Goal: Information Seeking & Learning: Compare options

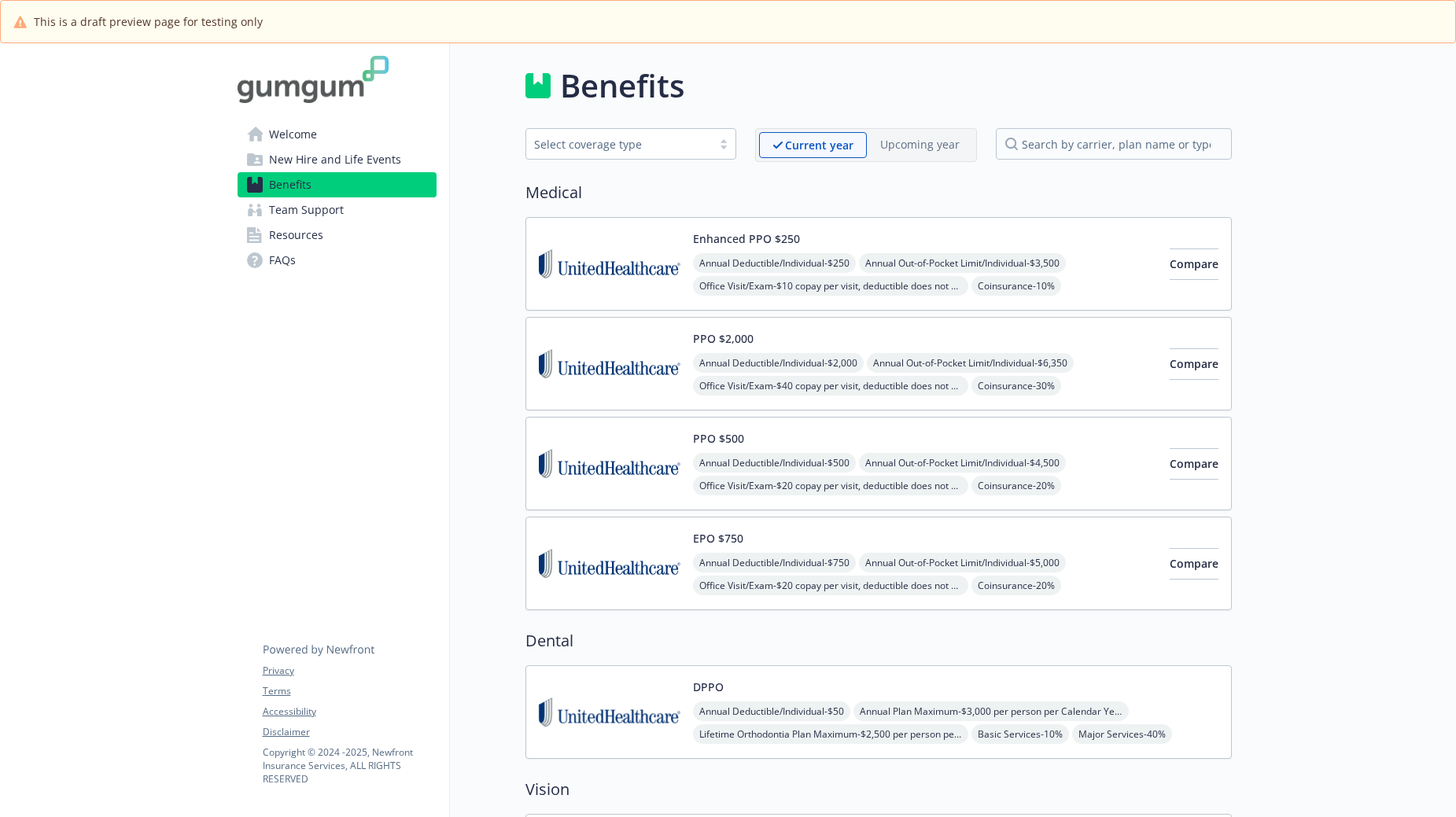
click at [285, 138] on span "Welcome" at bounding box center [293, 134] width 48 height 26
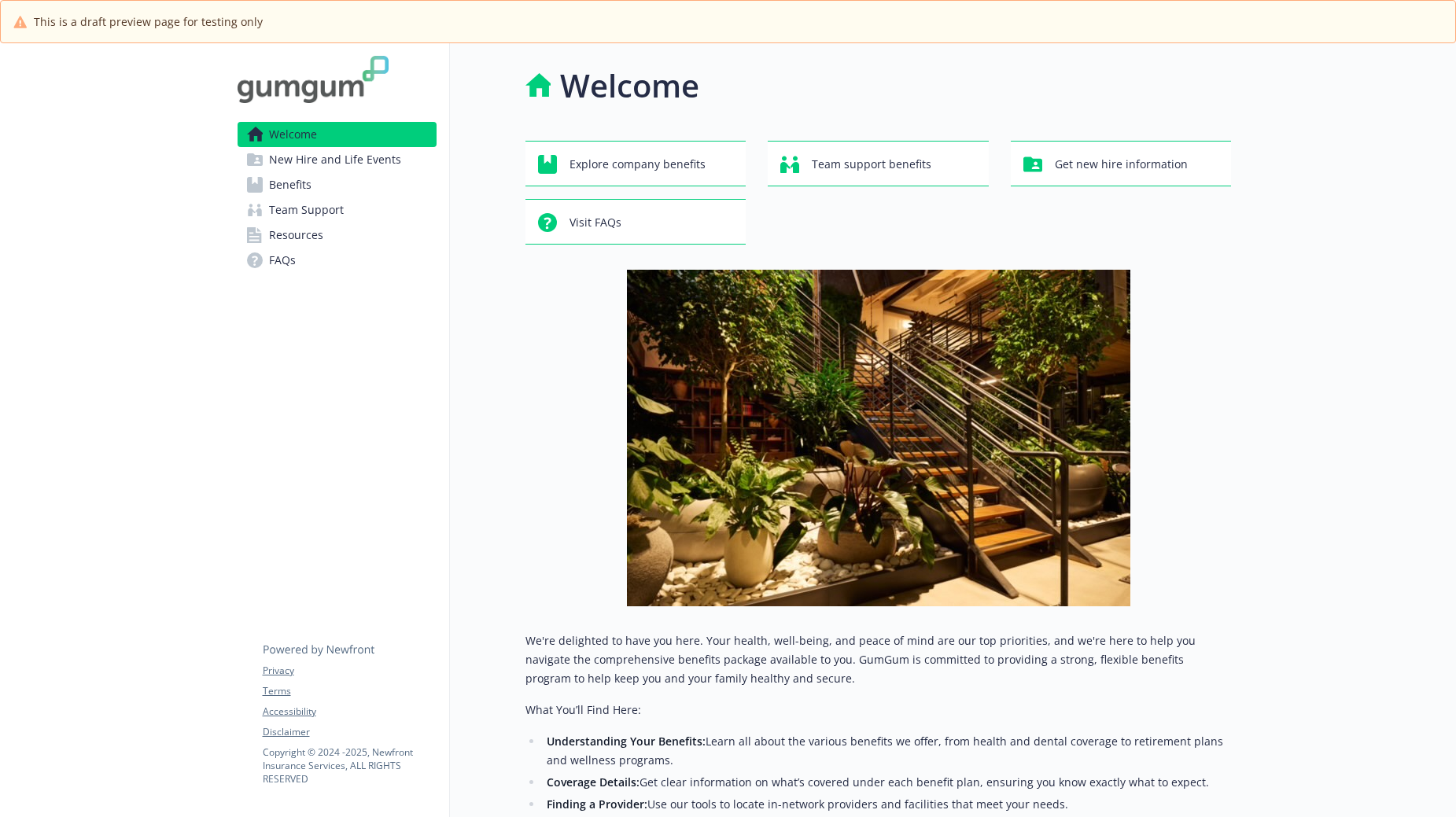
click at [371, 166] on span "New Hire and Life Events" at bounding box center [334, 160] width 132 height 26
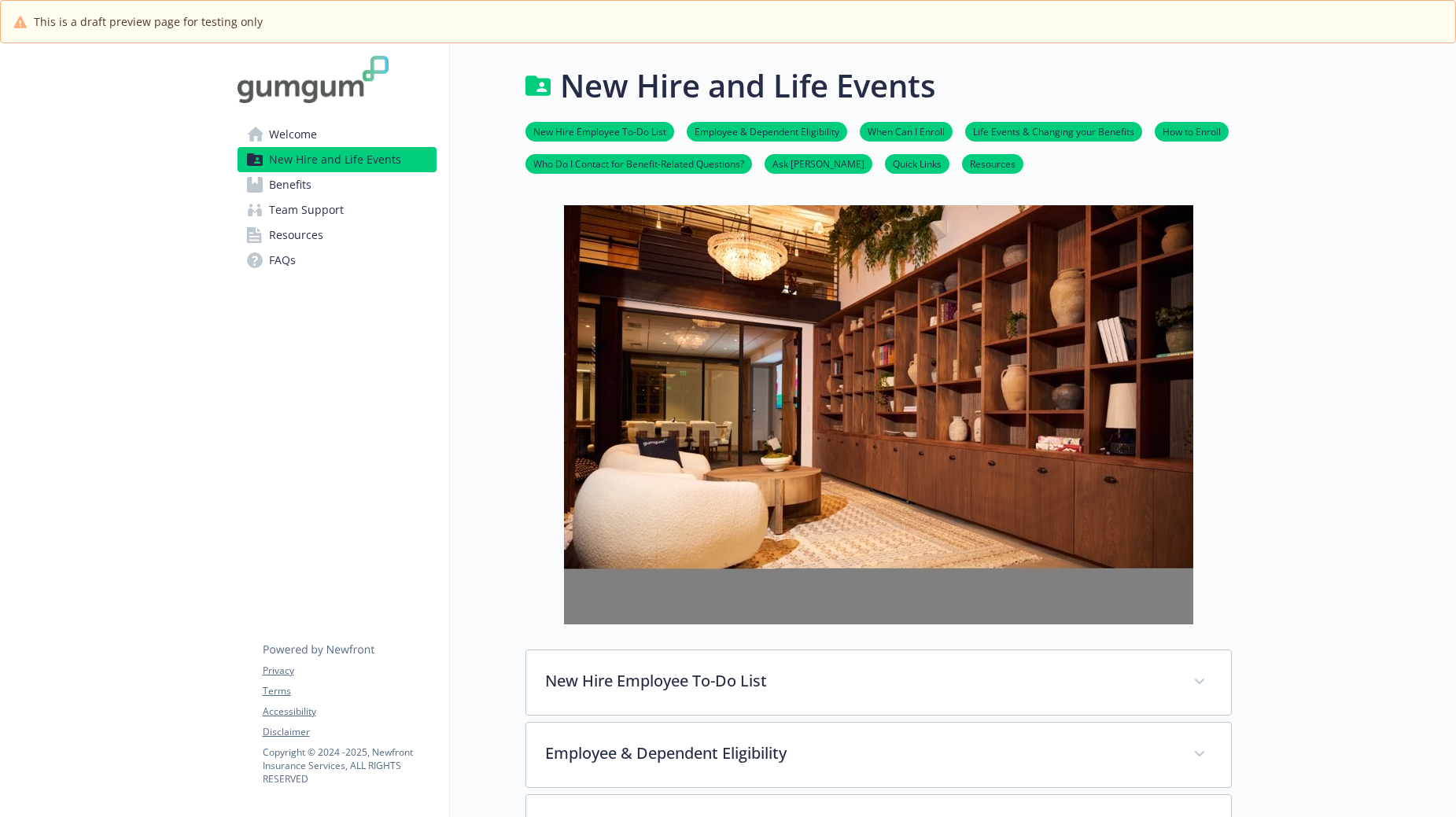
click at [311, 131] on span "Welcome" at bounding box center [293, 134] width 48 height 26
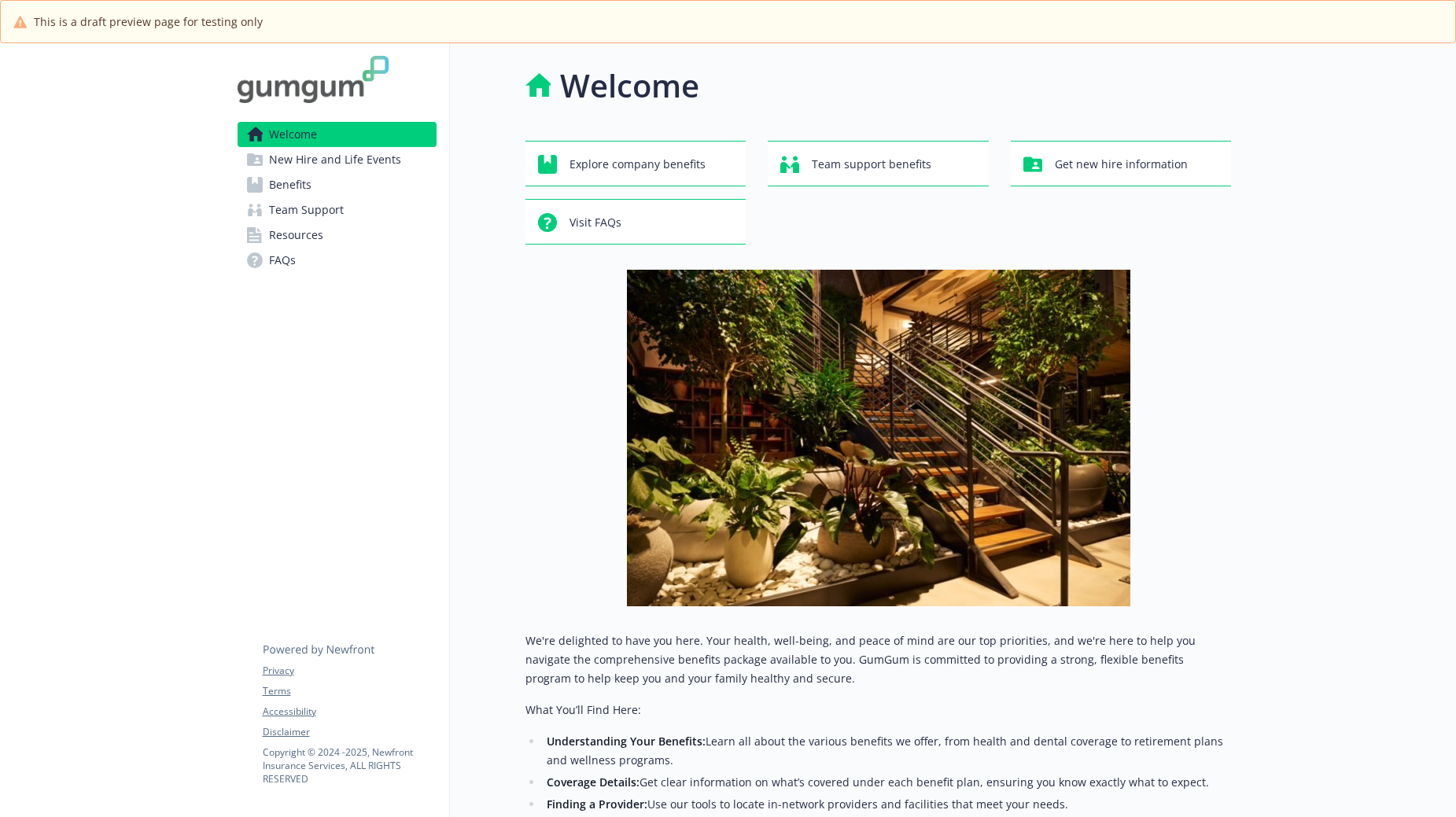
click at [324, 154] on span "New Hire and Life Events" at bounding box center [334, 160] width 132 height 26
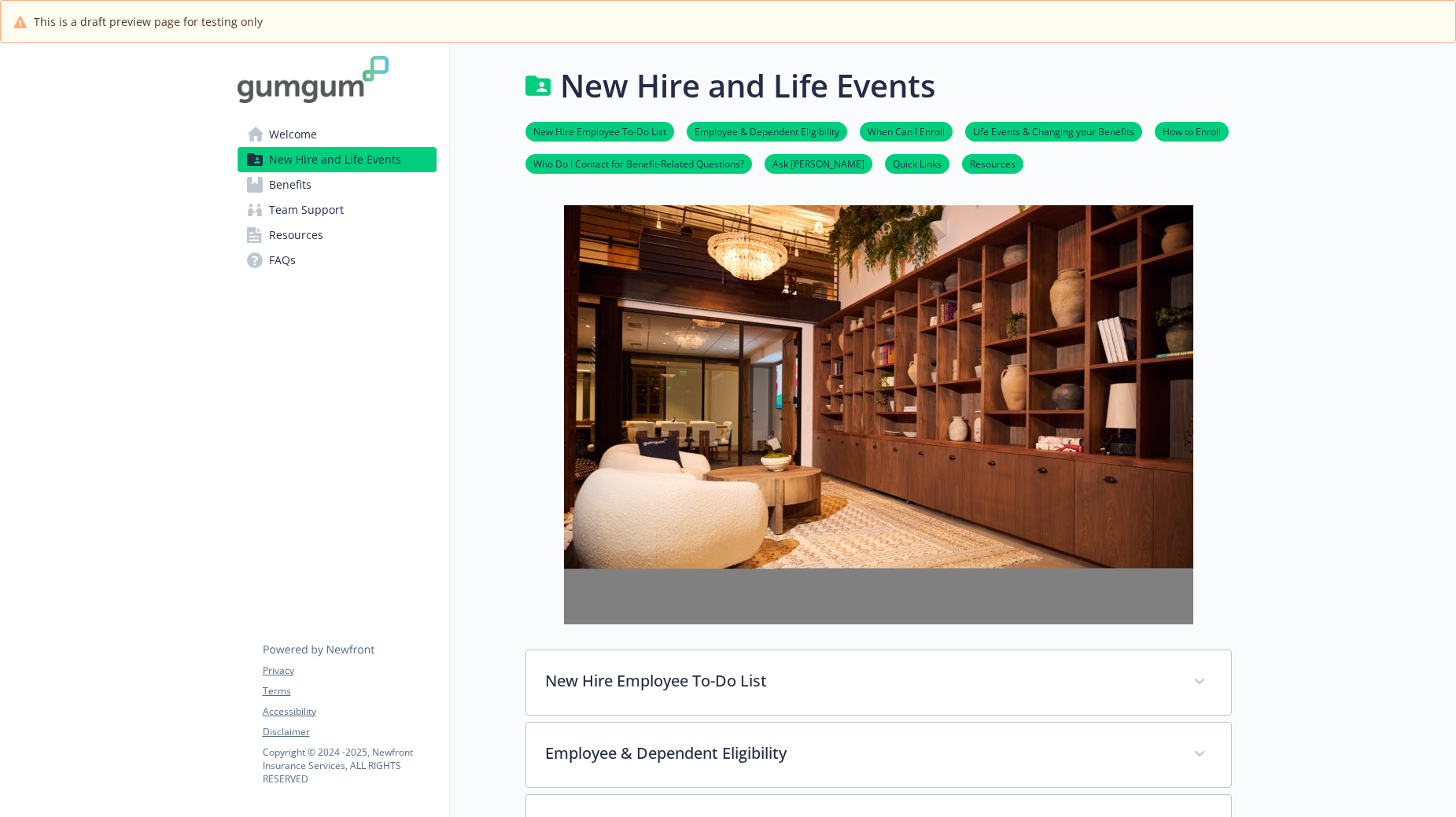
click at [648, 130] on link "New Hire Employee To-Do List" at bounding box center [599, 131] width 149 height 15
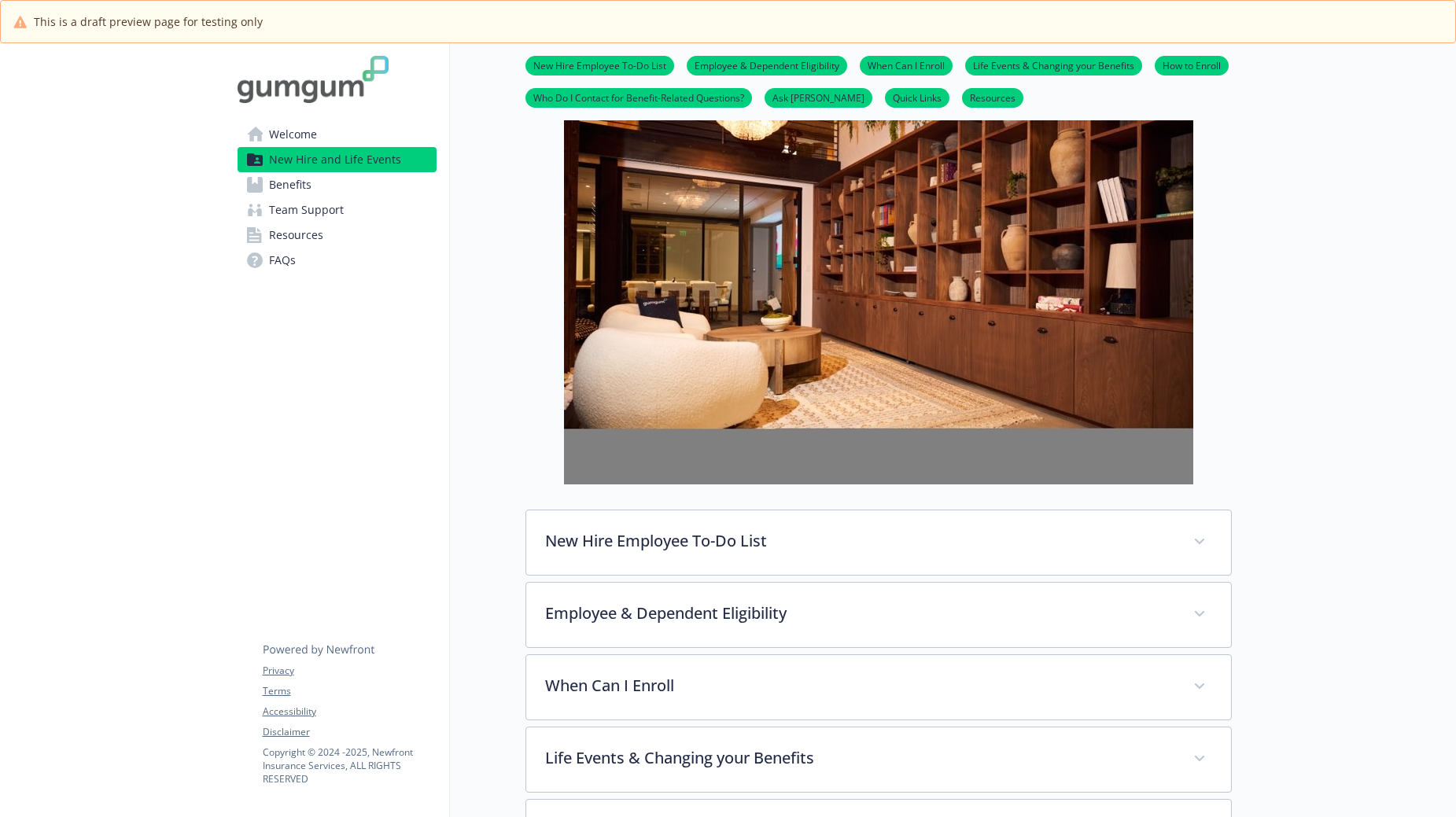
scroll to position [0, 12]
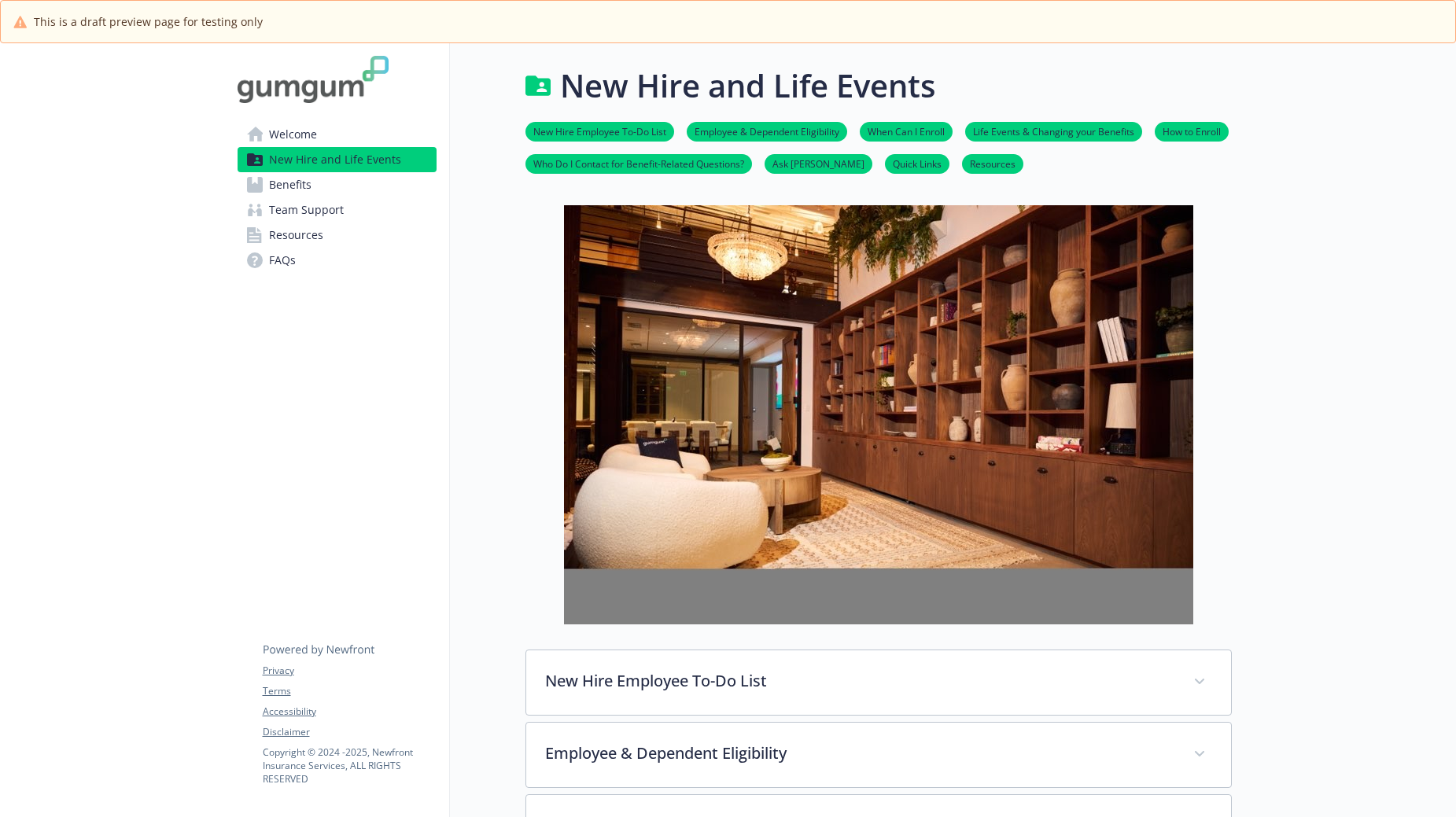
click at [585, 135] on link "New Hire Employee To-Do List" at bounding box center [599, 131] width 149 height 15
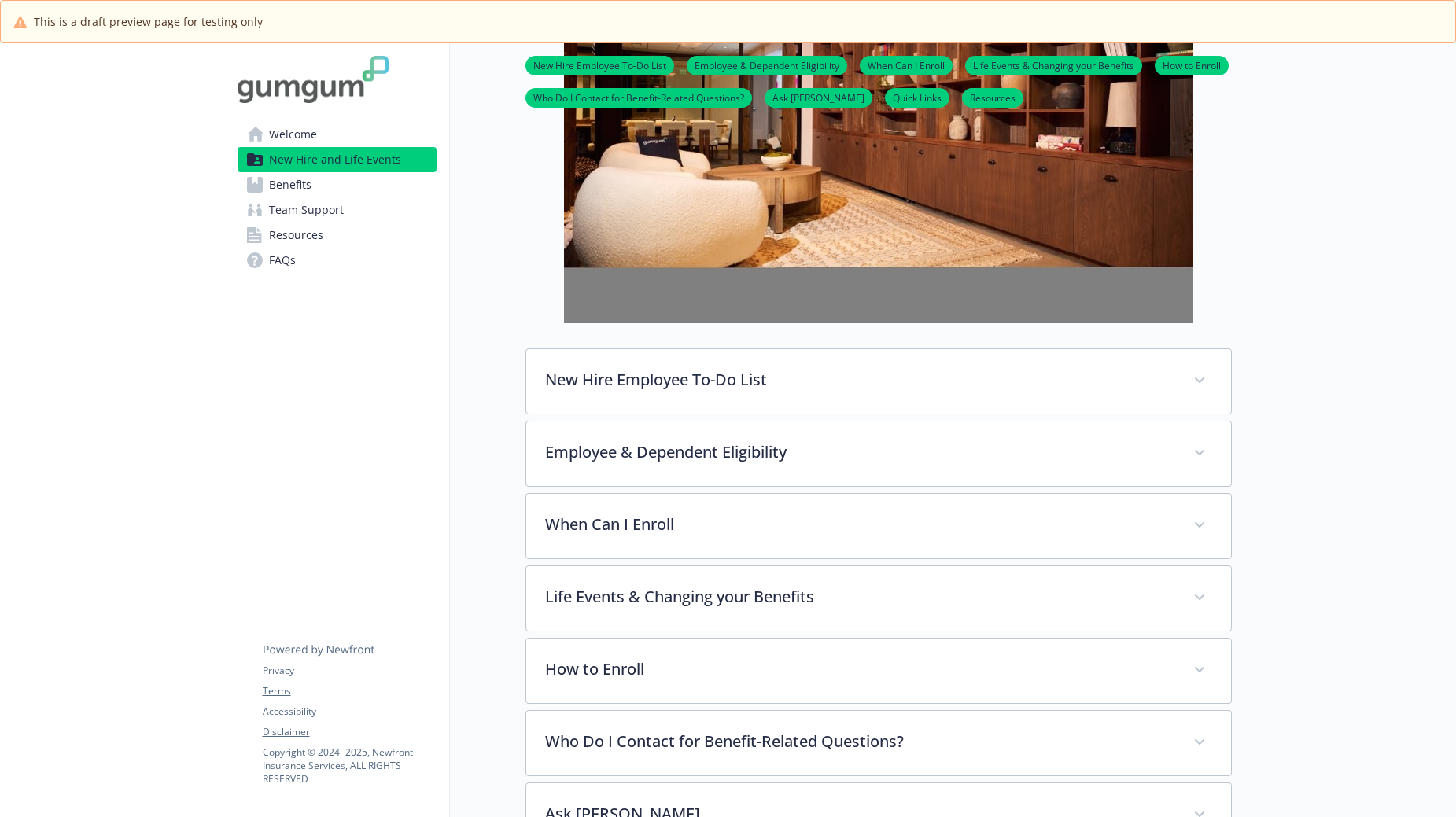
scroll to position [526, 12]
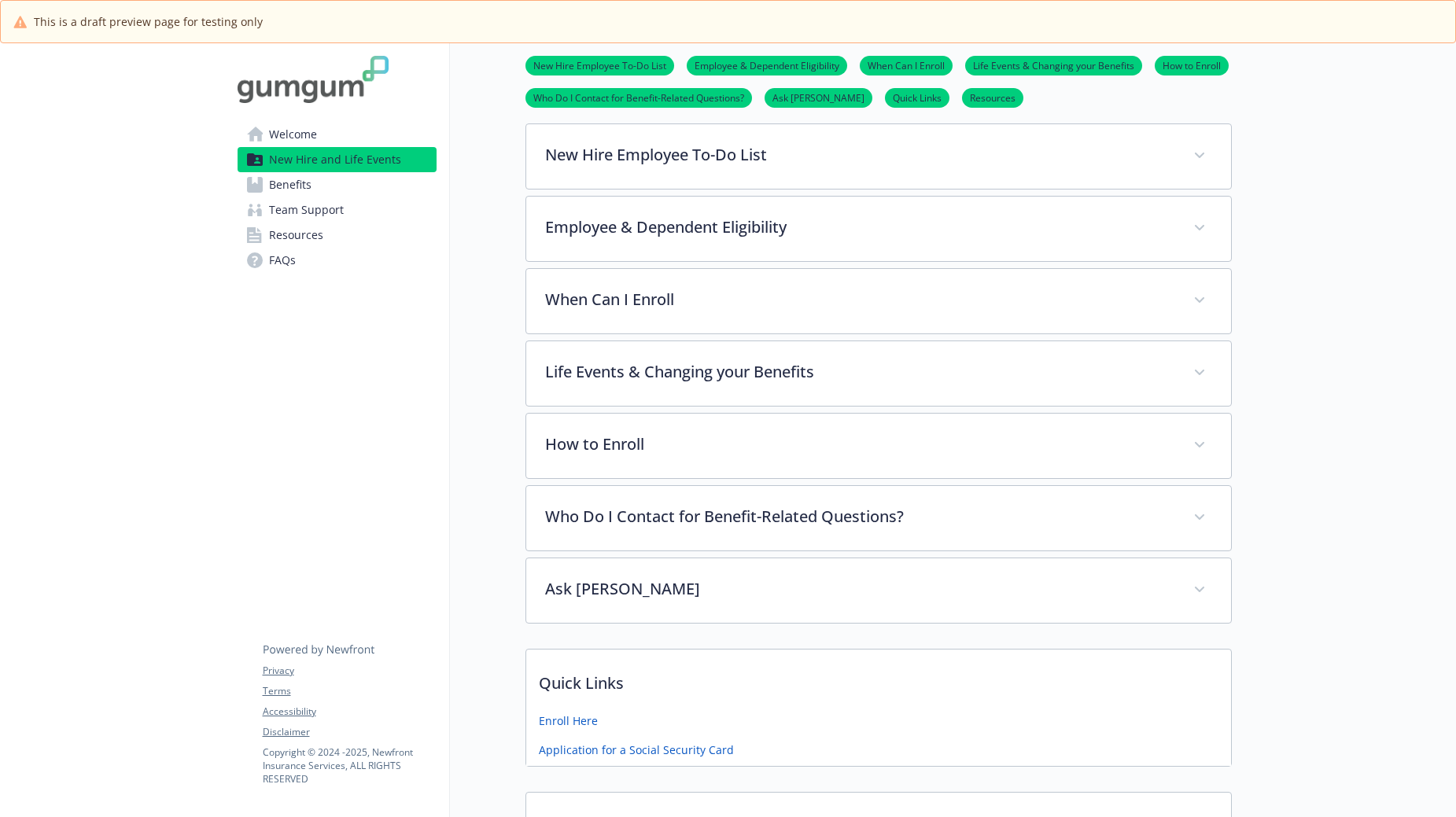
click at [885, 104] on link "Quick Links" at bounding box center [917, 97] width 65 height 15
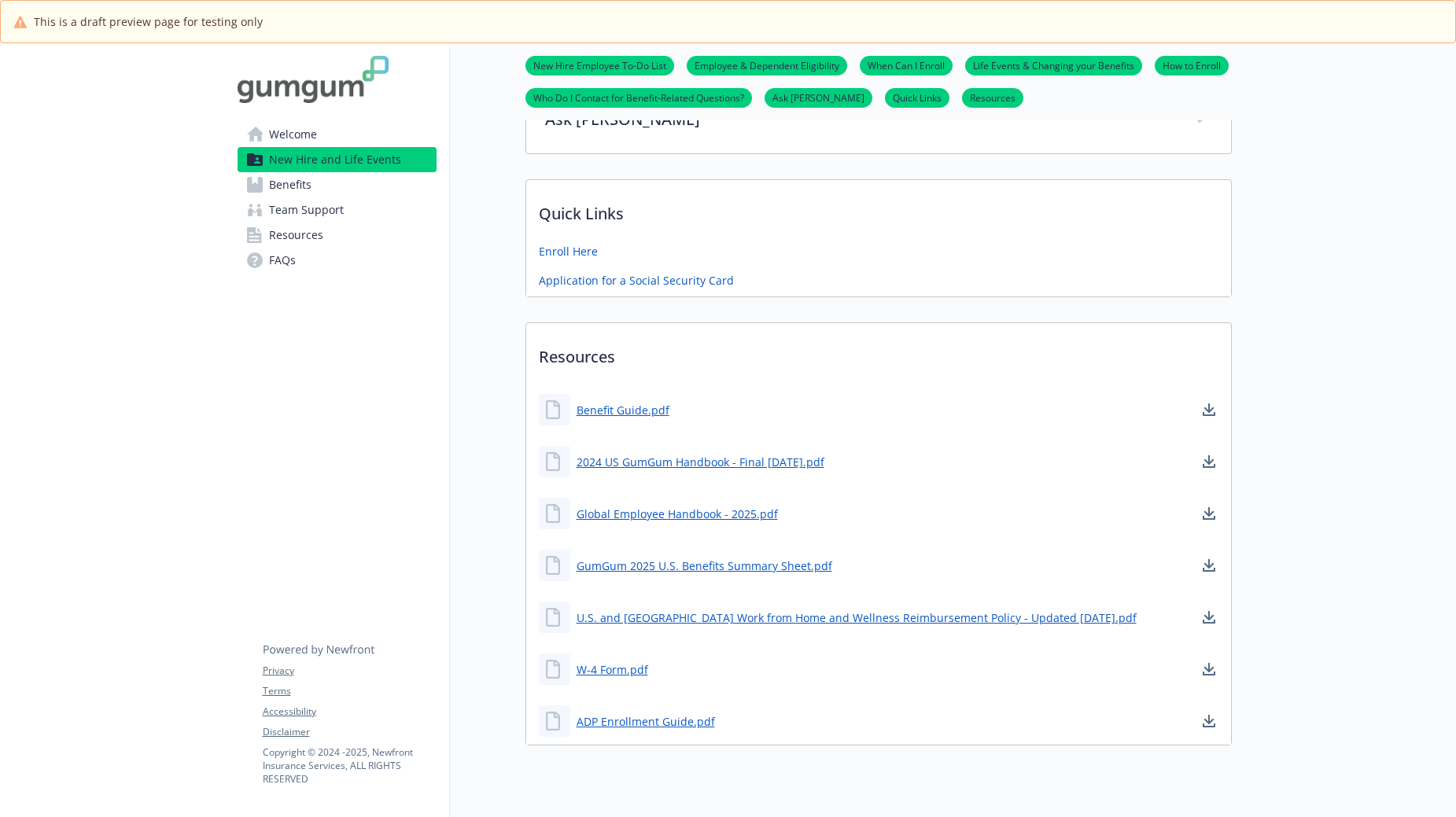
scroll to position [1049, 12]
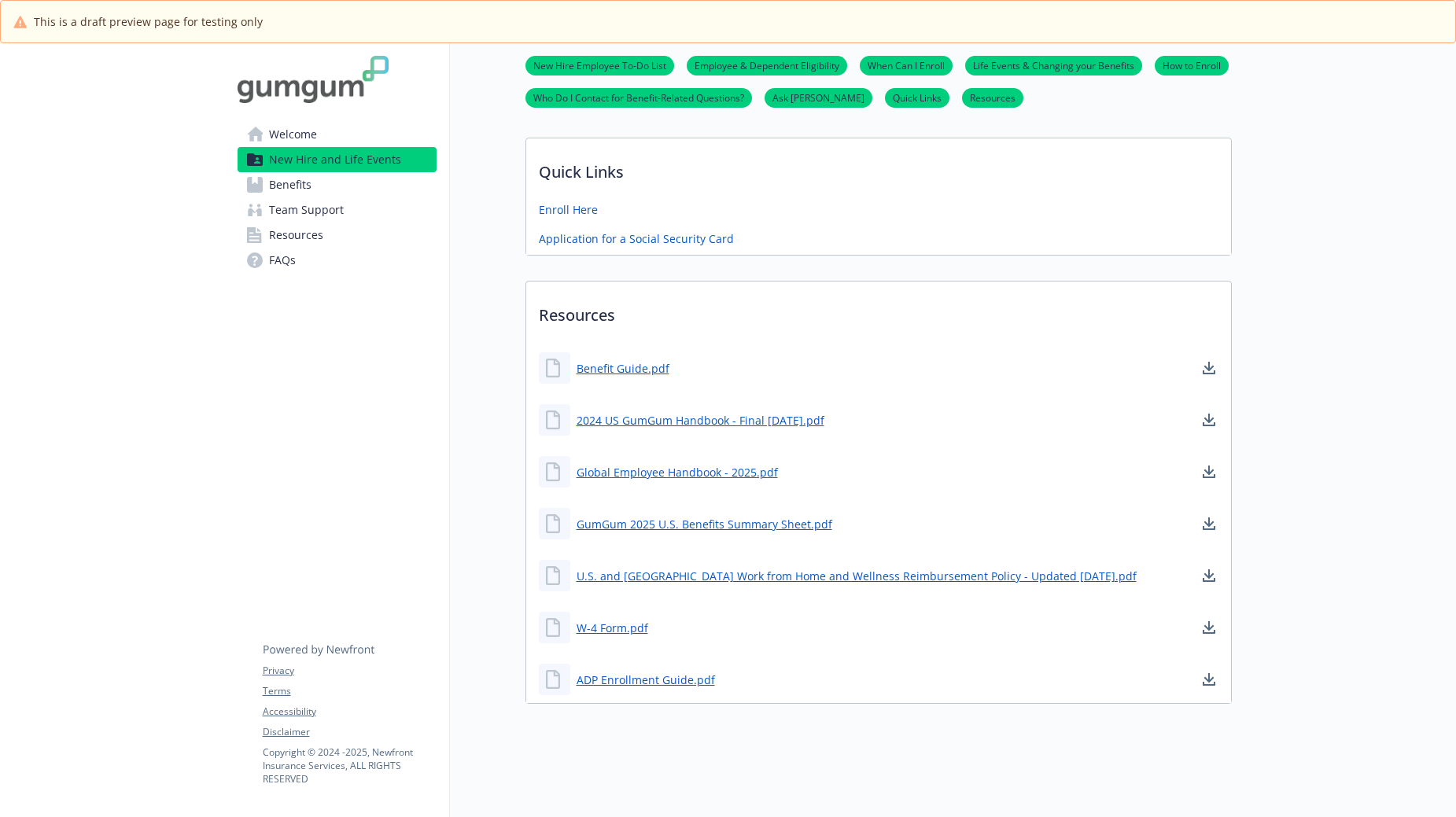
click at [784, 104] on link "Ask [PERSON_NAME]" at bounding box center [818, 97] width 108 height 15
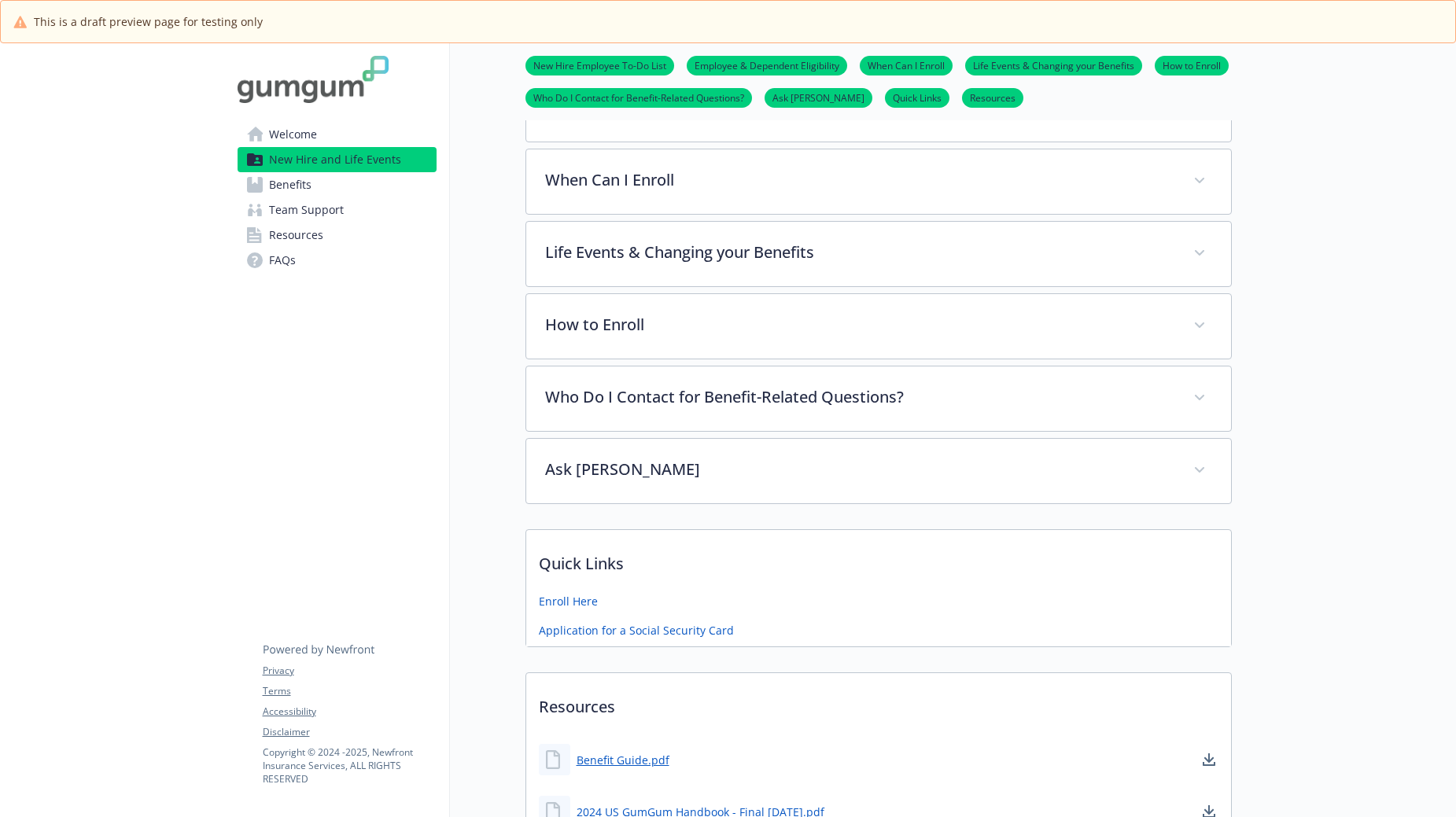
click at [784, 103] on link "Ask [PERSON_NAME]" at bounding box center [818, 97] width 108 height 15
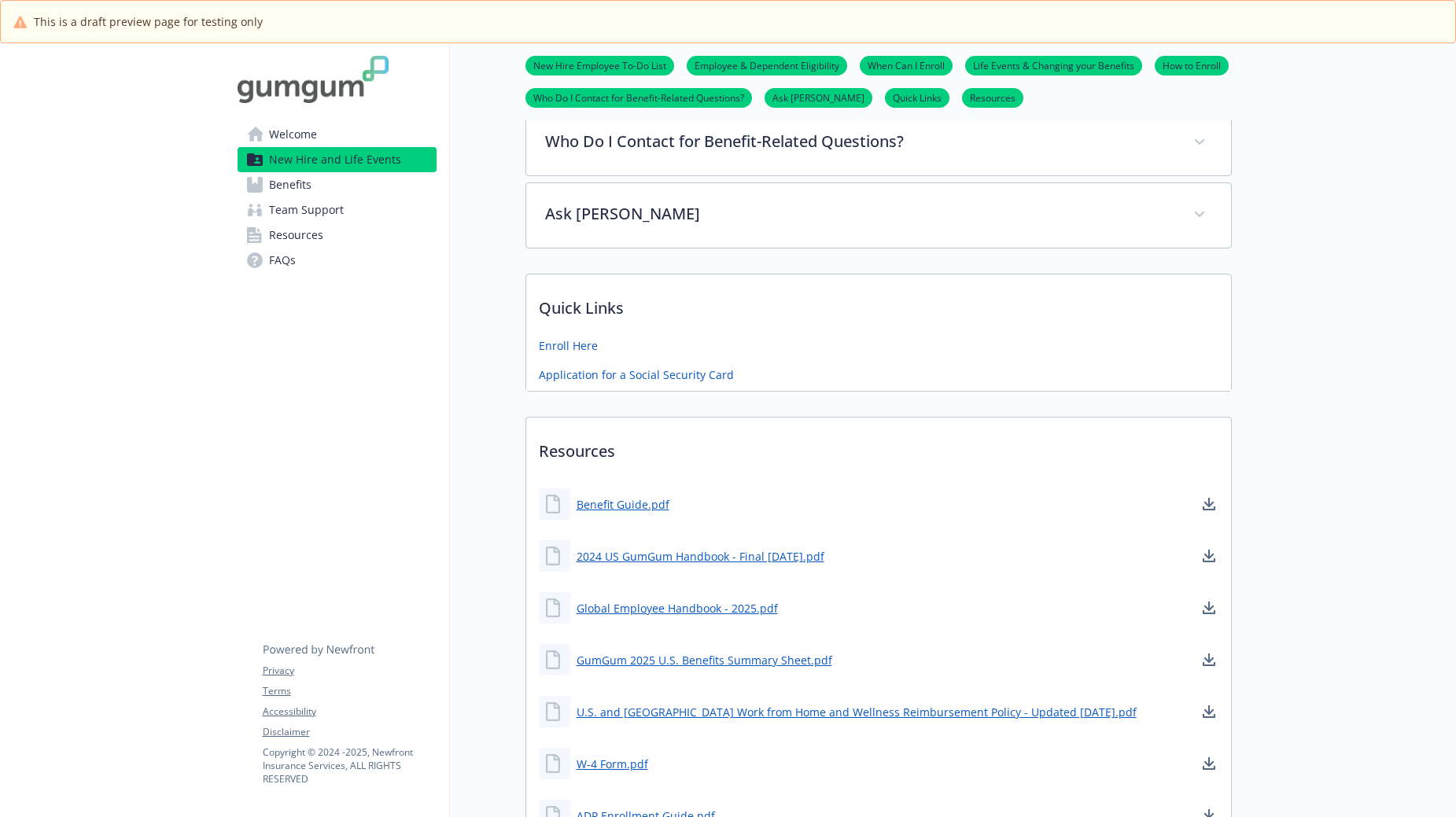
scroll to position [960, 12]
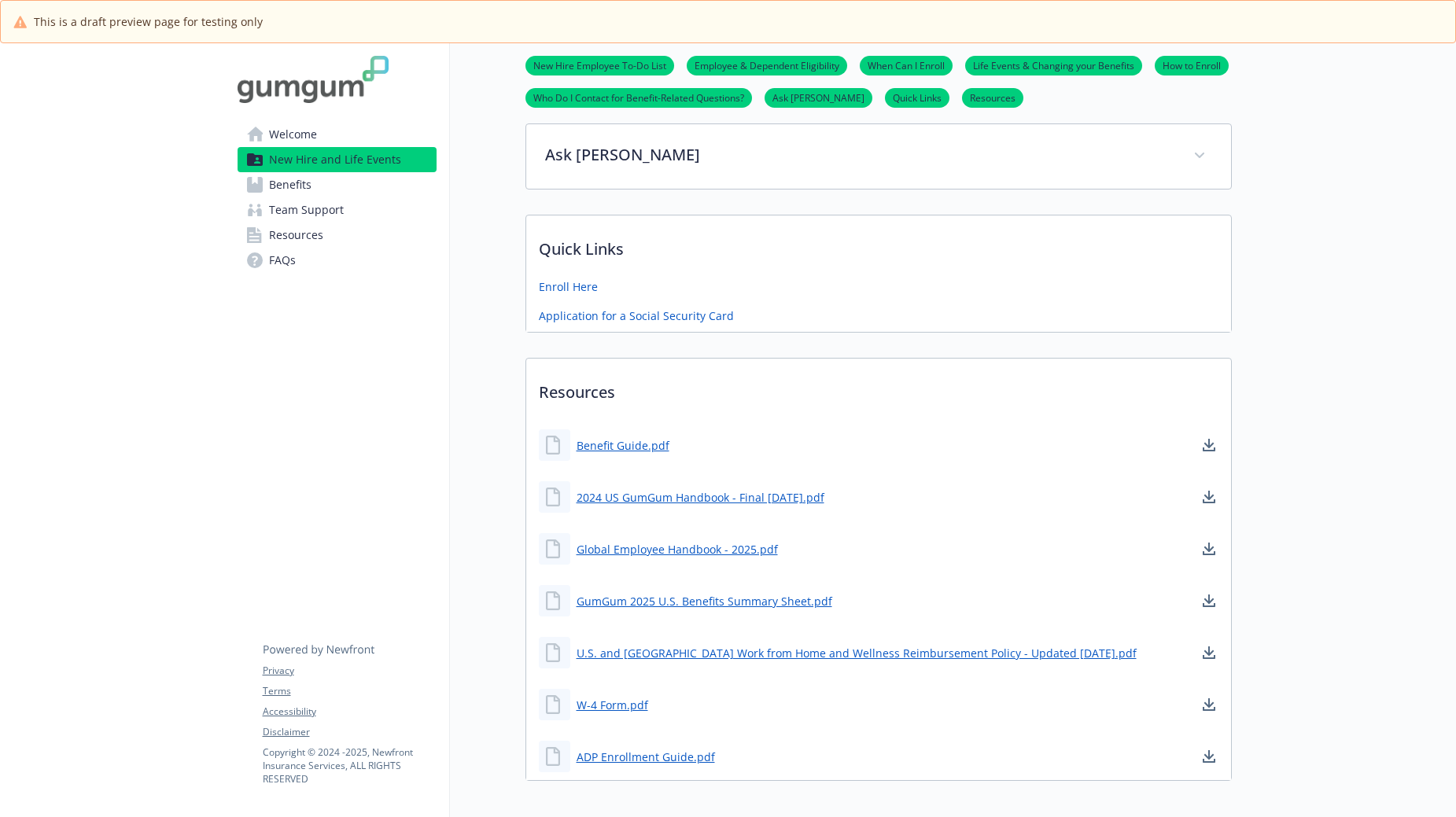
click at [948, 73] on ul "New Hire Employee To-Do List Employee & Dependent Eligibility When Can I Enroll…" at bounding box center [878, 82] width 706 height 52
click at [985, 66] on link "Life Events & Changing your Benefits" at bounding box center [1053, 65] width 177 height 15
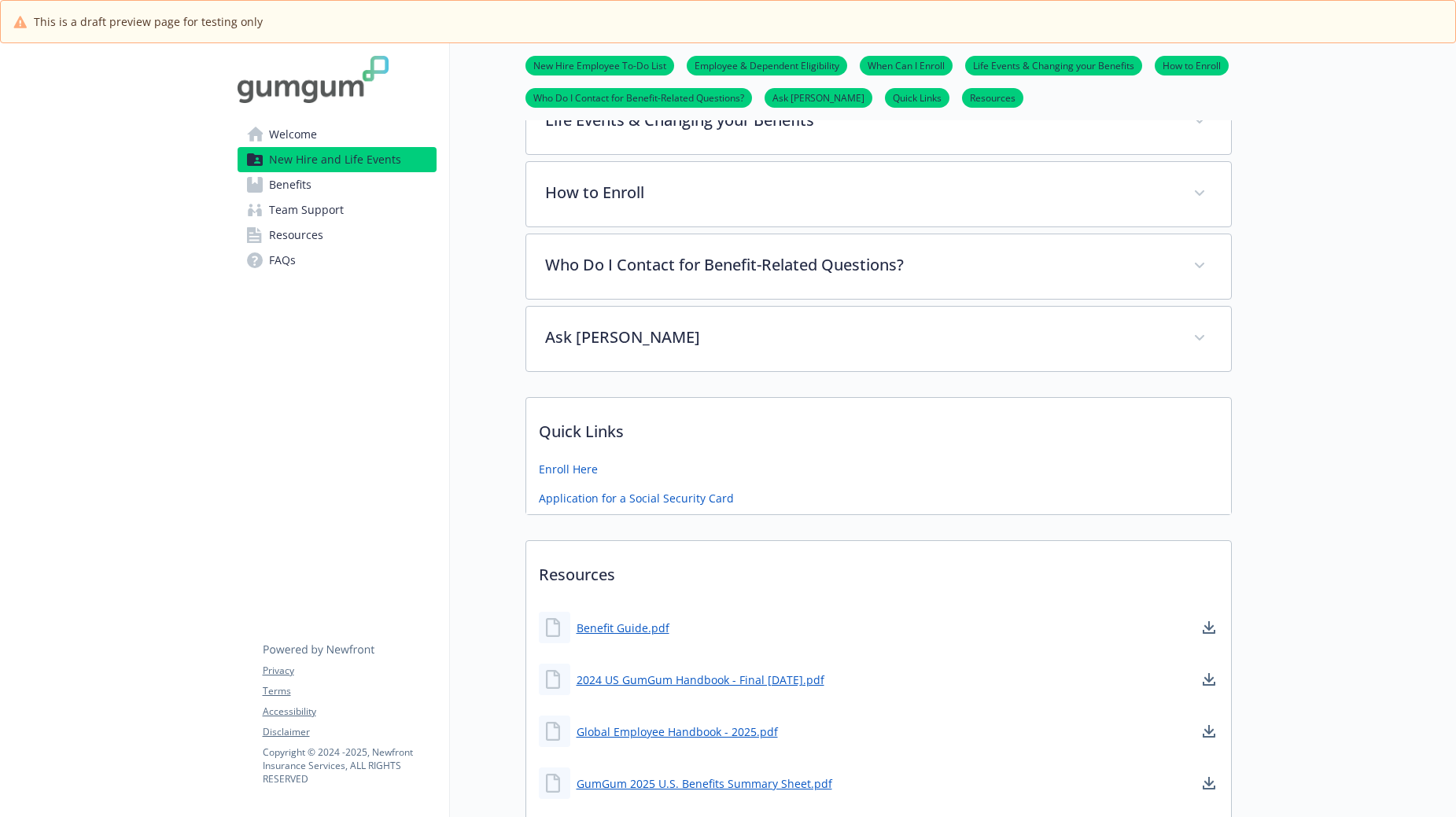
scroll to position [743, 12]
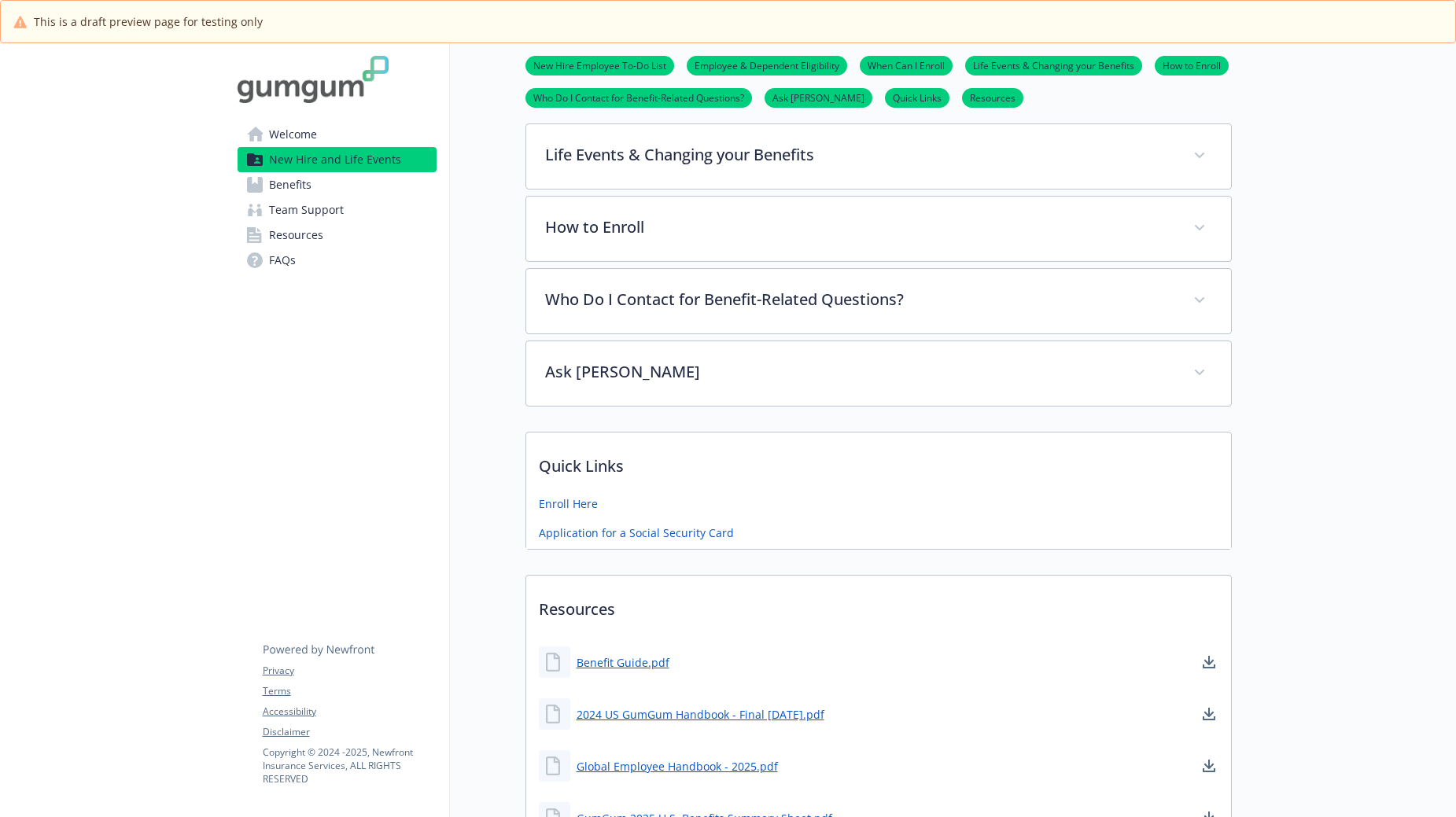
click at [854, 88] on ul "New Hire Employee To-Do List Employee & Dependent Eligibility When Can I Enroll…" at bounding box center [878, 82] width 706 height 52
click at [885, 95] on link "Quick Links" at bounding box center [917, 97] width 65 height 15
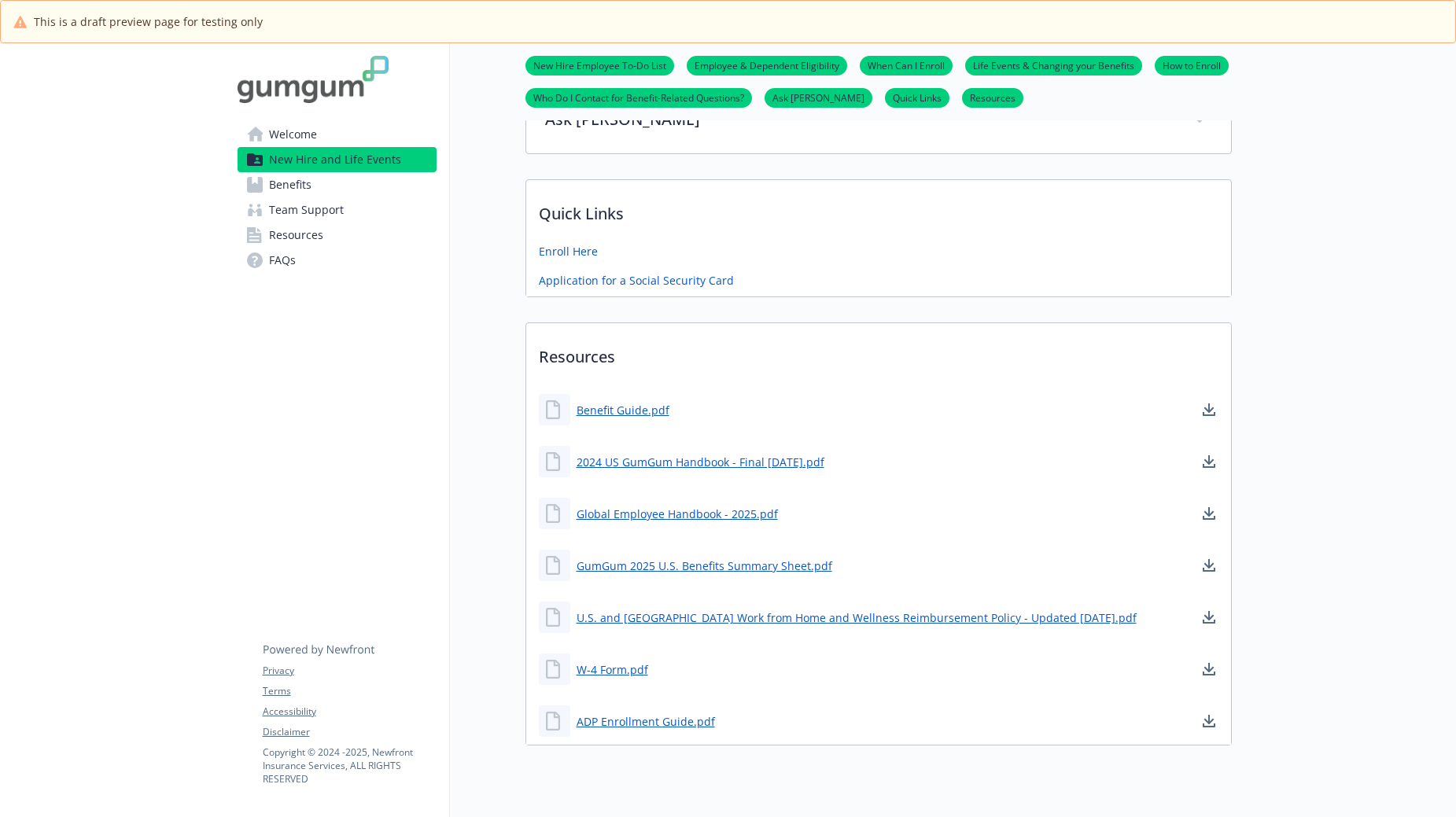
scroll to position [1049, 12]
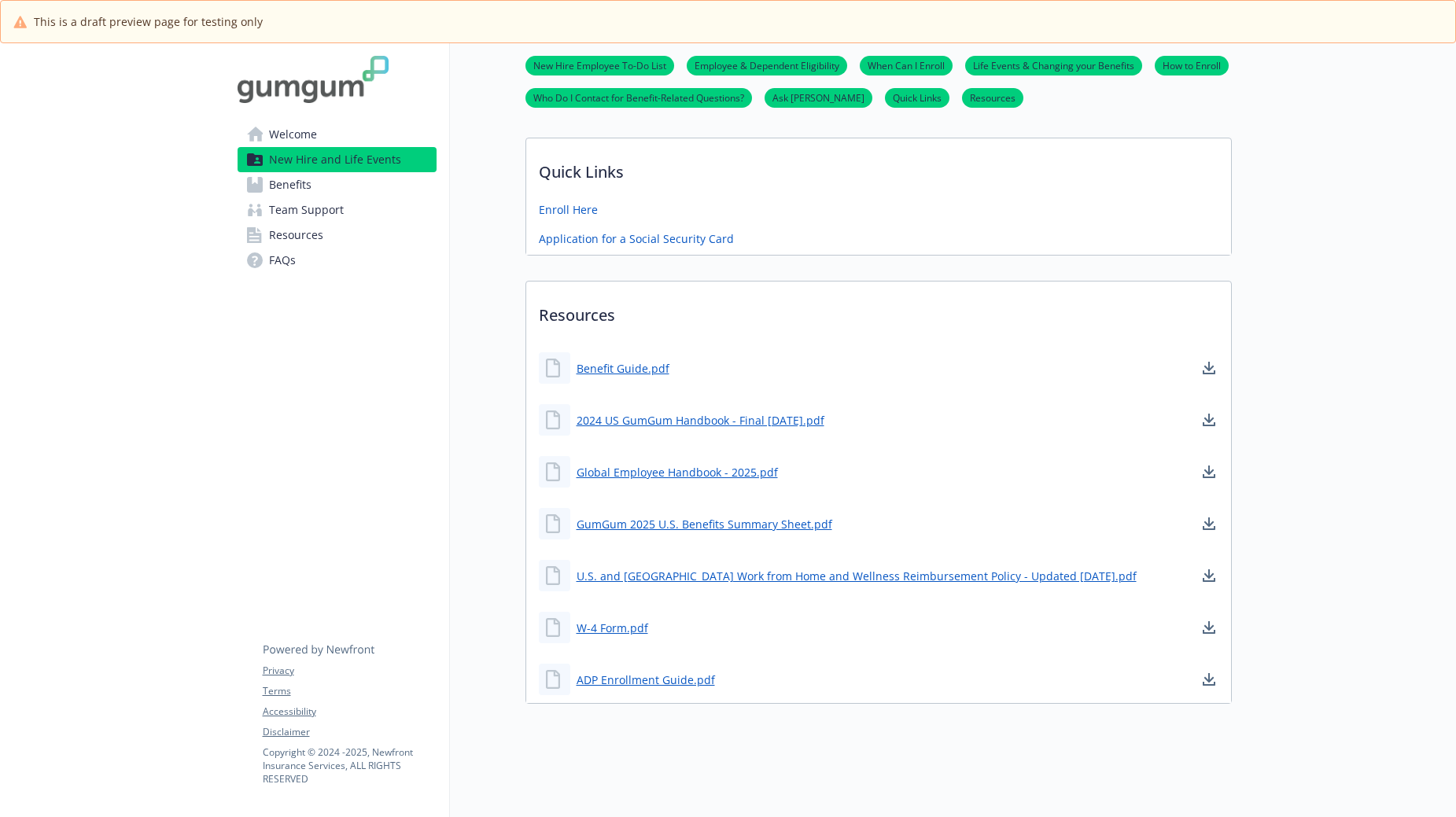
click at [782, 71] on link "Employee & Dependent Eligibility" at bounding box center [767, 65] width 161 height 15
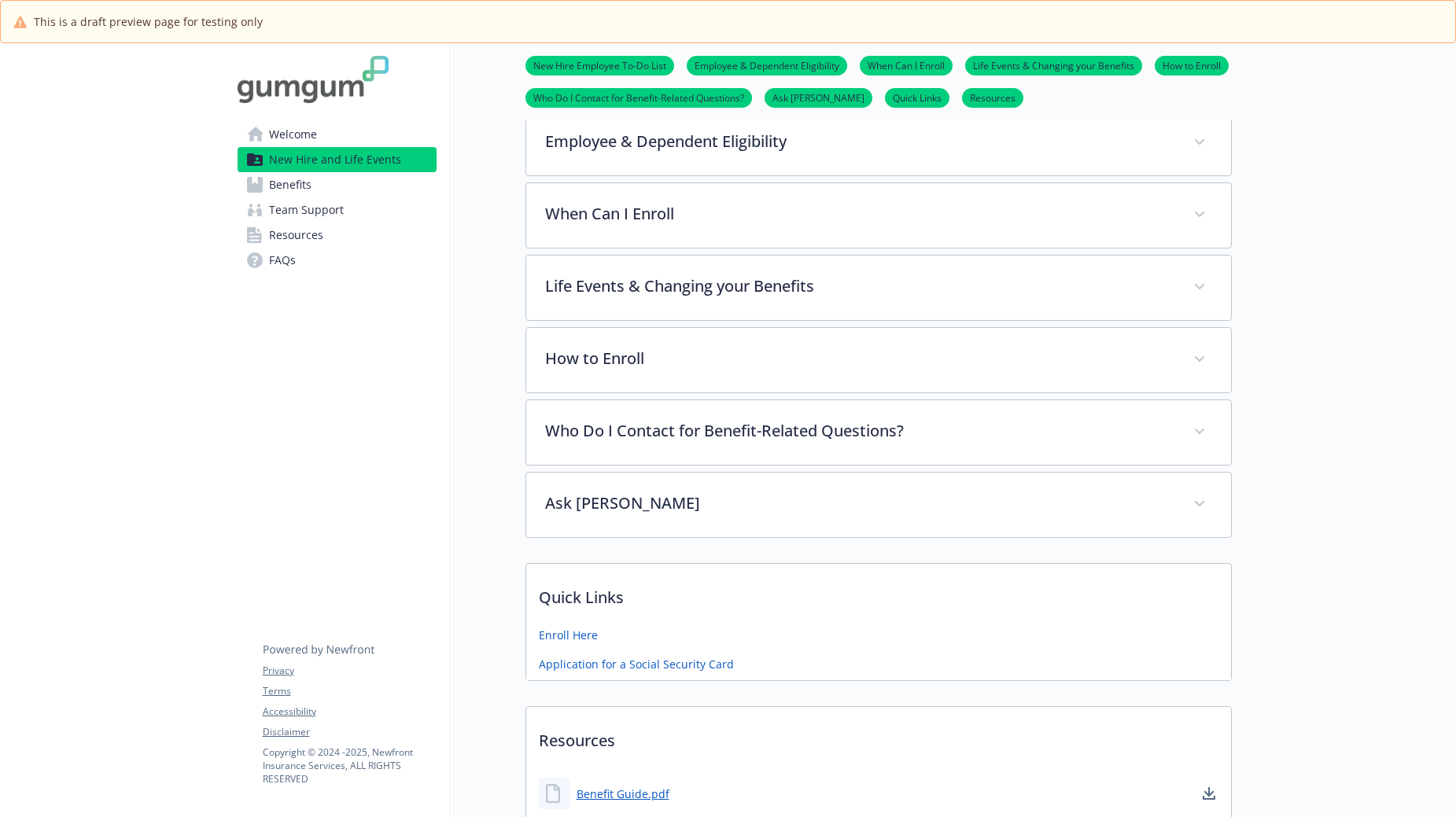
scroll to position [598, 12]
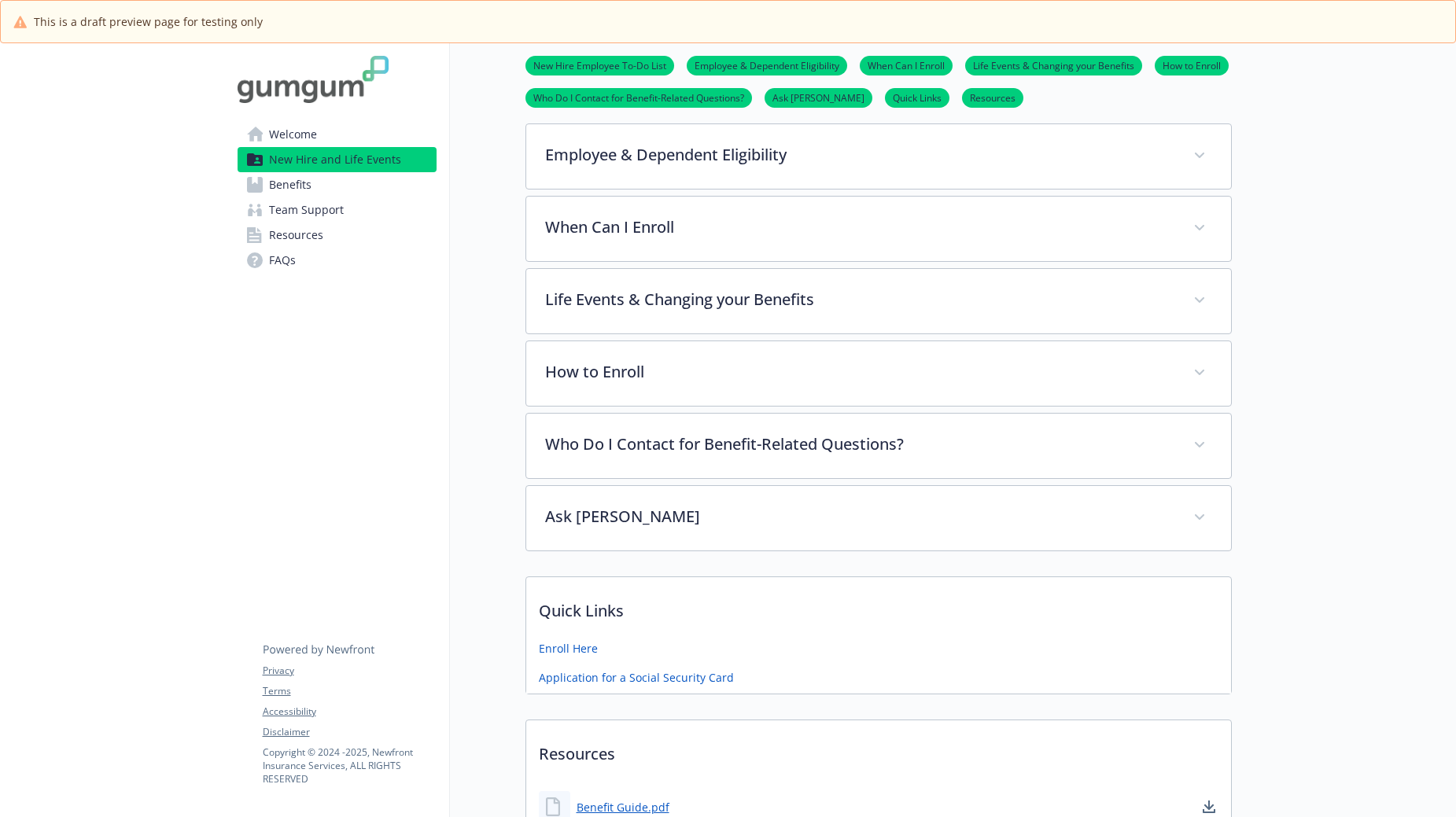
click at [301, 181] on link "Benefits" at bounding box center [337, 185] width 199 height 26
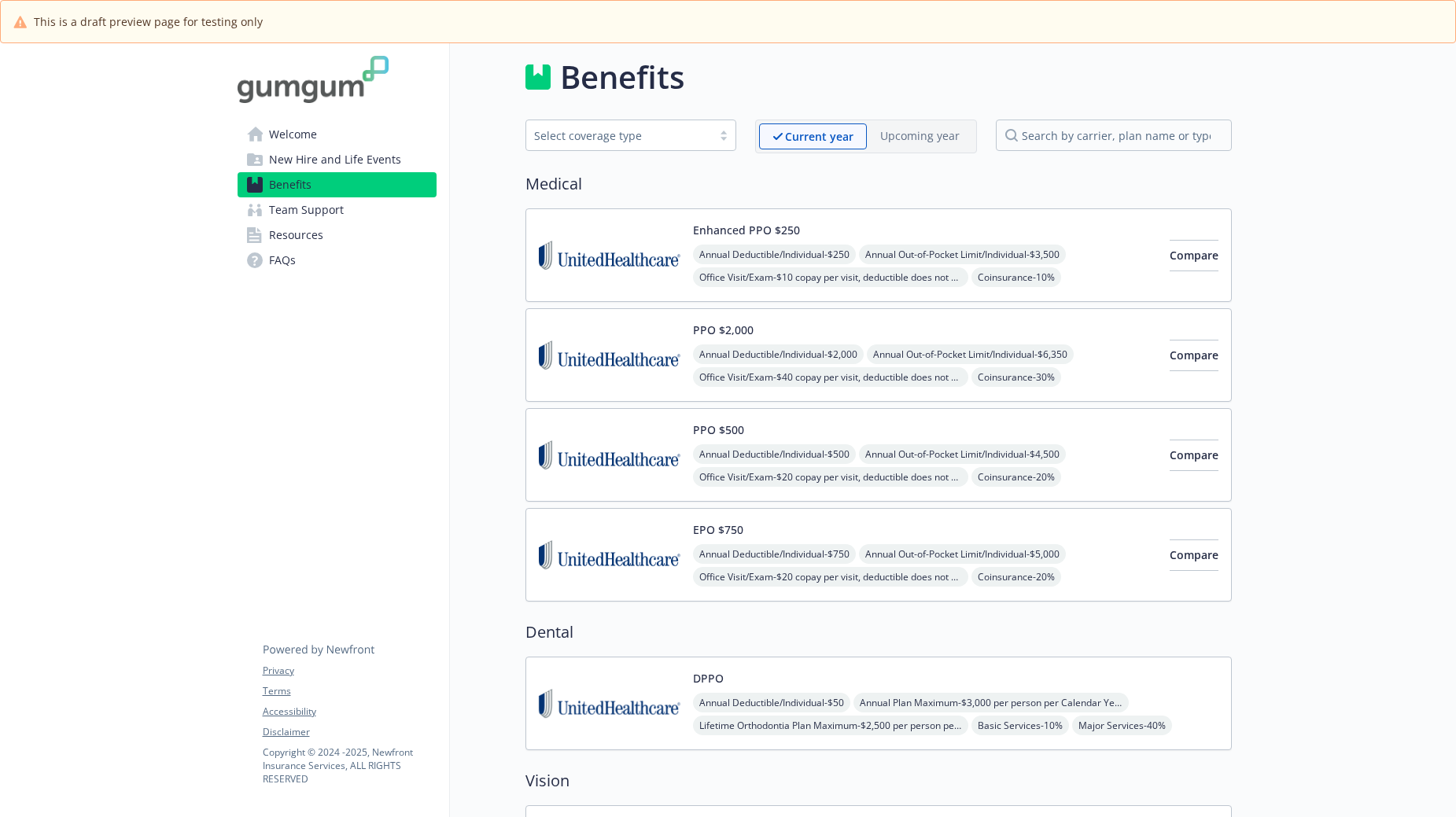
scroll to position [0, 12]
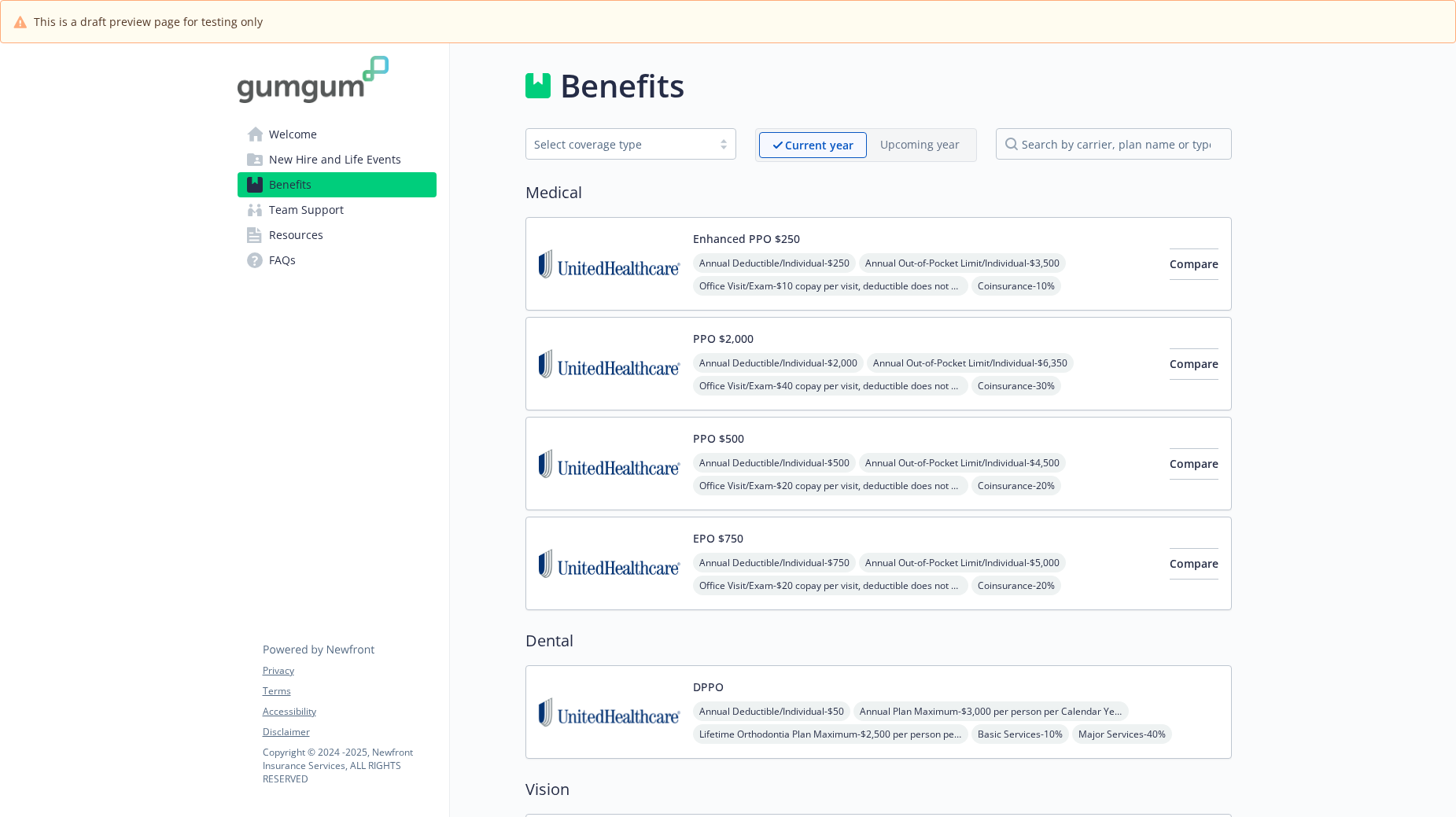
click at [711, 138] on div at bounding box center [723, 144] width 24 height 13
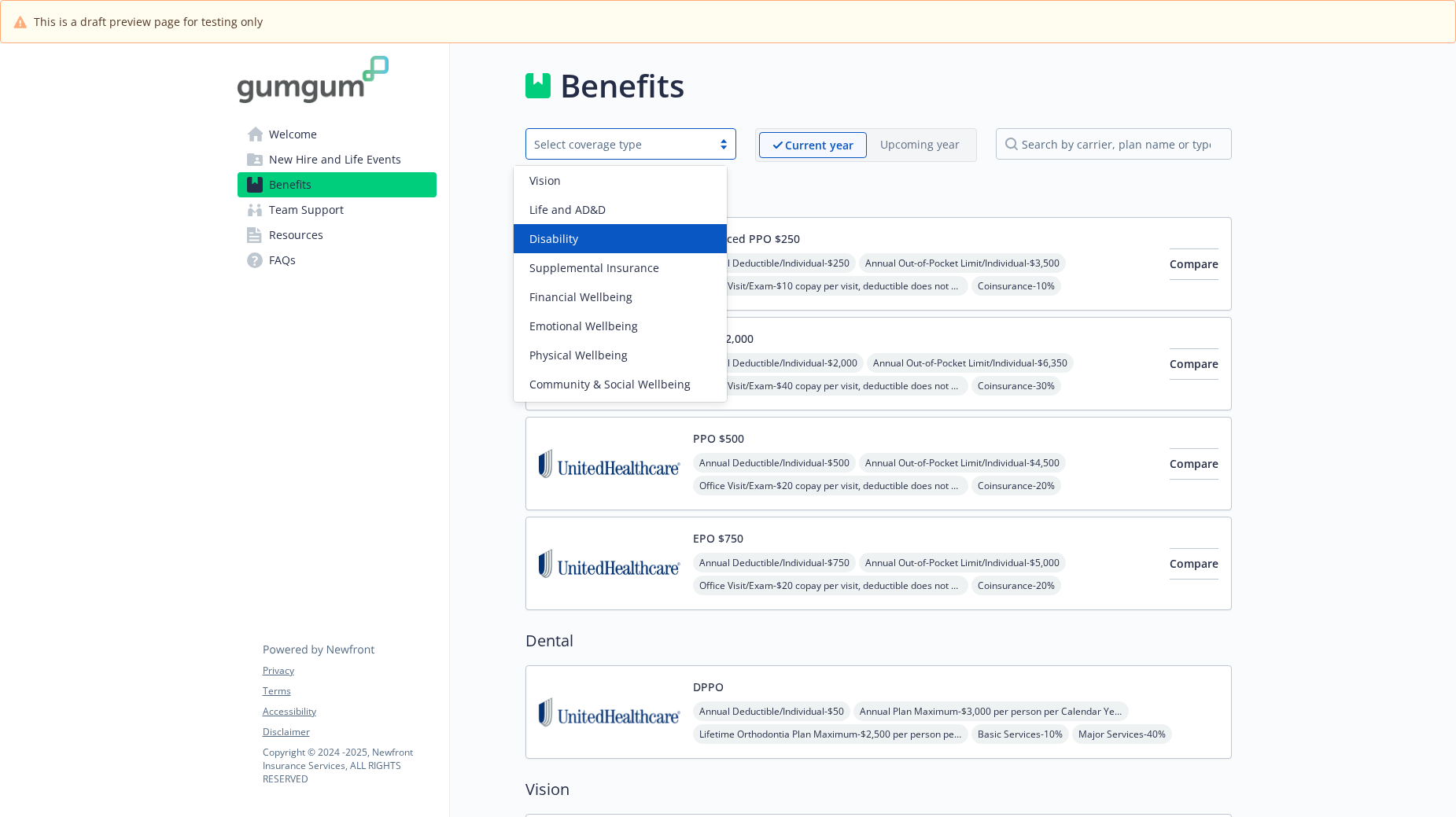
scroll to position [0, 0]
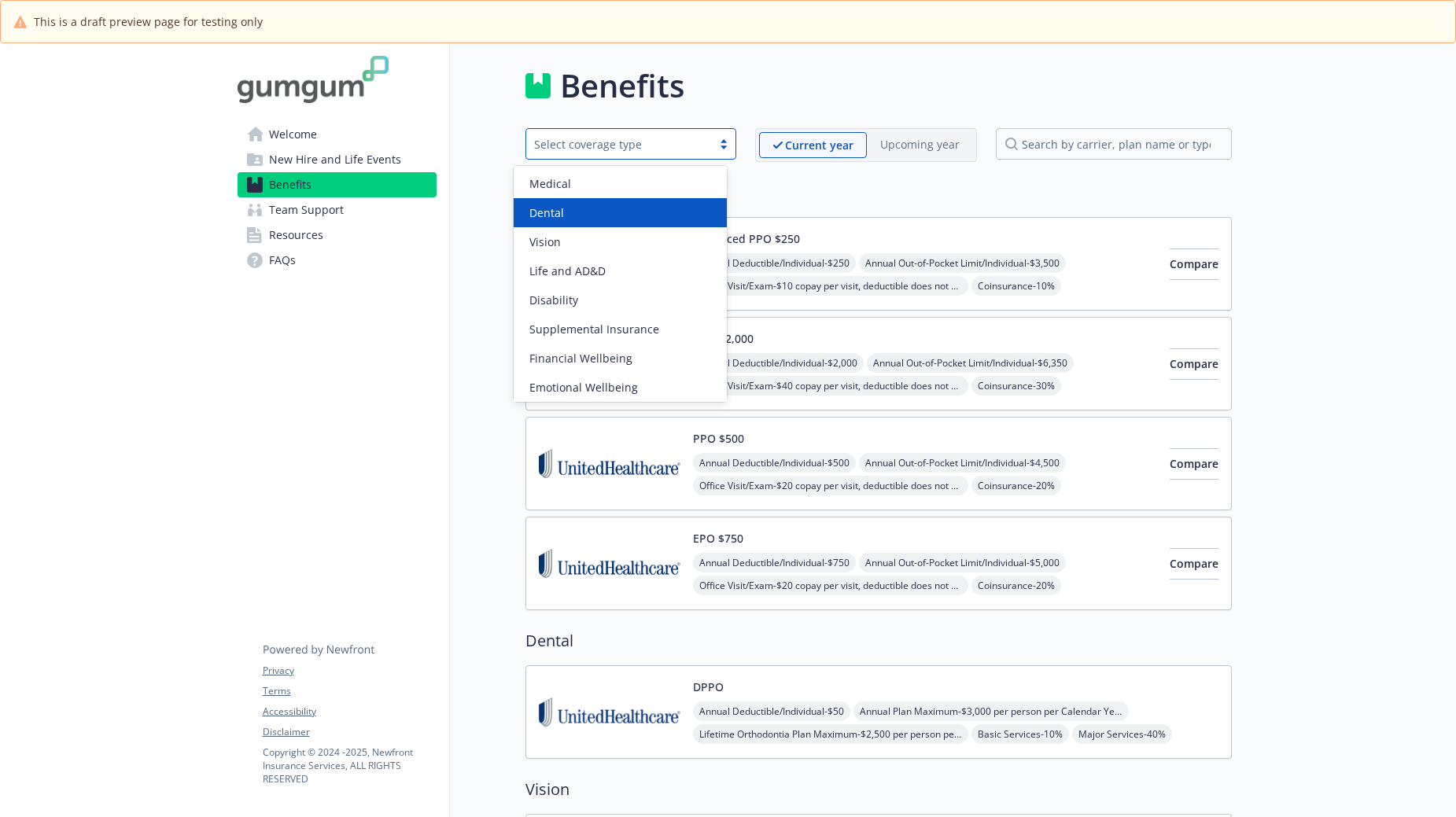
click at [585, 218] on div "Dental" at bounding box center [620, 212] width 195 height 16
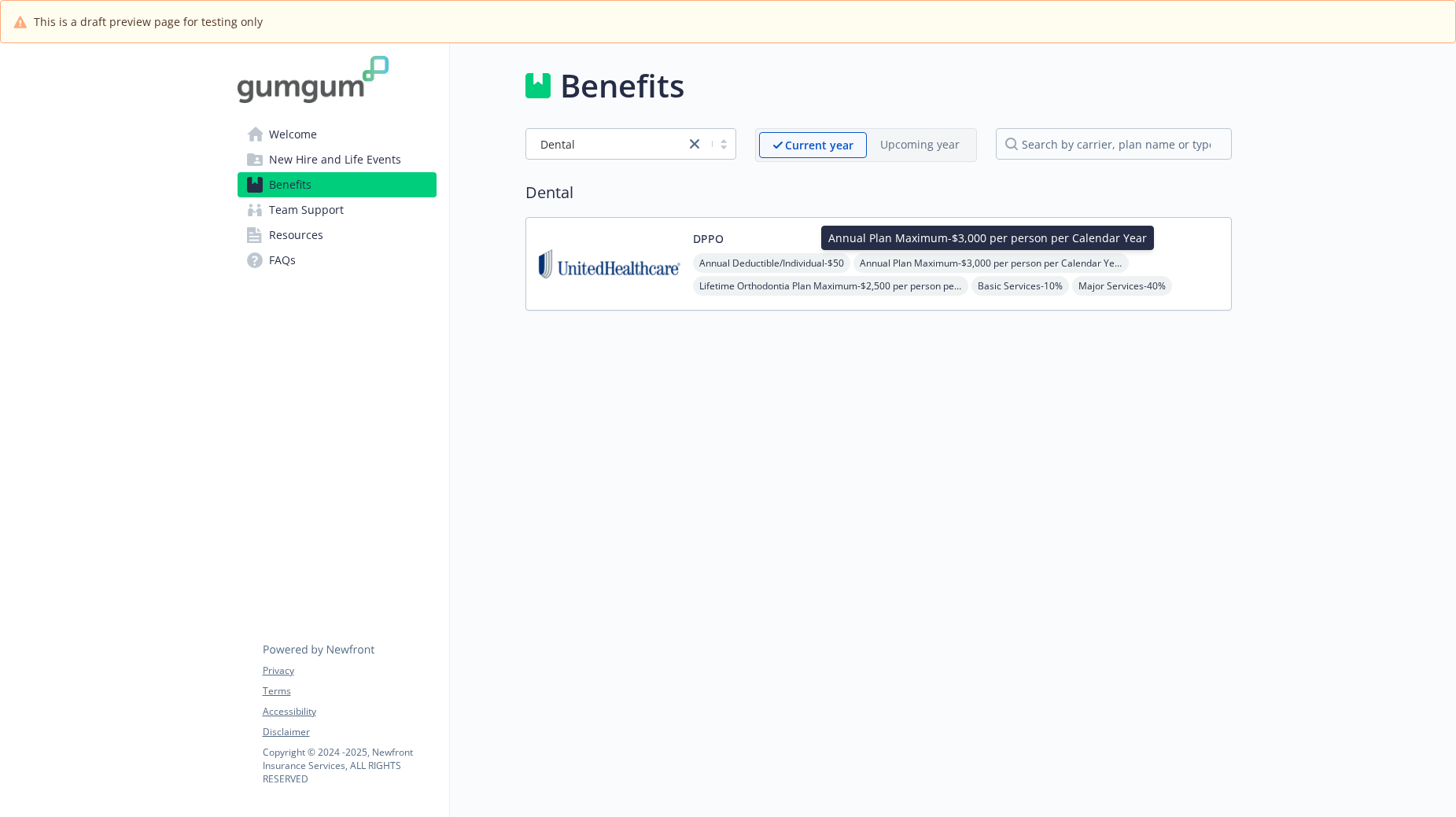
click at [932, 264] on span "Annual Plan Maximum - $3,000 per person per Calendar Year" at bounding box center [991, 263] width 275 height 20
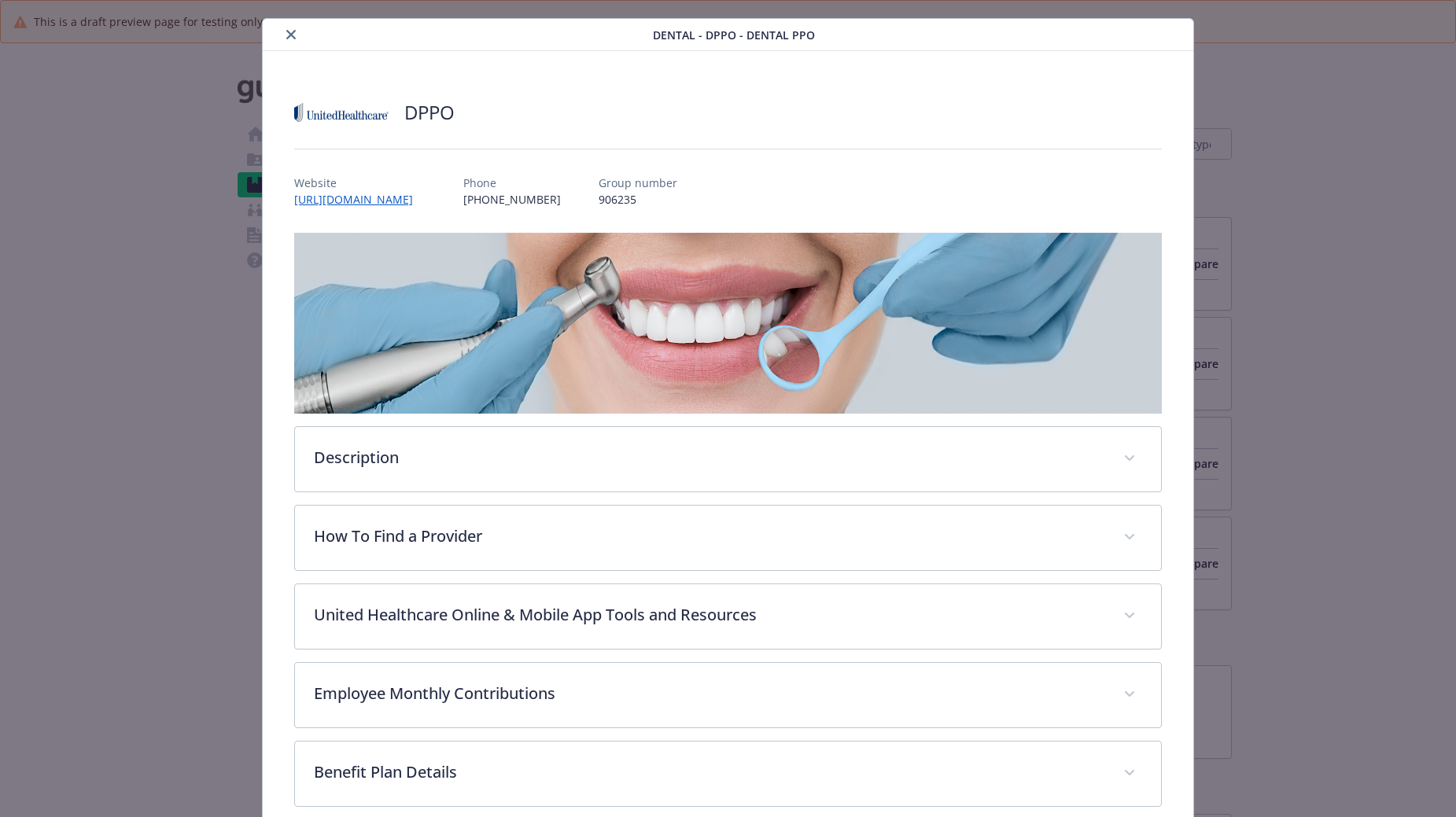
scroll to position [190, 0]
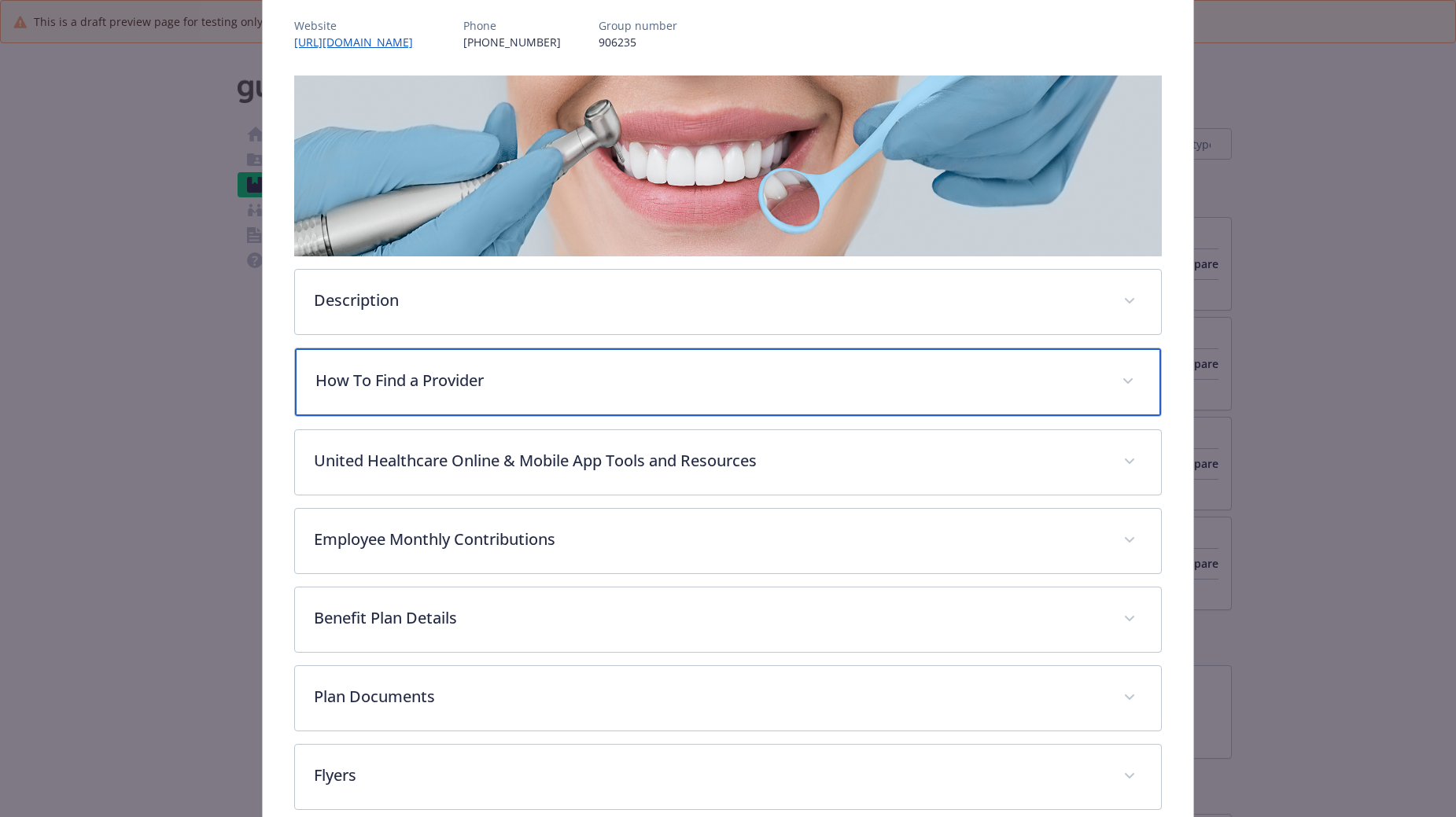
click at [1124, 383] on span "details for plan Dental - DPPO - Dental PPO" at bounding box center [1128, 381] width 26 height 26
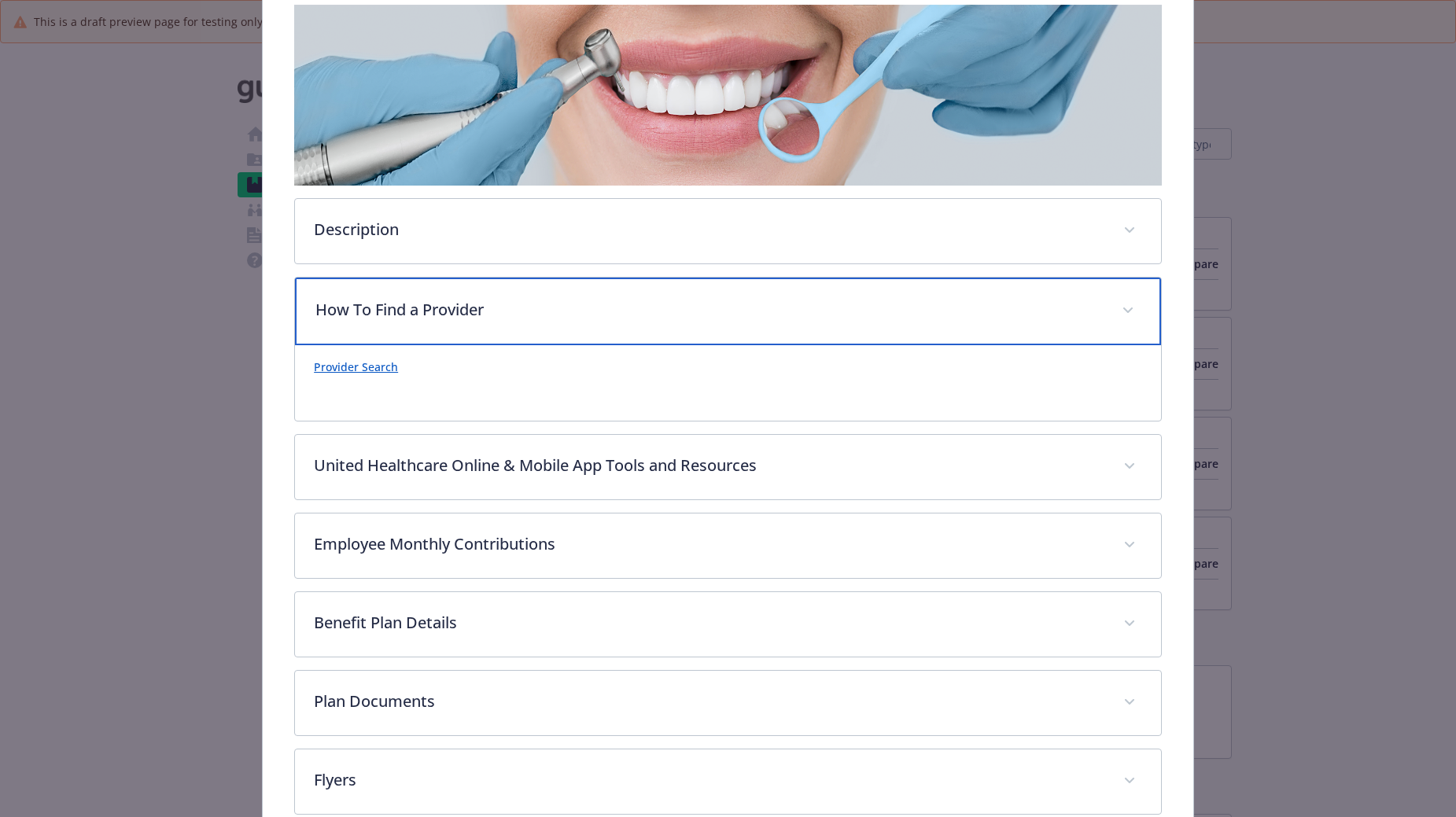
scroll to position [346, 0]
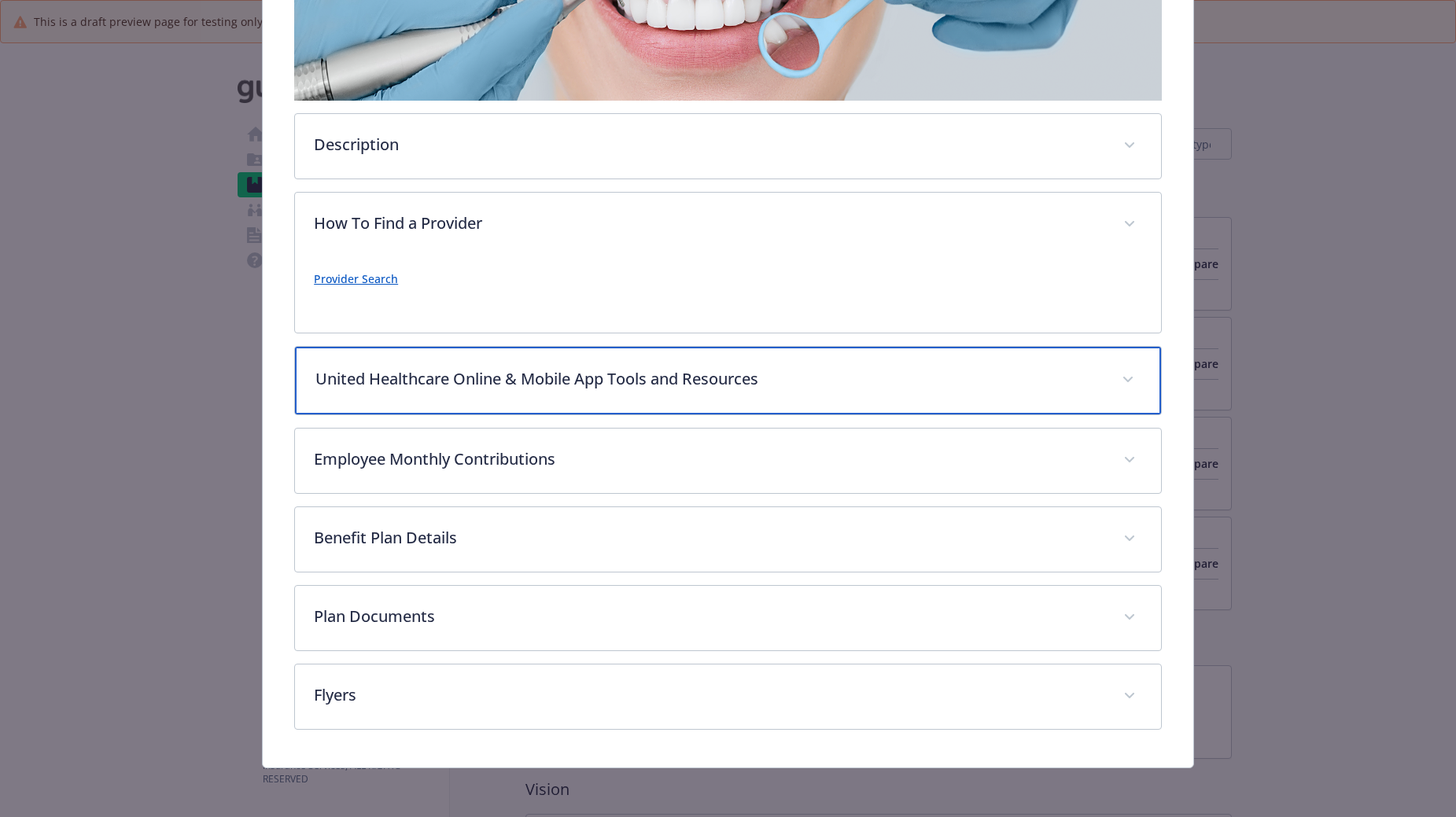
click at [1116, 391] on div "United Healthcare Online & Mobile App Tools and Resources" at bounding box center [728, 380] width 865 height 67
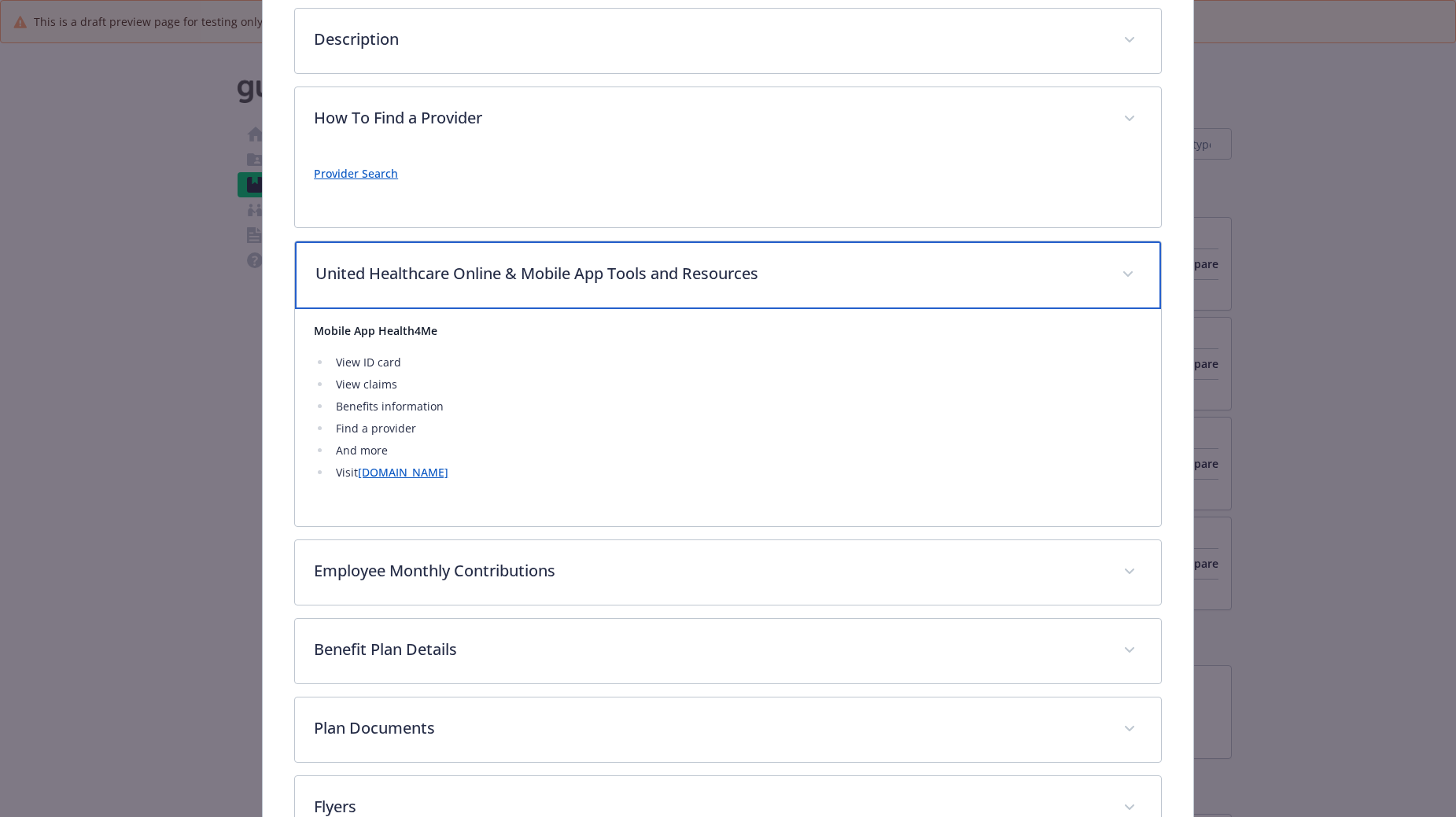
scroll to position [563, 0]
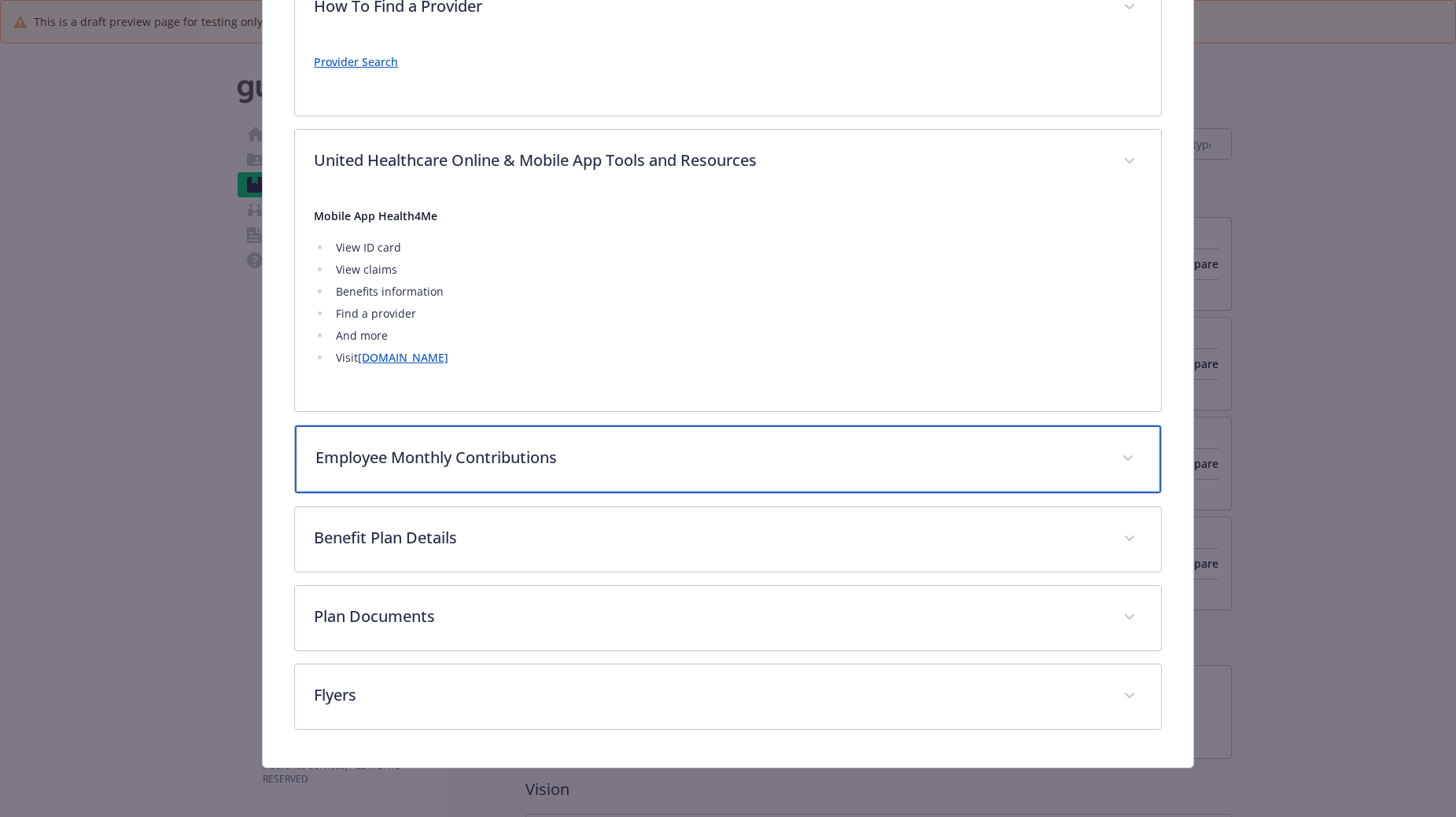
click at [1119, 467] on span "details for plan Dental - DPPO - Dental PPO" at bounding box center [1128, 459] width 26 height 26
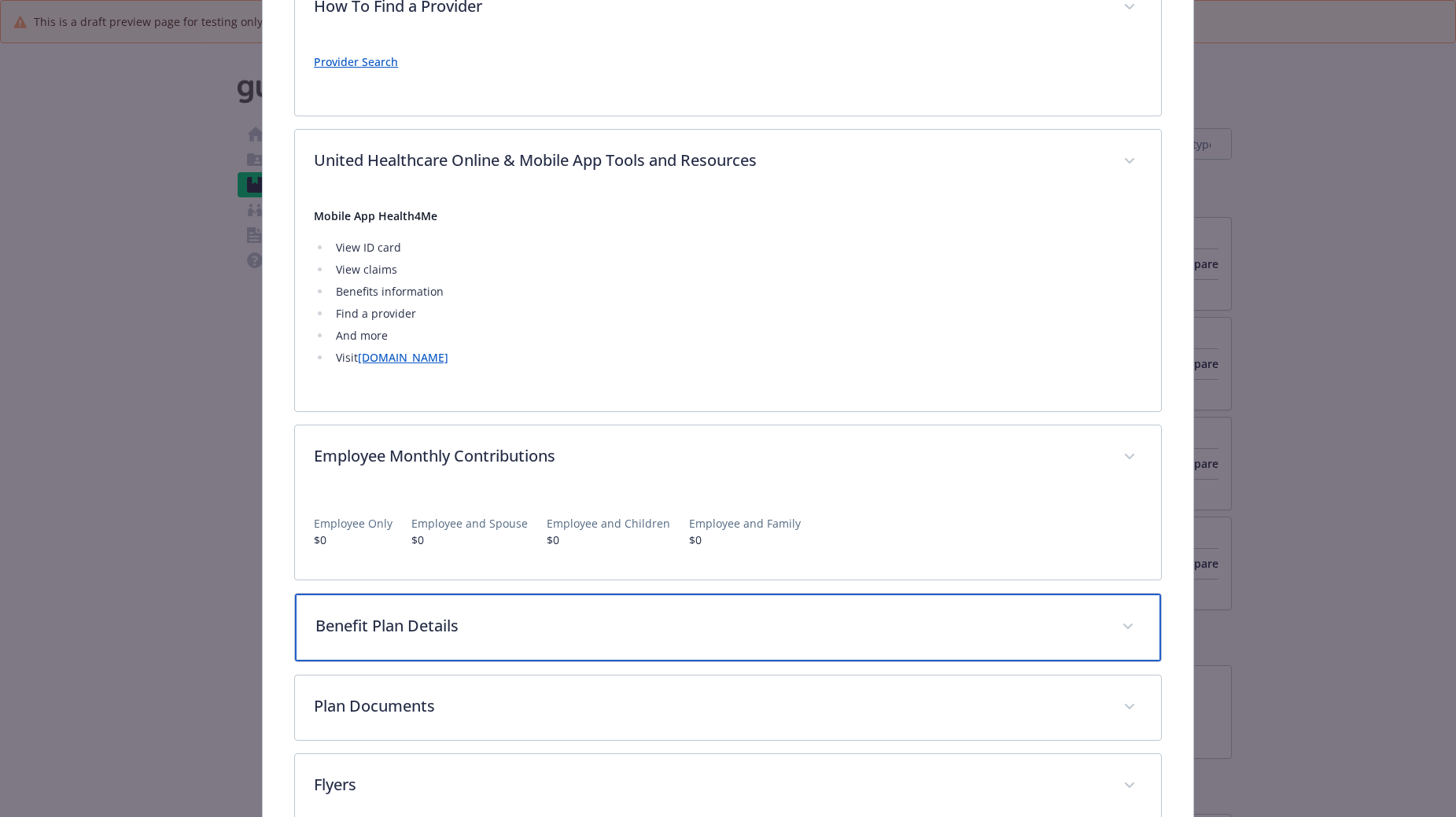
click at [1122, 631] on span "details for plan Dental - DPPO - Dental PPO" at bounding box center [1128, 627] width 26 height 26
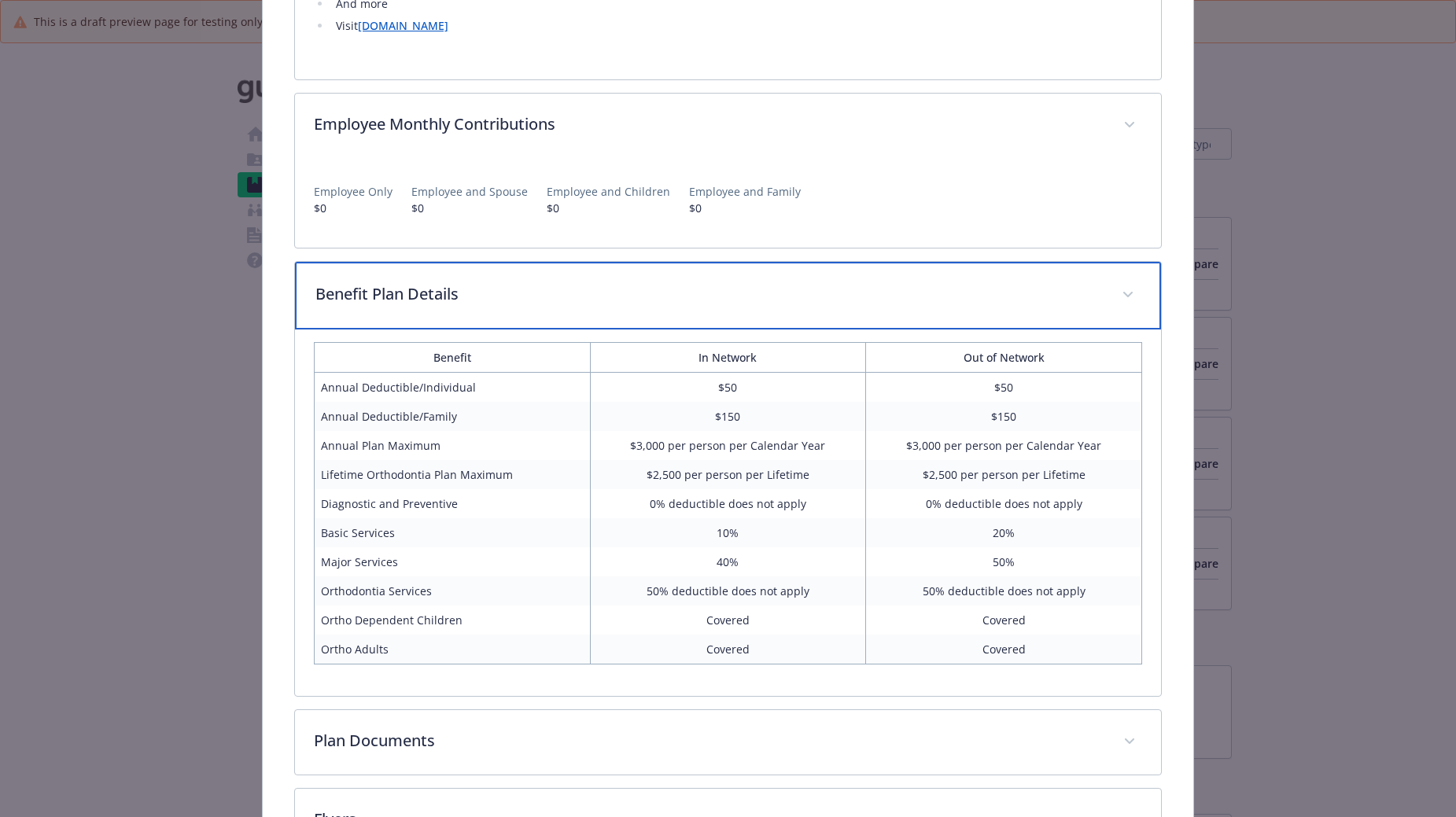
scroll to position [1019, 0]
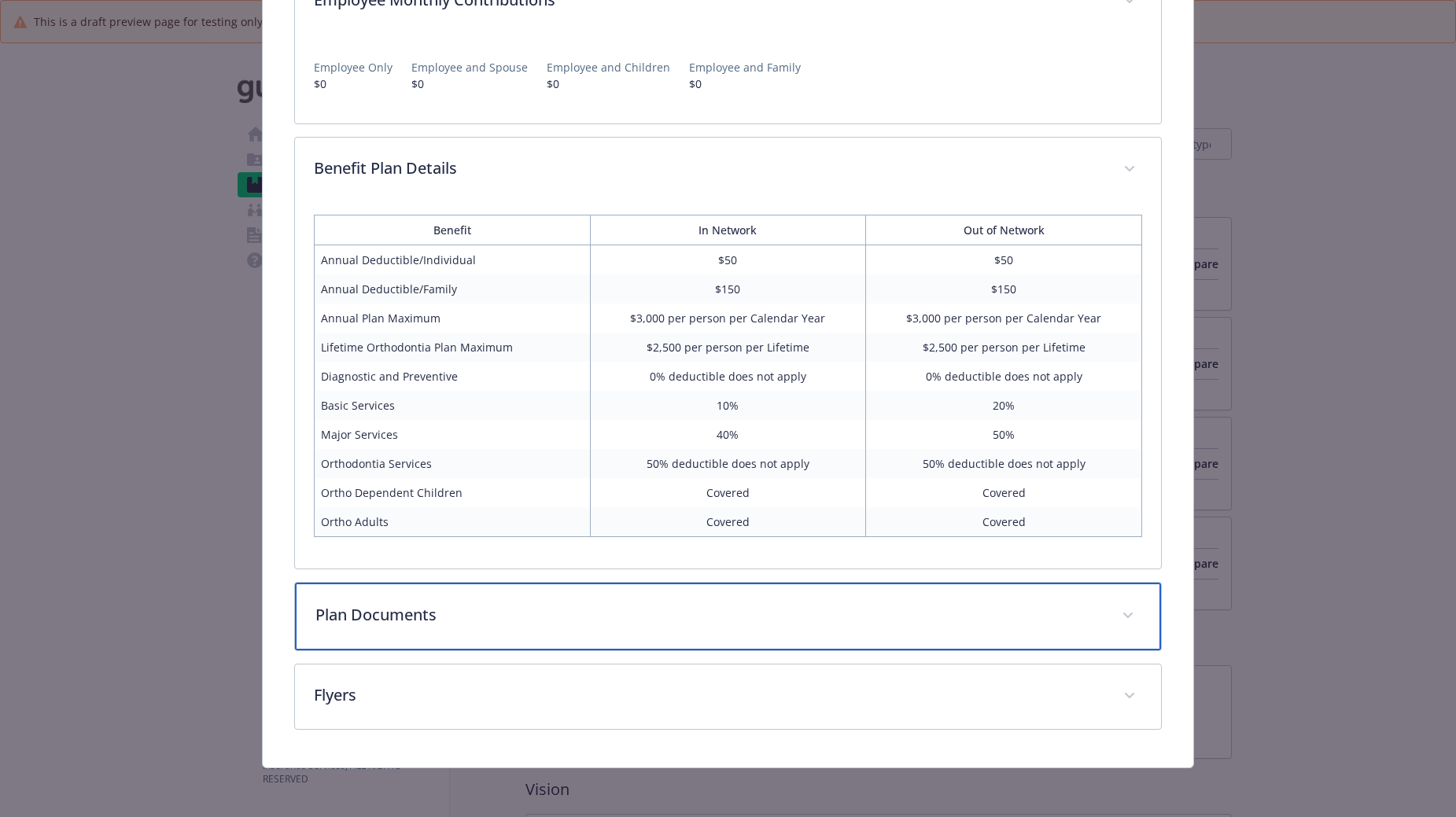
click at [1115, 621] on span "details for plan Dental - DPPO - Dental PPO" at bounding box center [1128, 616] width 26 height 26
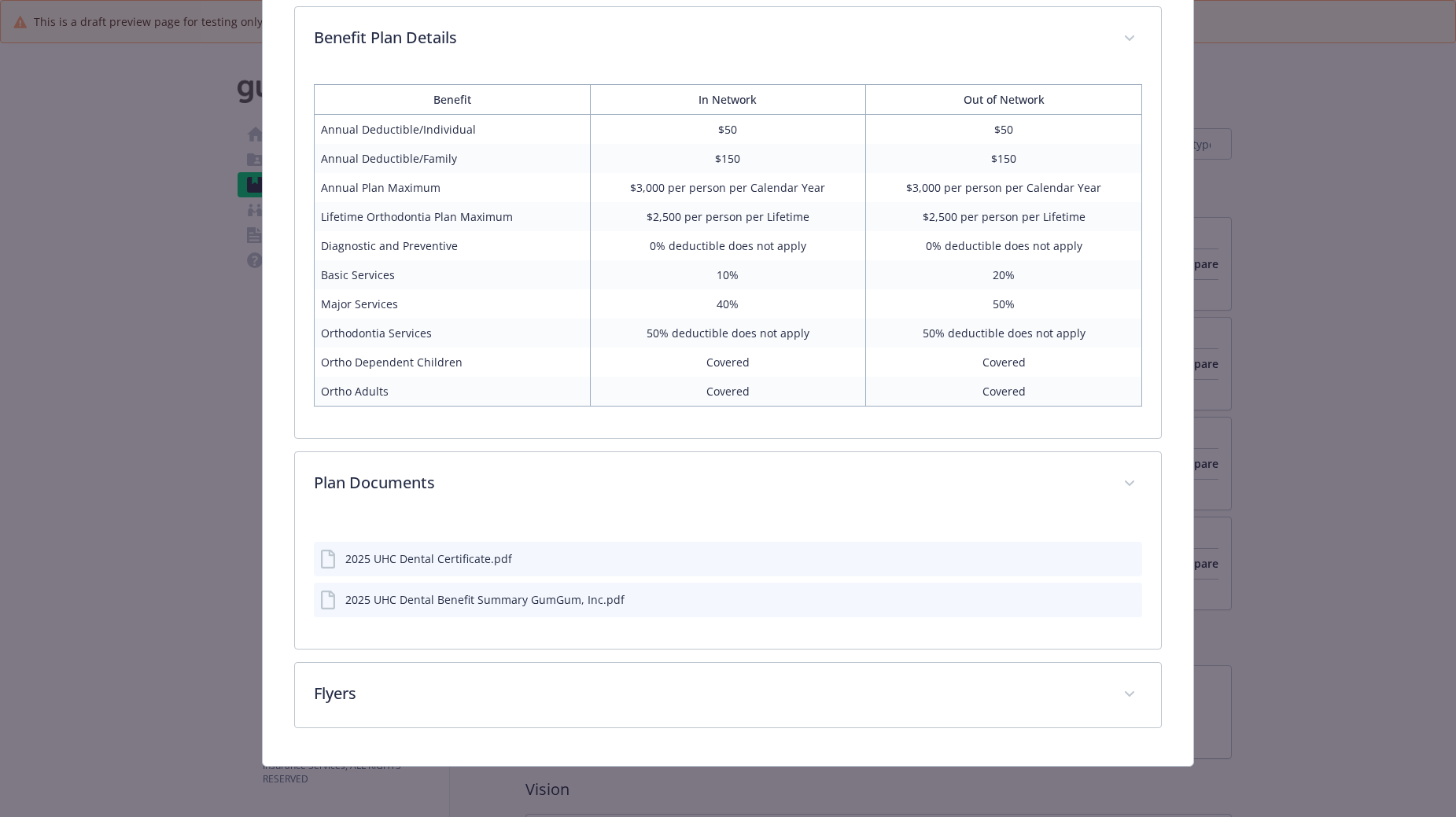
scroll to position [1147, 0]
click at [1124, 562] on icon "preview file" at bounding box center [1127, 559] width 14 height 11
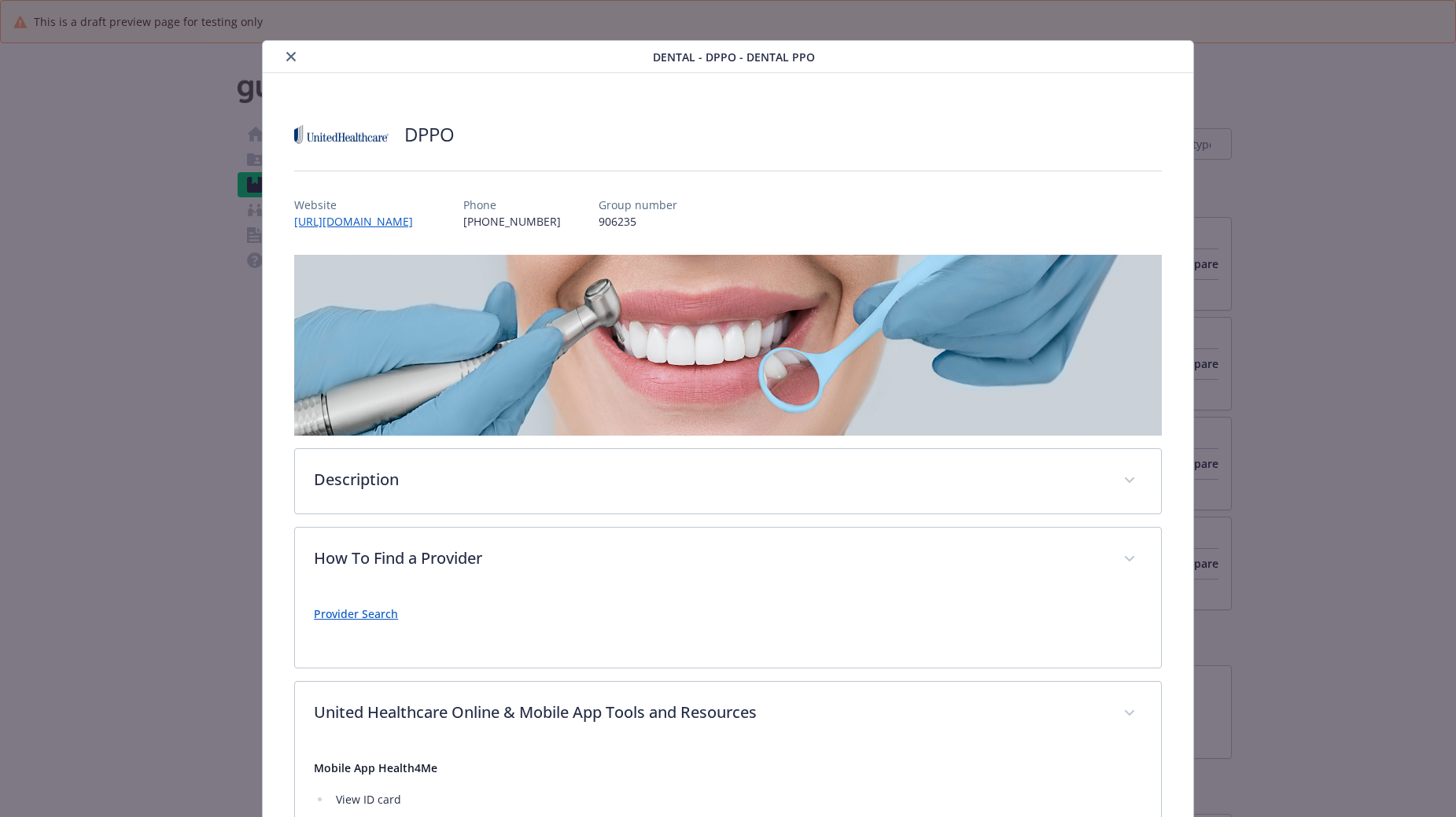
scroll to position [0, 0]
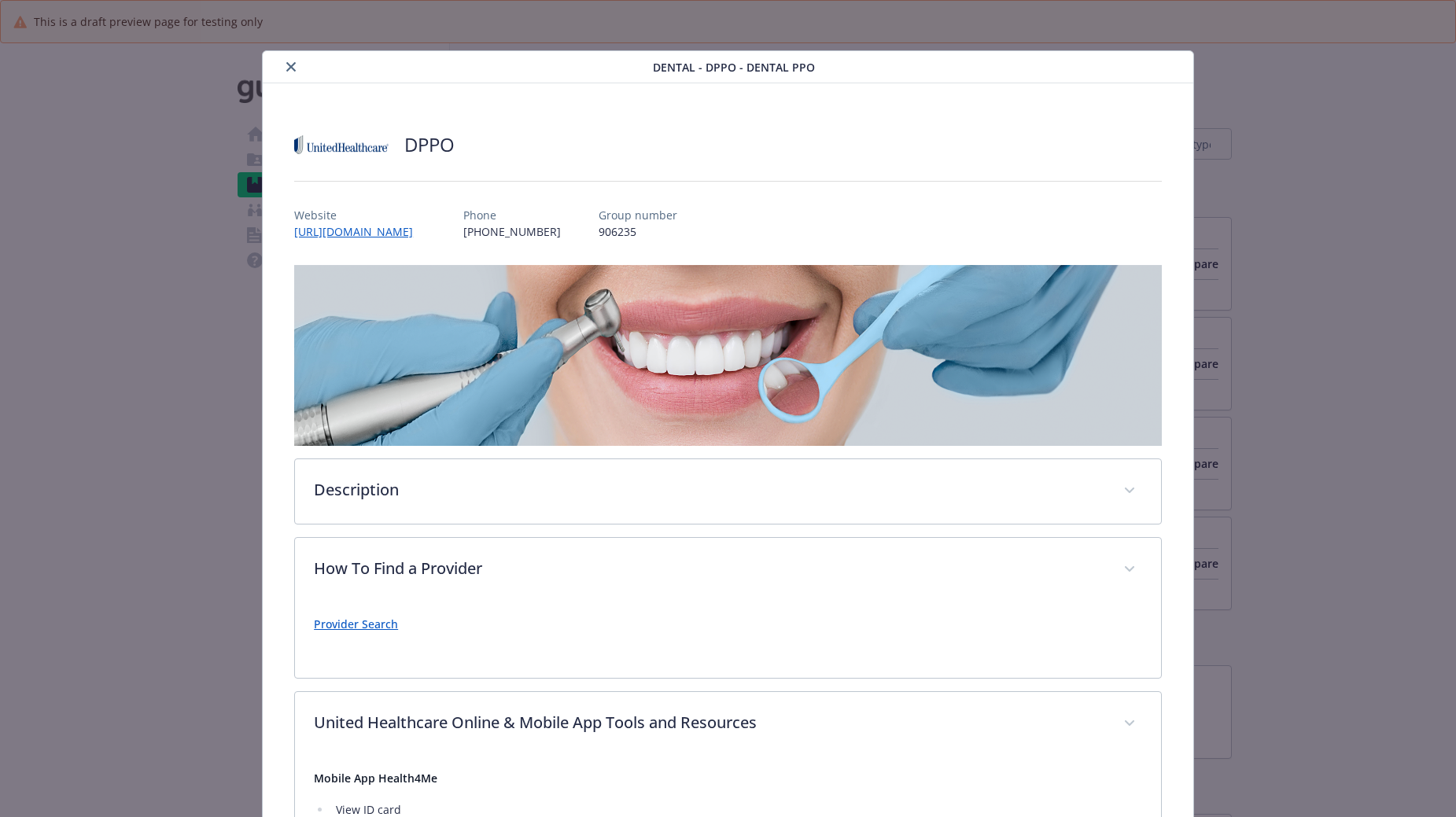
click at [287, 61] on button "close" at bounding box center [291, 66] width 19 height 19
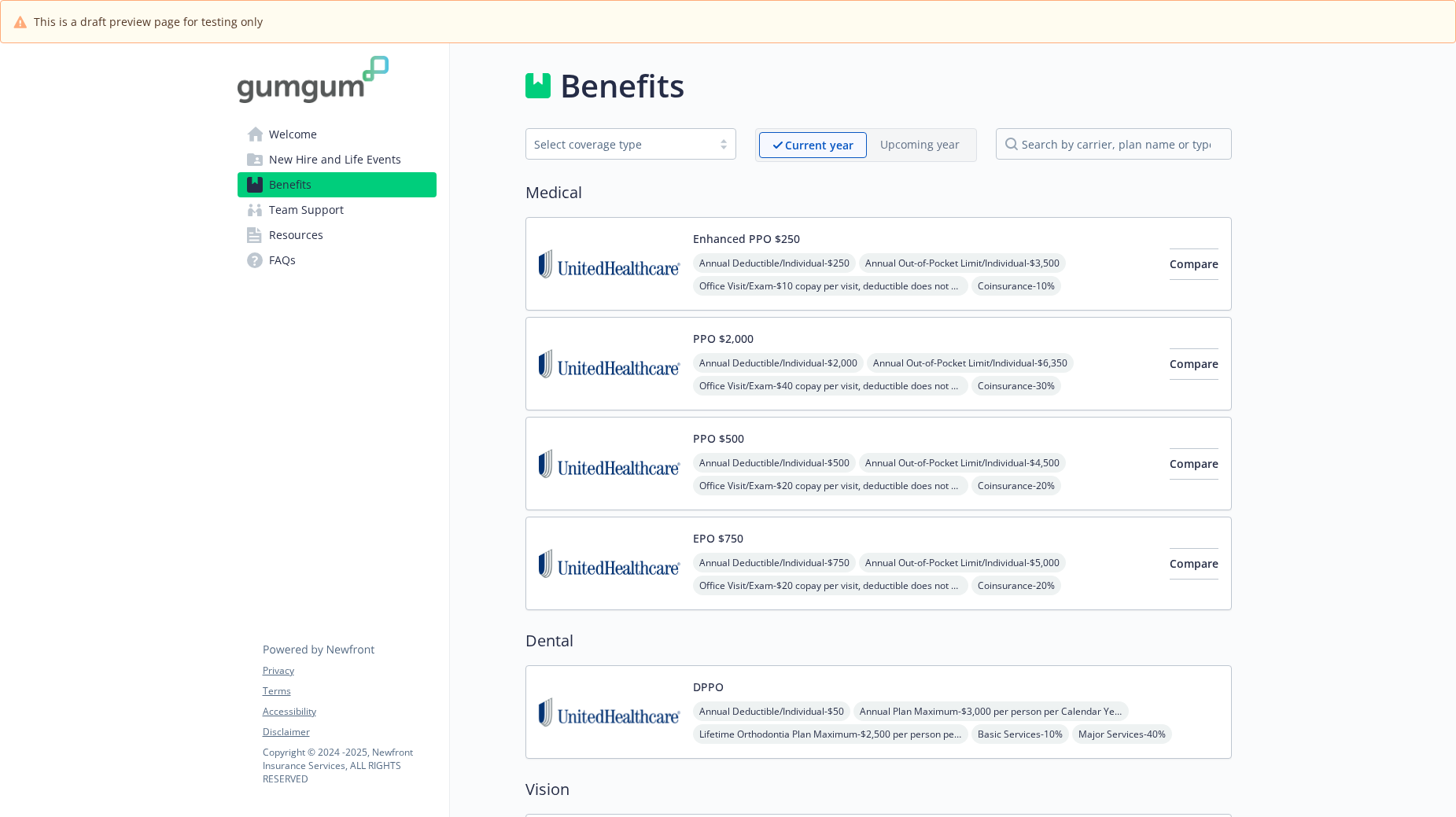
click at [992, 288] on span "Coinsurance - 10%" at bounding box center [1015, 285] width 89 height 20
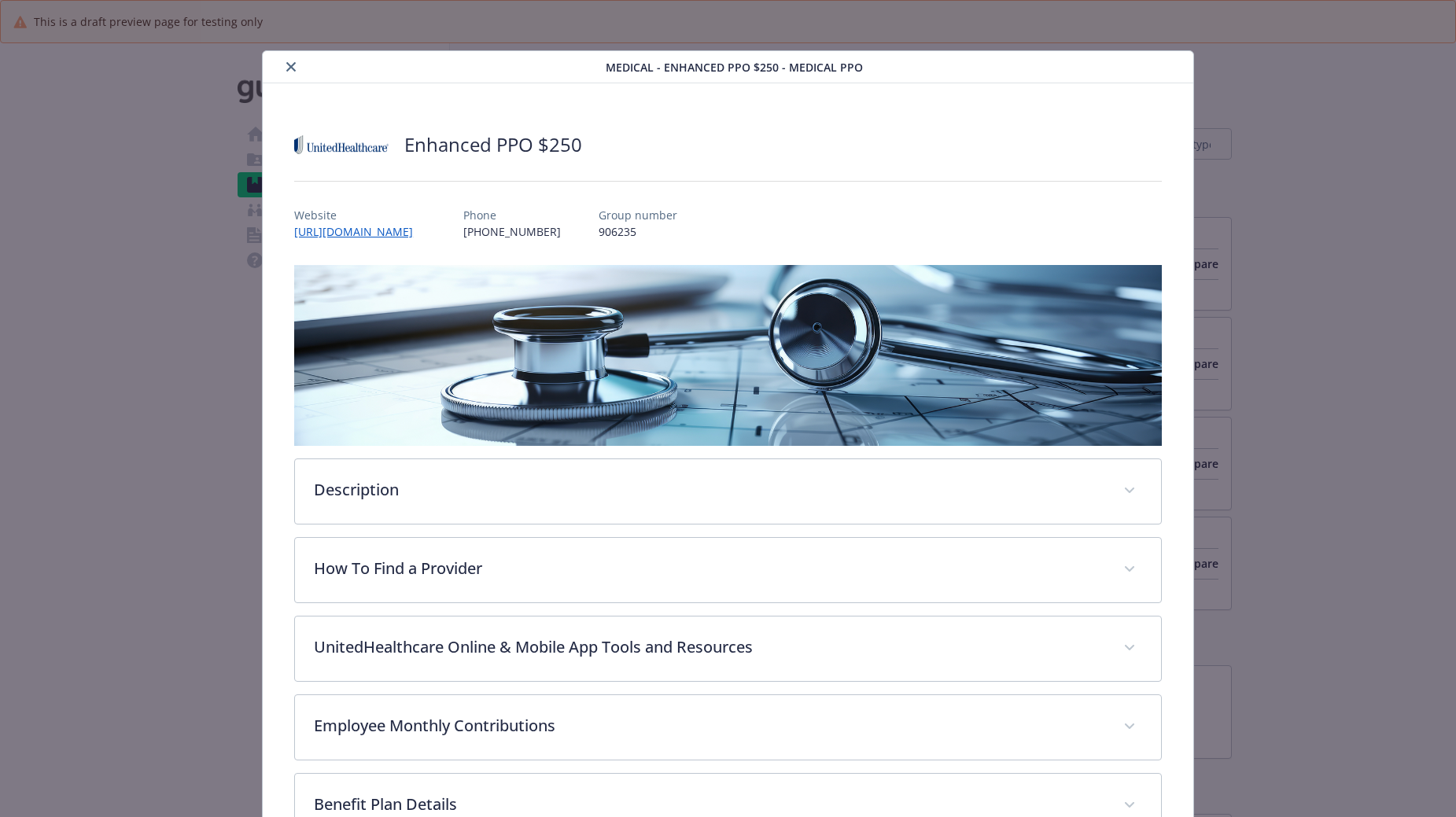
click at [286, 66] on icon "close" at bounding box center [290, 66] width 9 height 9
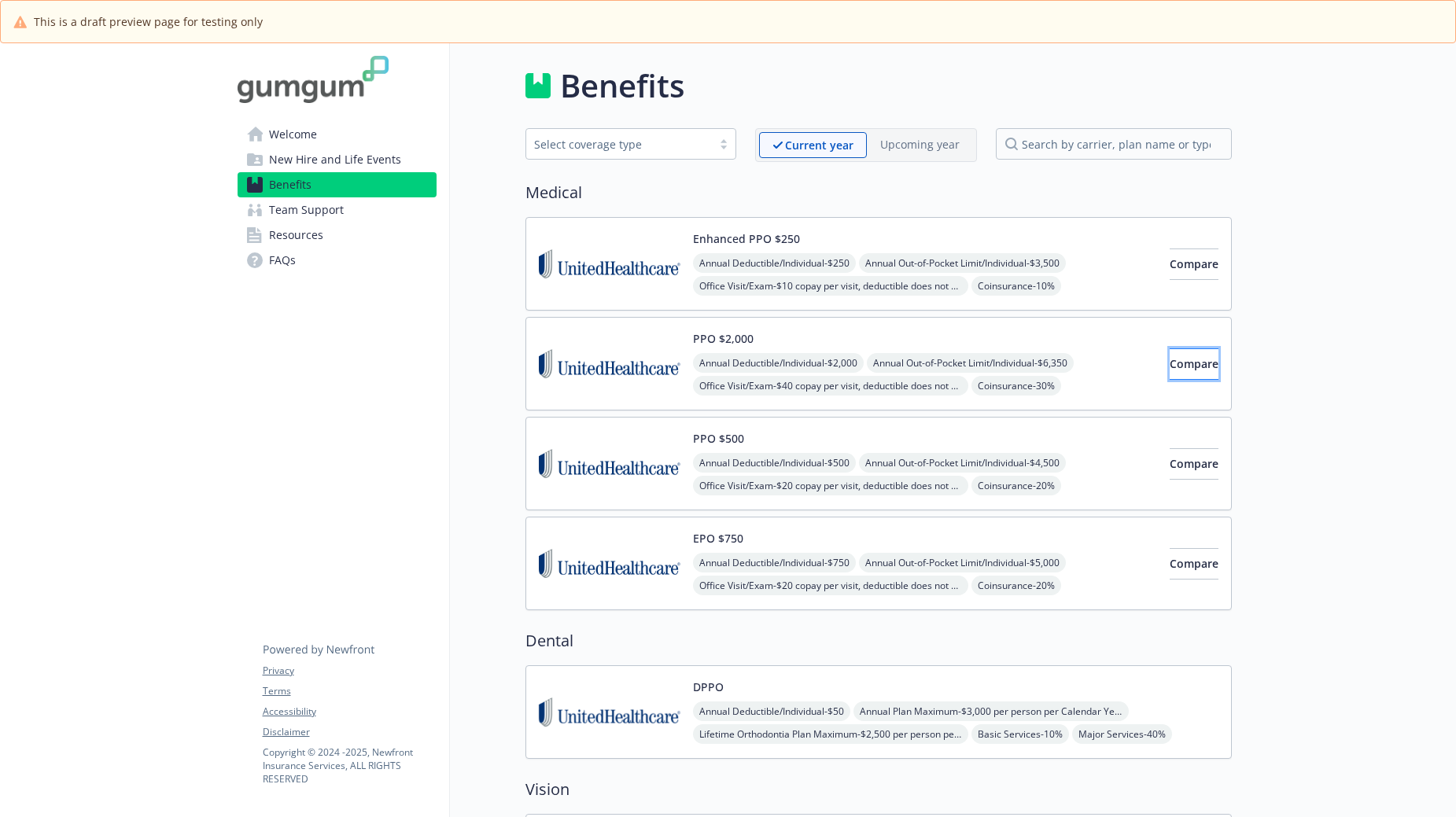
click at [1182, 357] on button "Compare" at bounding box center [1193, 363] width 49 height 31
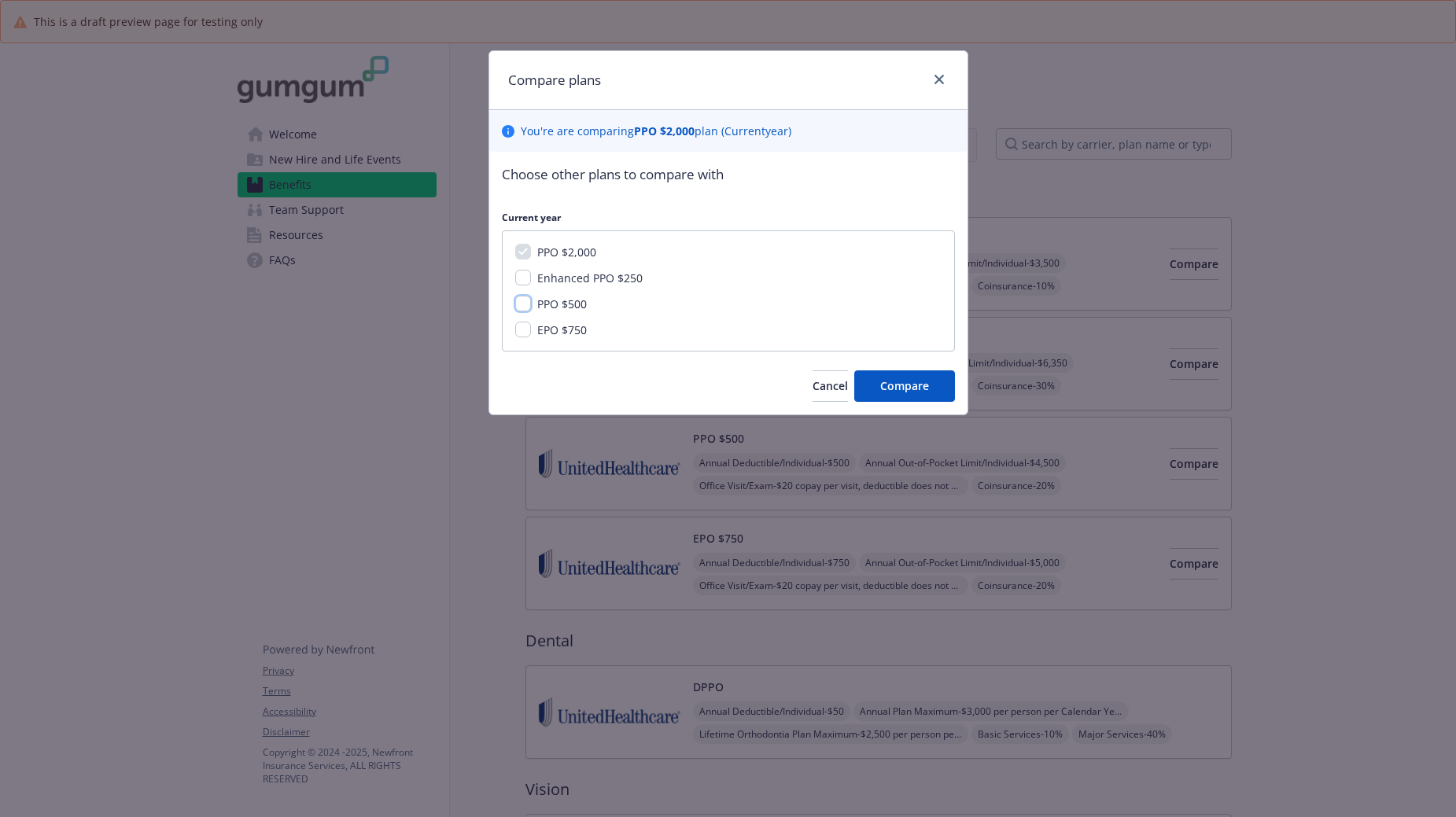
click at [529, 300] on input "PPO $500" at bounding box center [522, 303] width 15 height 15
checkbox input "true"
click at [897, 372] on button "Compare" at bounding box center [905, 386] width 100 height 31
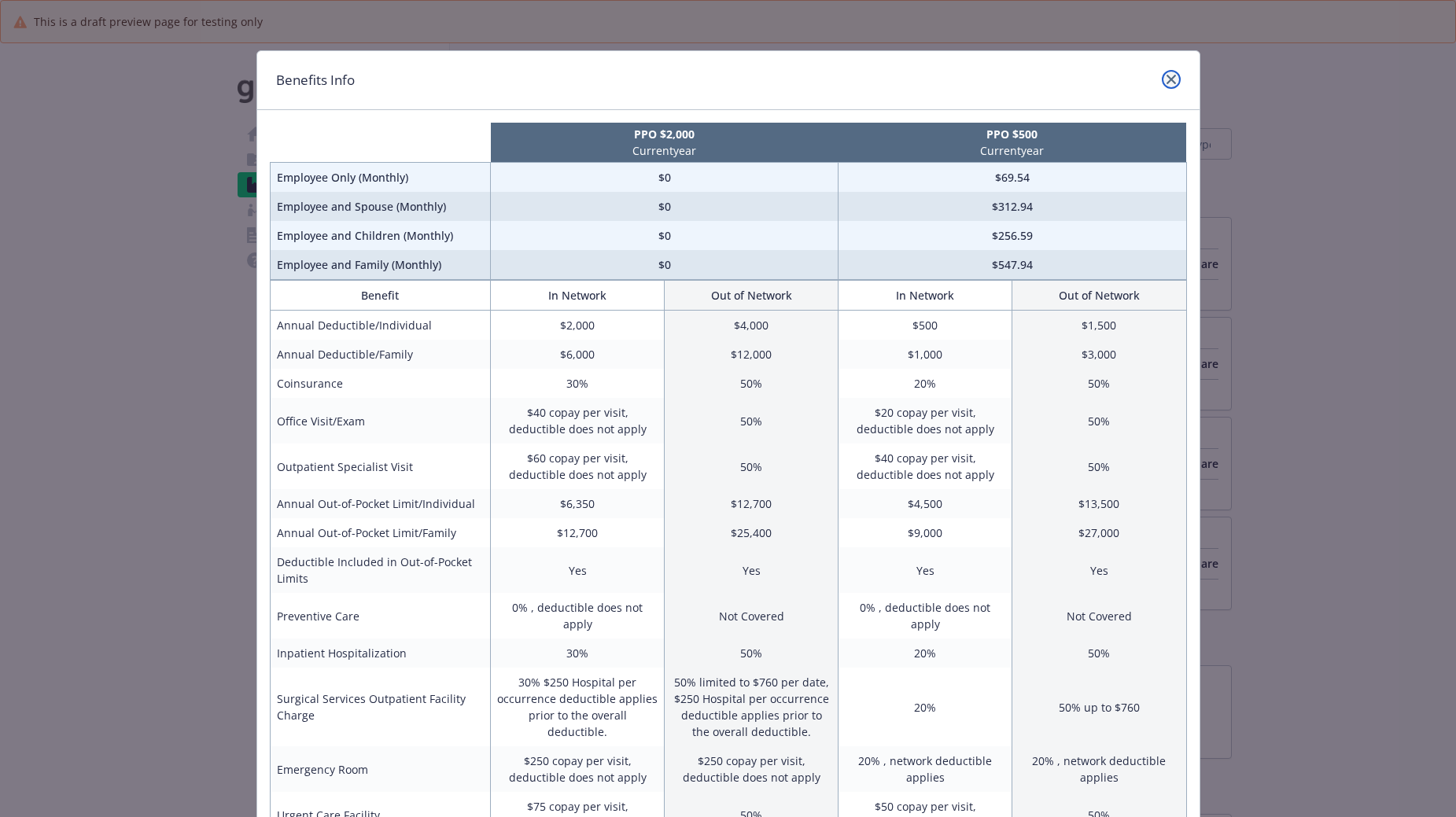
click at [1168, 78] on icon "close" at bounding box center [1171, 79] width 9 height 9
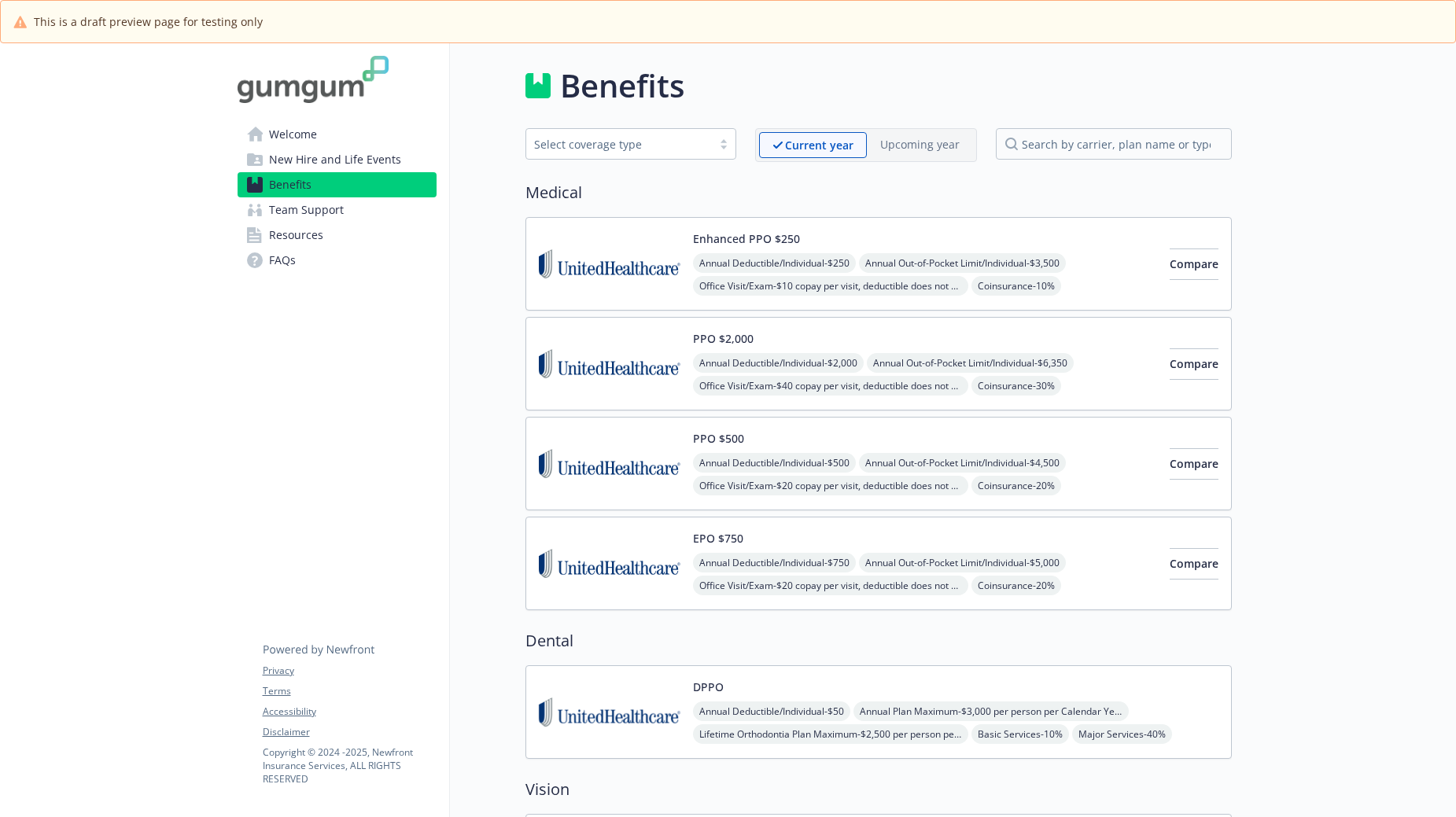
click at [819, 362] on span "Annual Deductible/Individual - $2,000" at bounding box center [778, 363] width 171 height 20
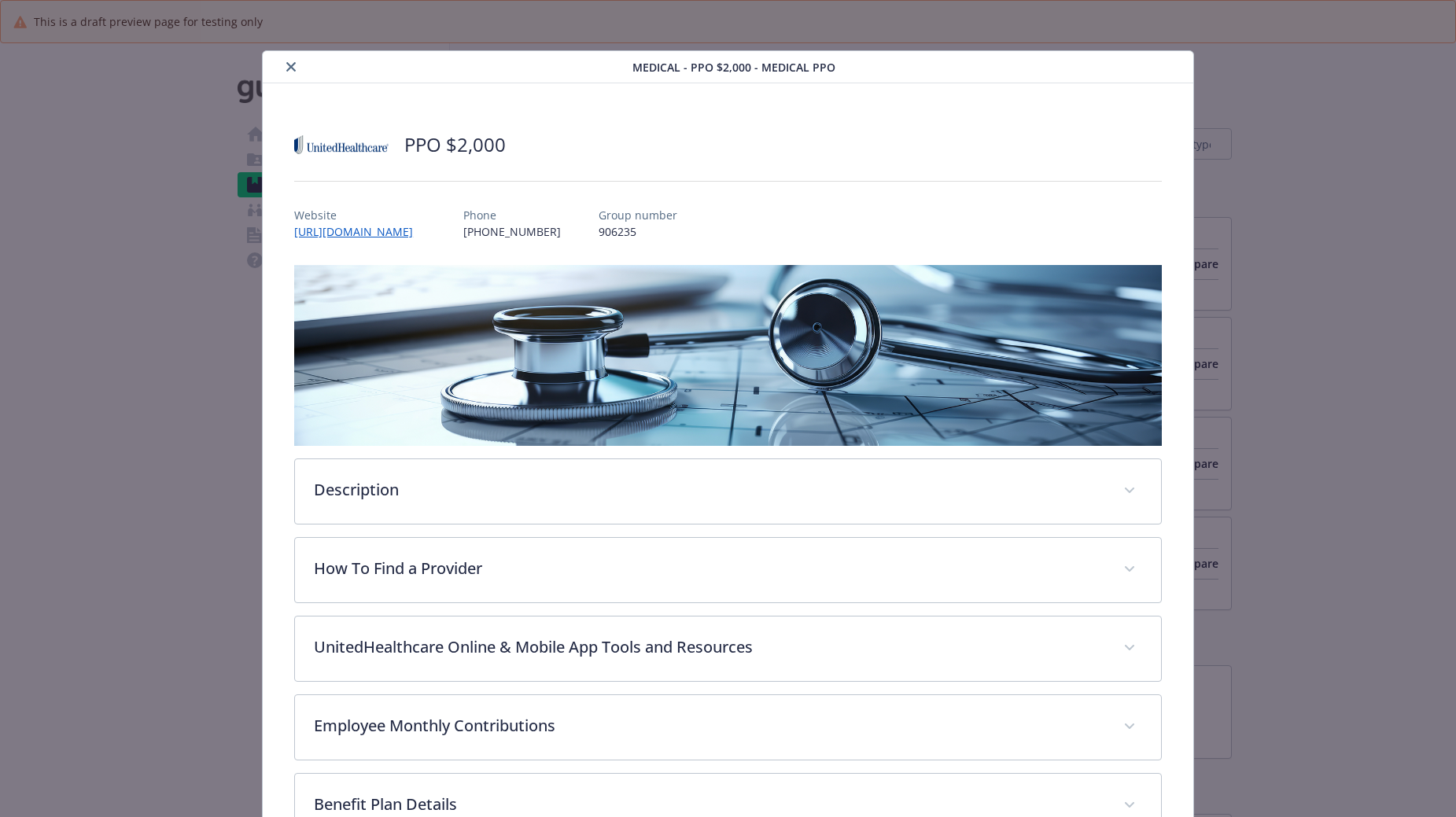
click at [286, 65] on icon "close" at bounding box center [290, 66] width 9 height 9
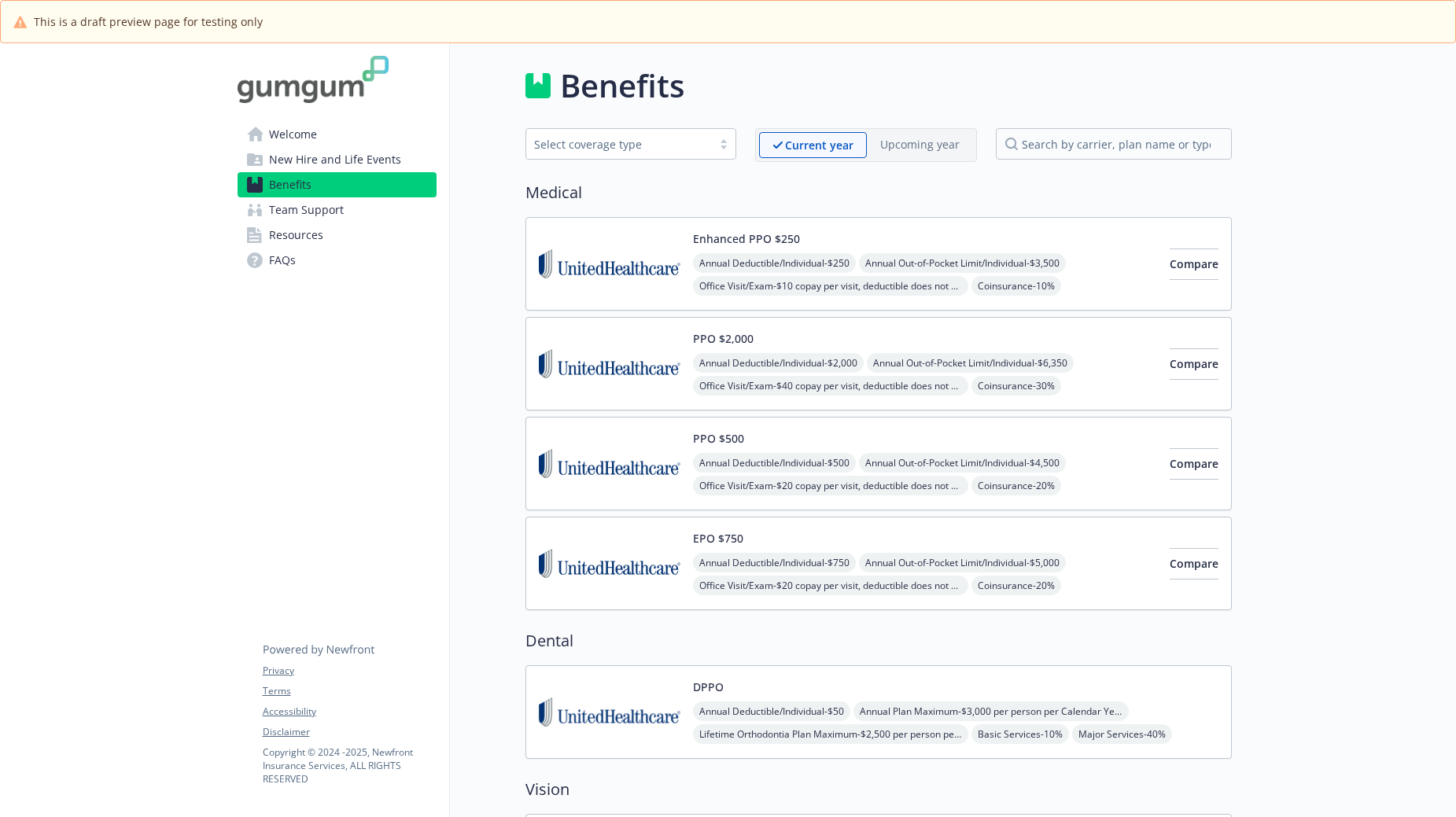
click at [281, 205] on span "Team Support" at bounding box center [306, 210] width 75 height 26
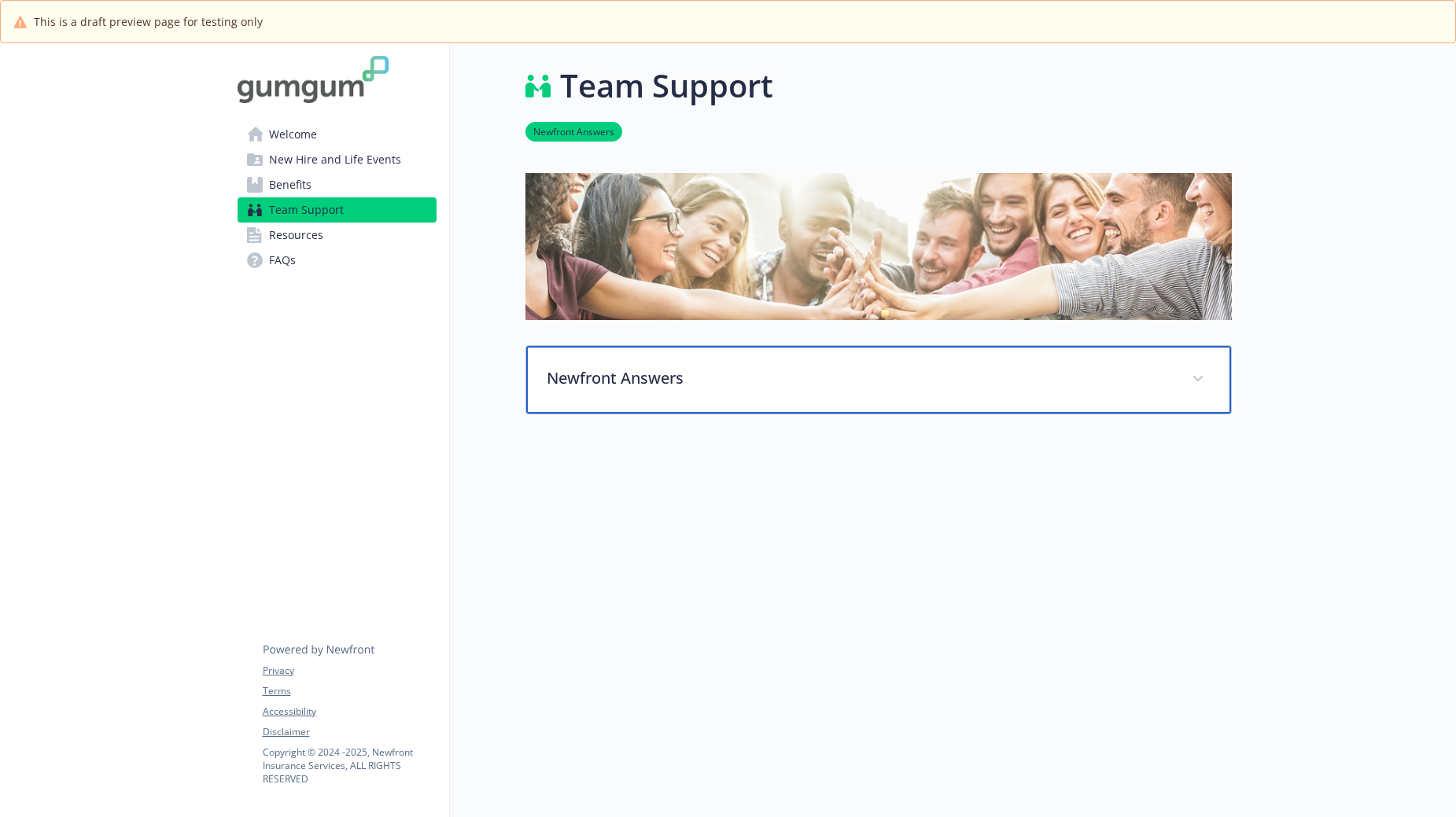
click at [1185, 374] on span at bounding box center [1198, 380] width 26 height 26
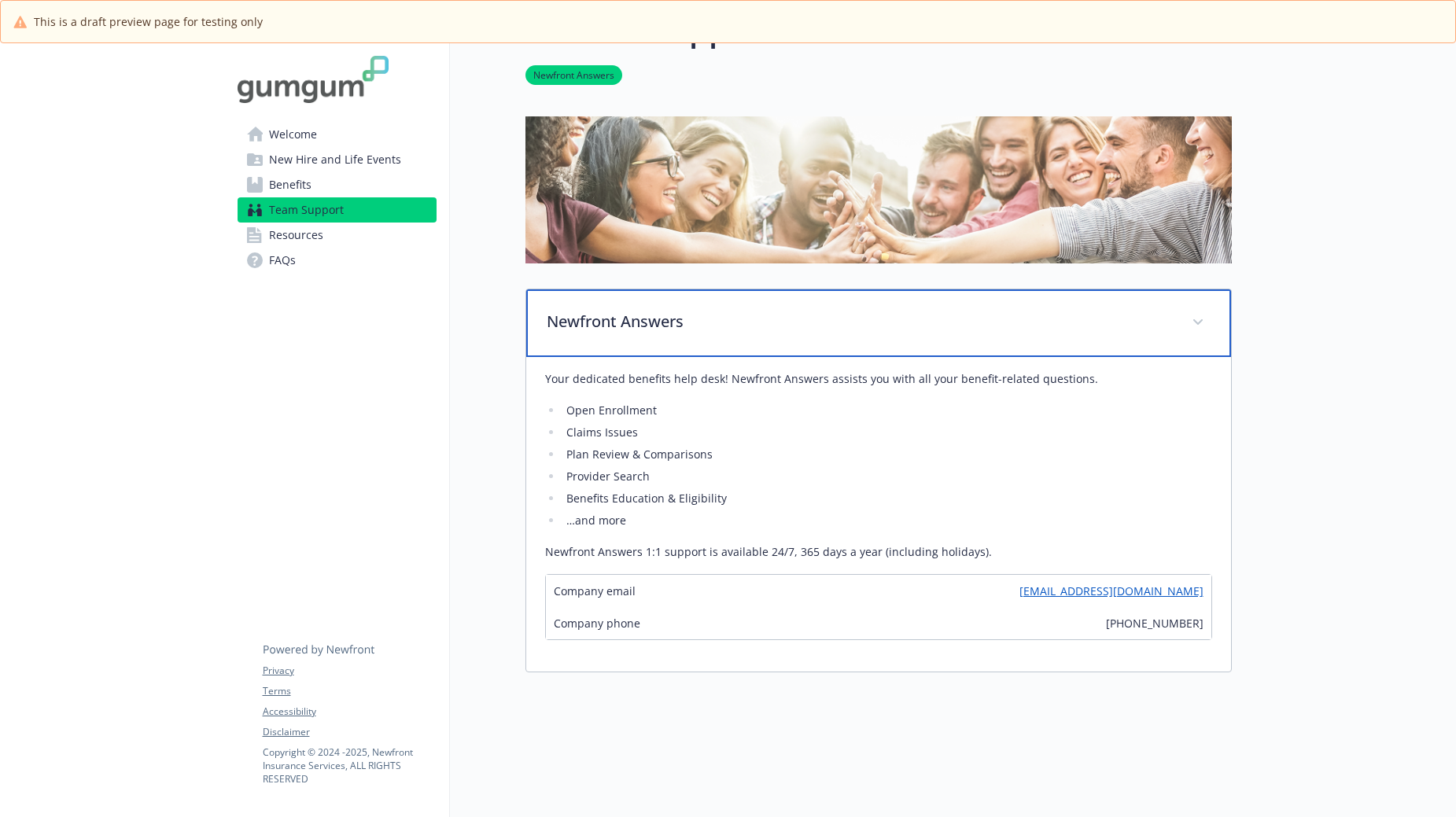
scroll to position [78, 12]
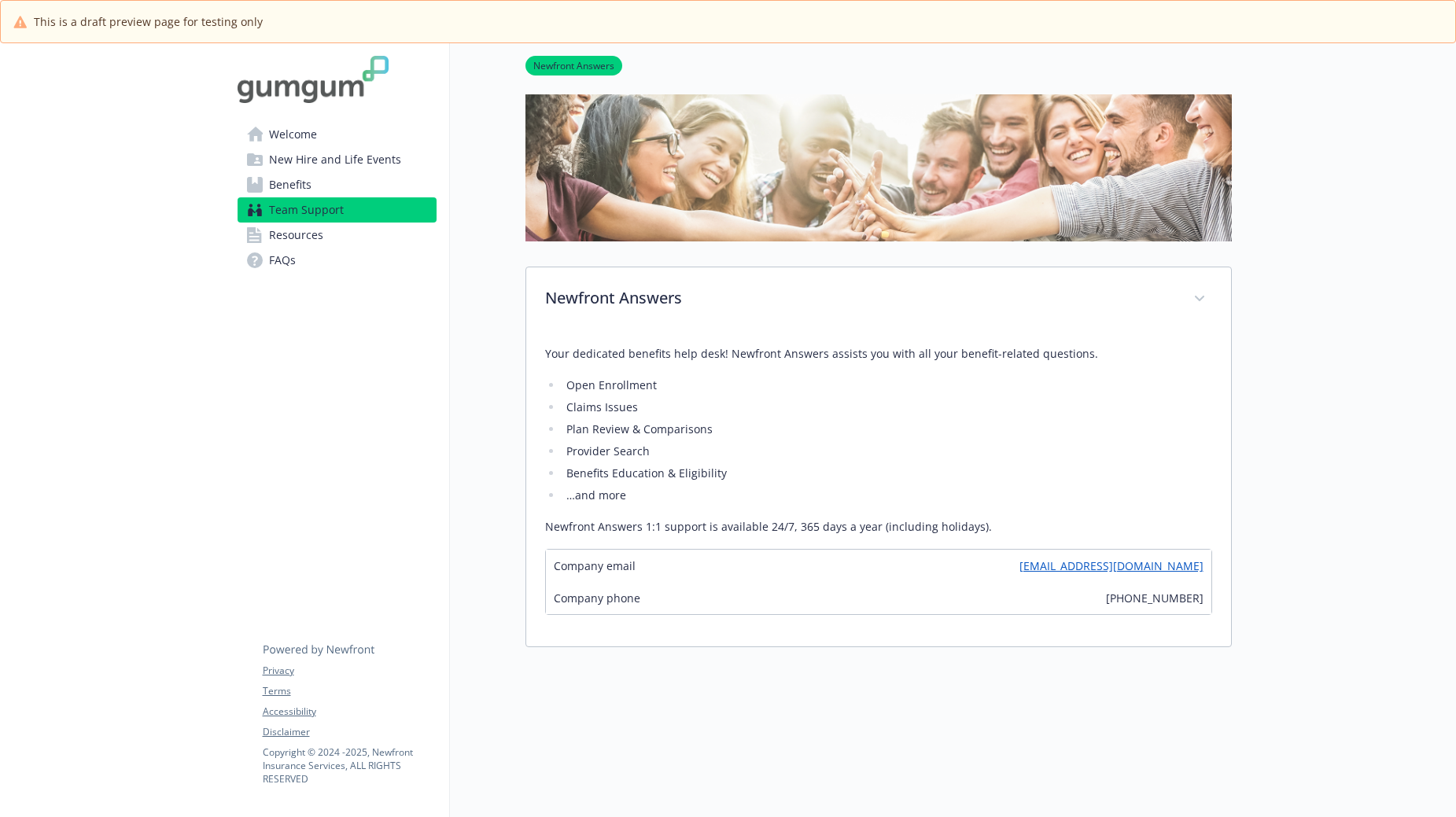
click at [296, 235] on span "Resources" at bounding box center [296, 236] width 54 height 26
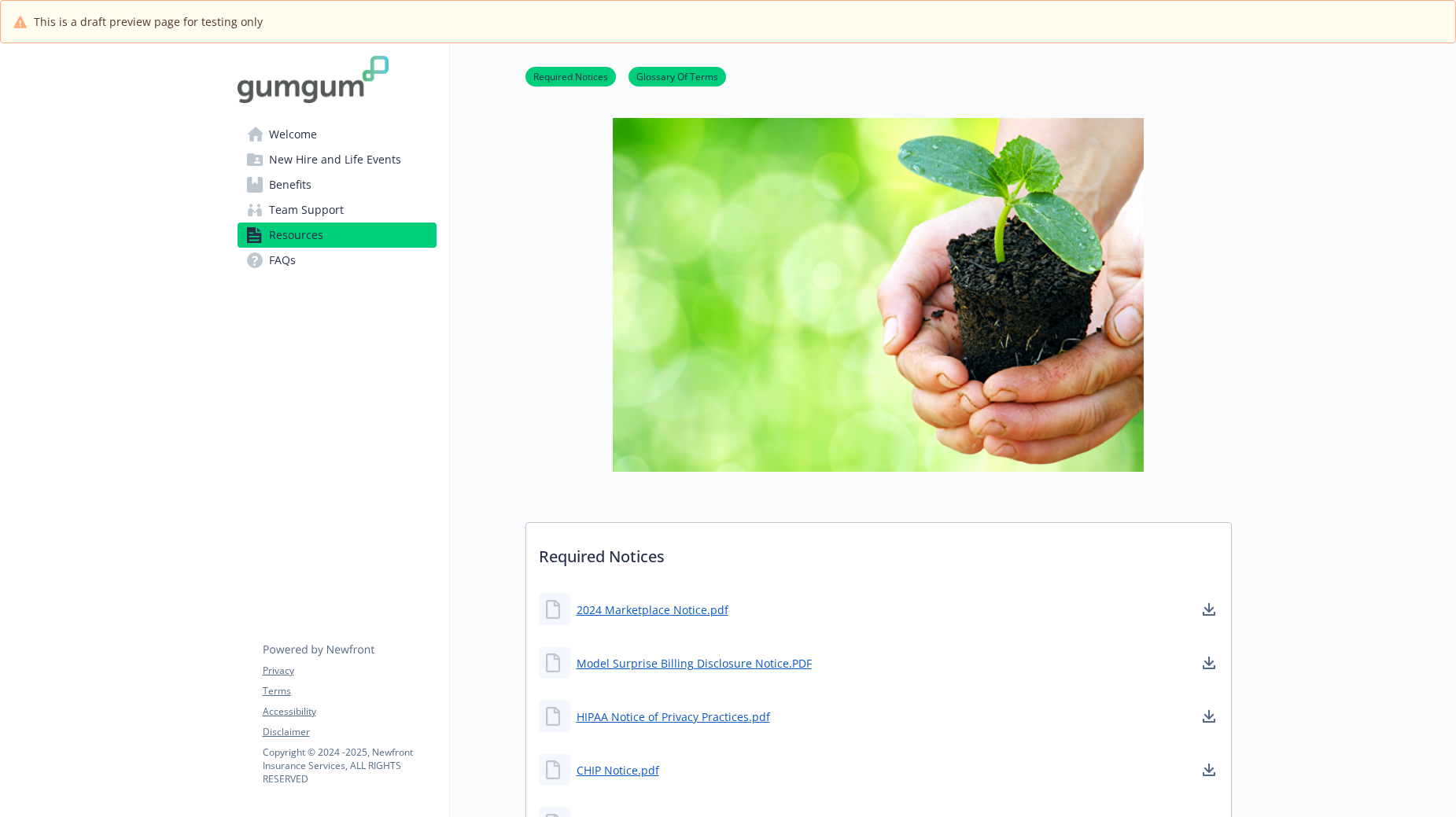
scroll to position [78, 12]
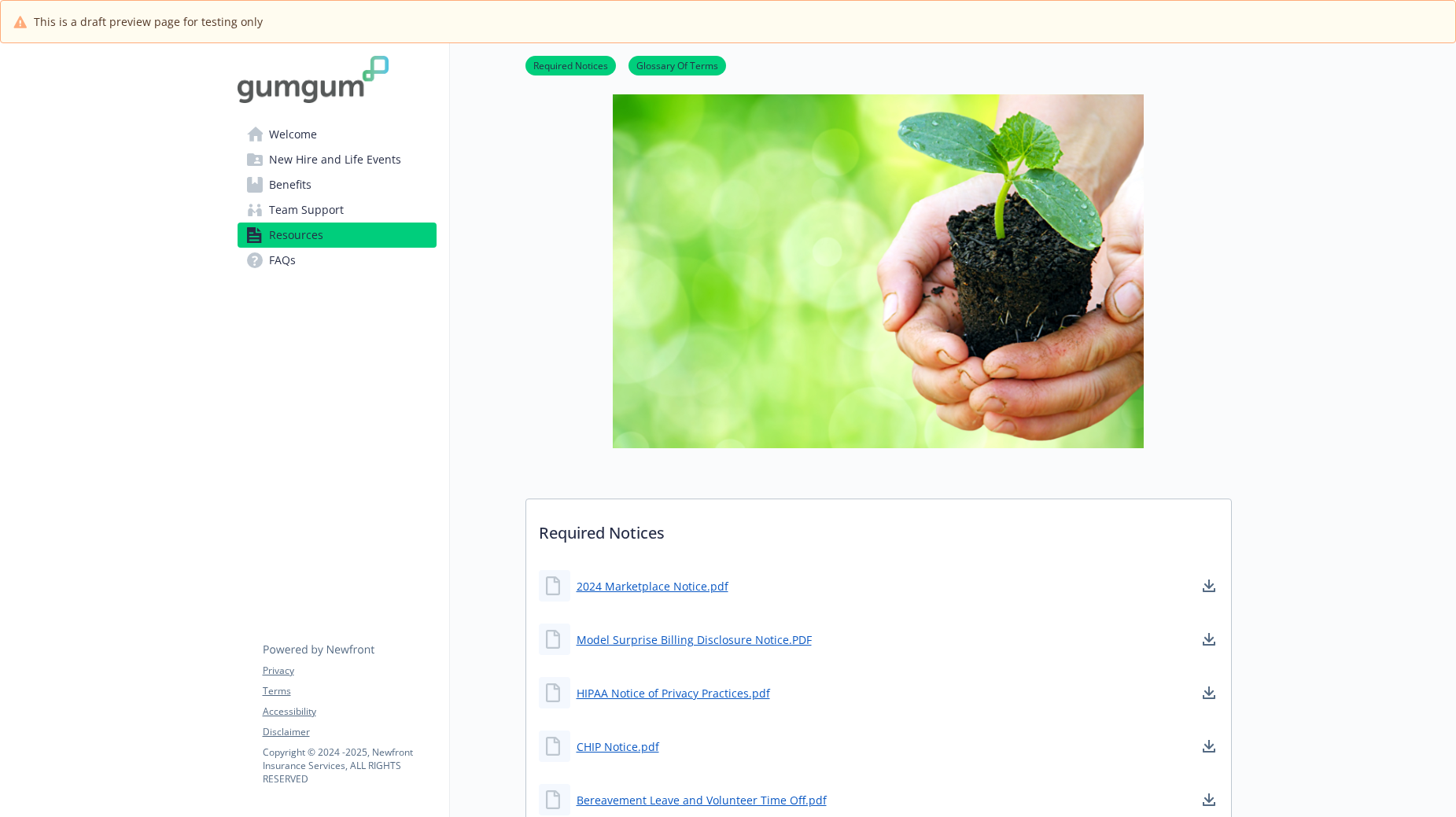
click at [534, 67] on link "Required Notices" at bounding box center [570, 65] width 90 height 15
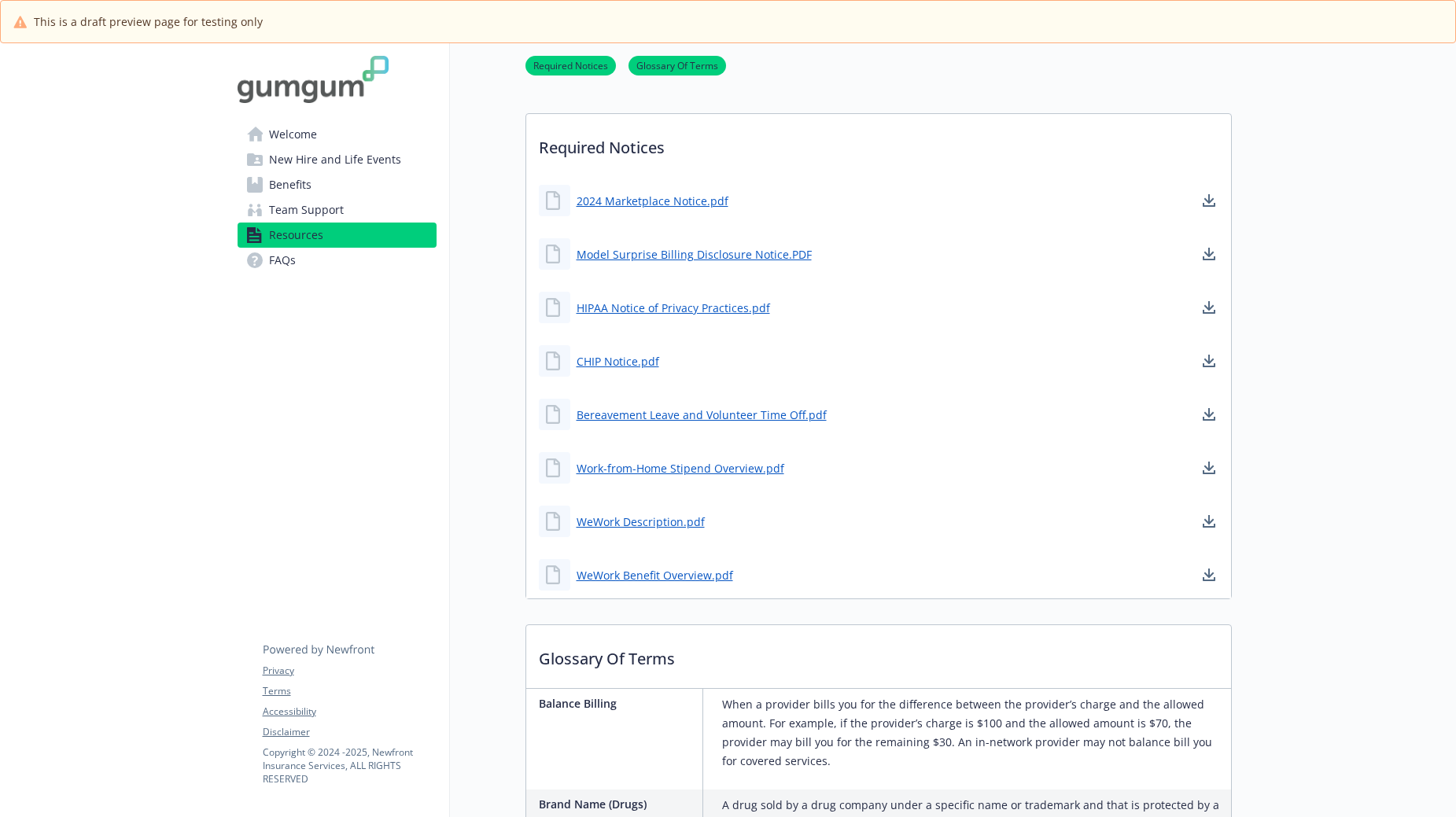
scroll to position [486, 12]
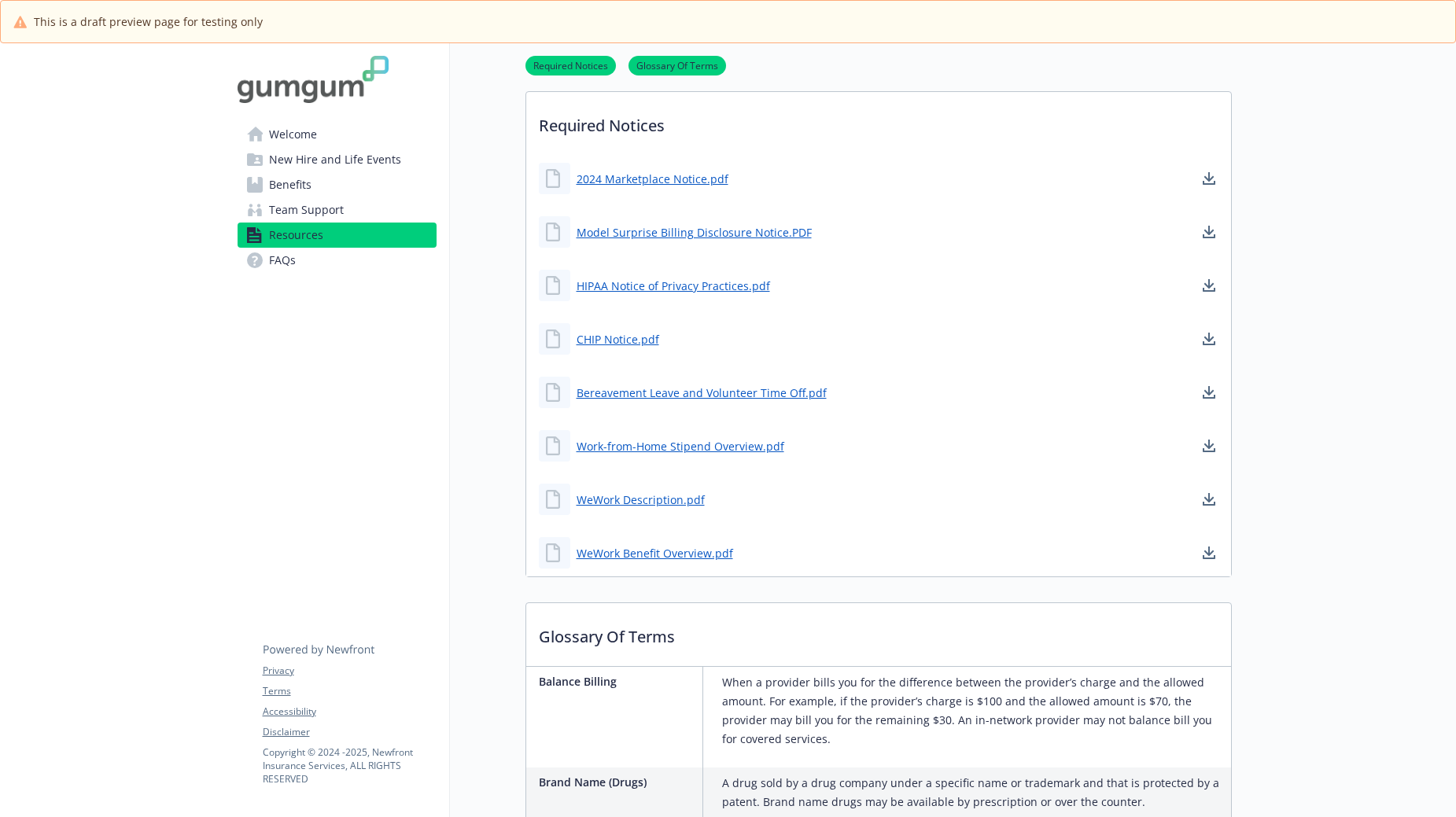
click at [671, 71] on link "Glossary Of Terms" at bounding box center [677, 65] width 98 height 15
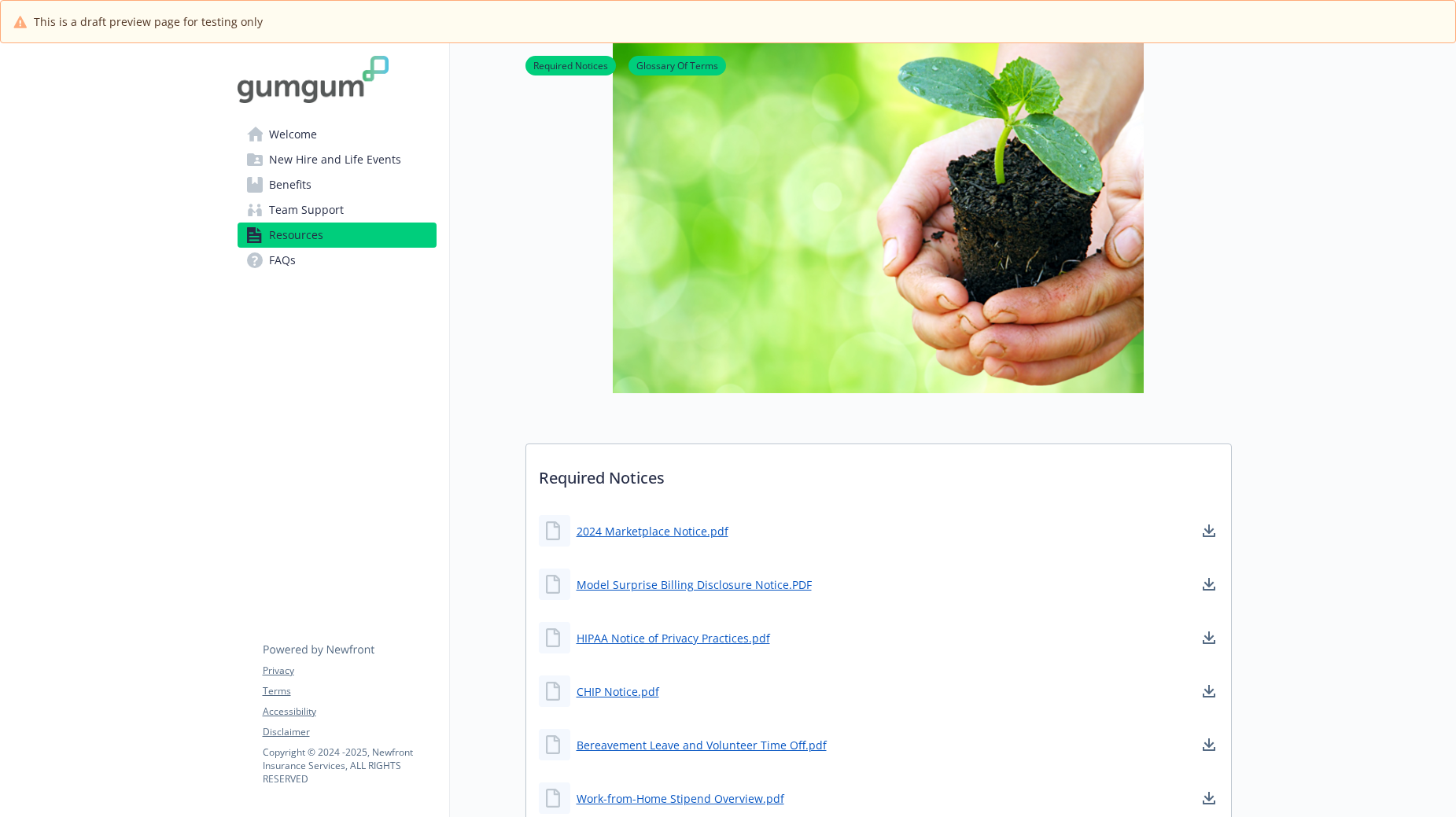
scroll to position [0, 12]
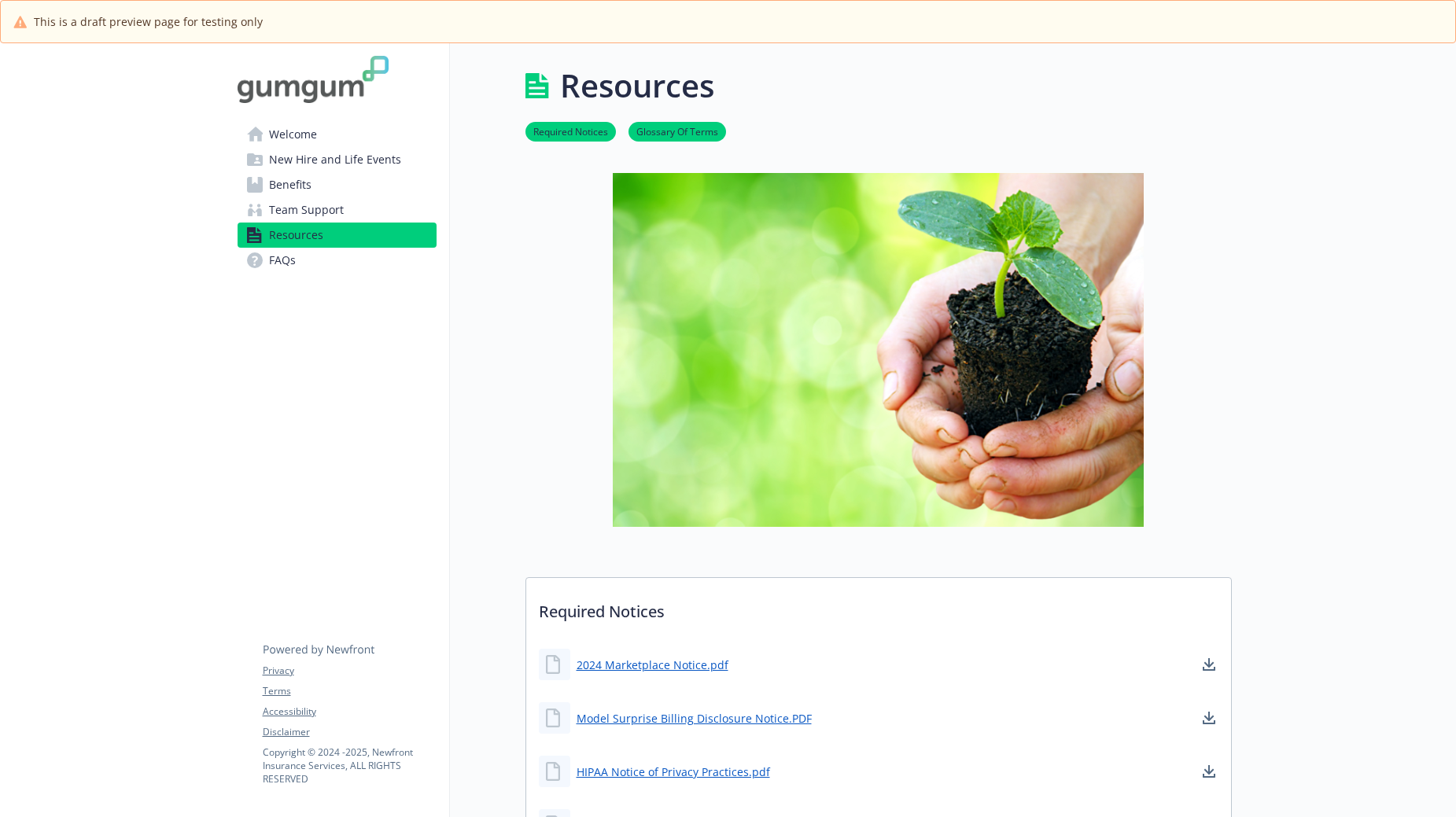
click at [269, 263] on span "FAQs" at bounding box center [282, 260] width 26 height 26
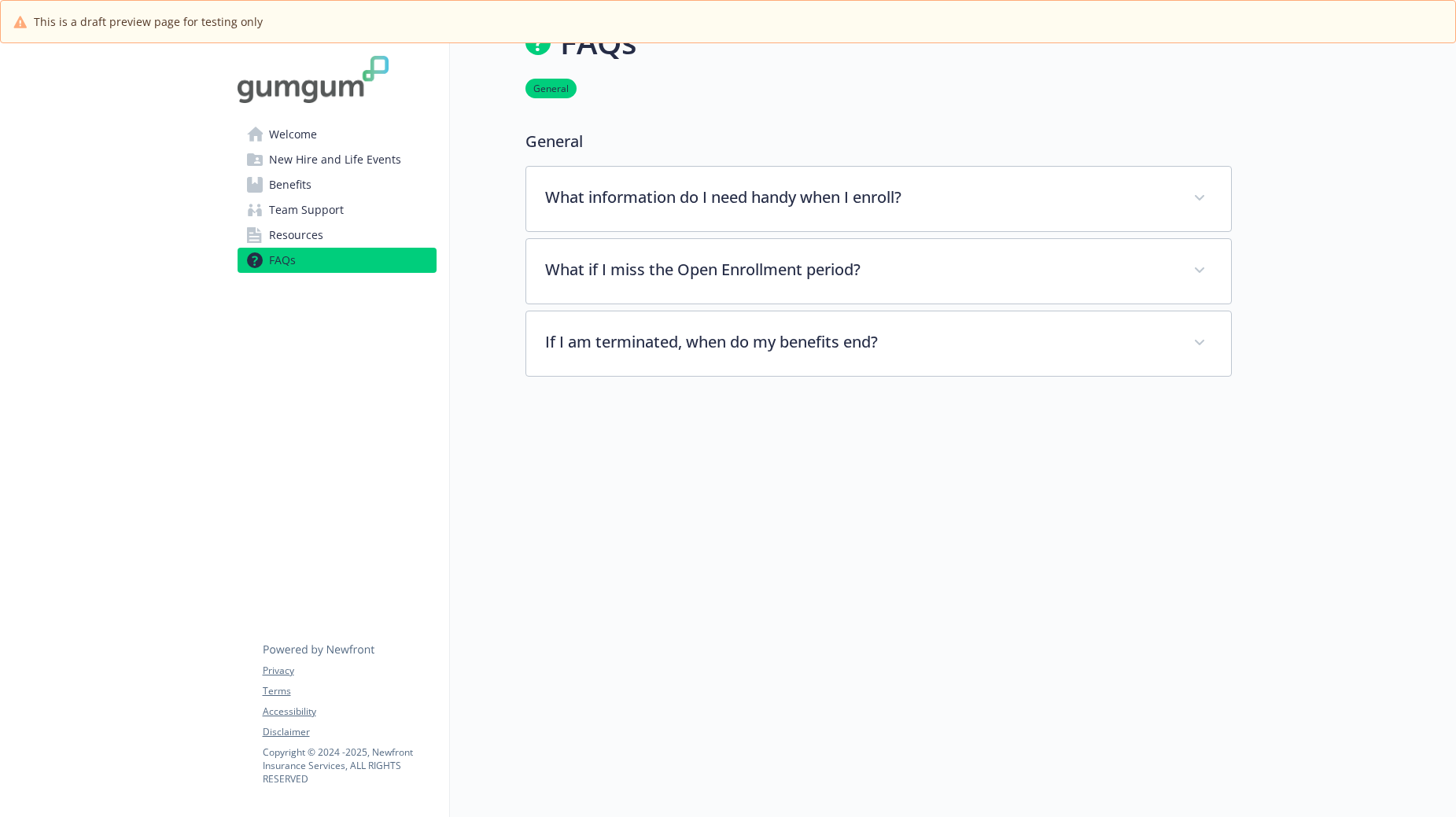
scroll to position [0, 12]
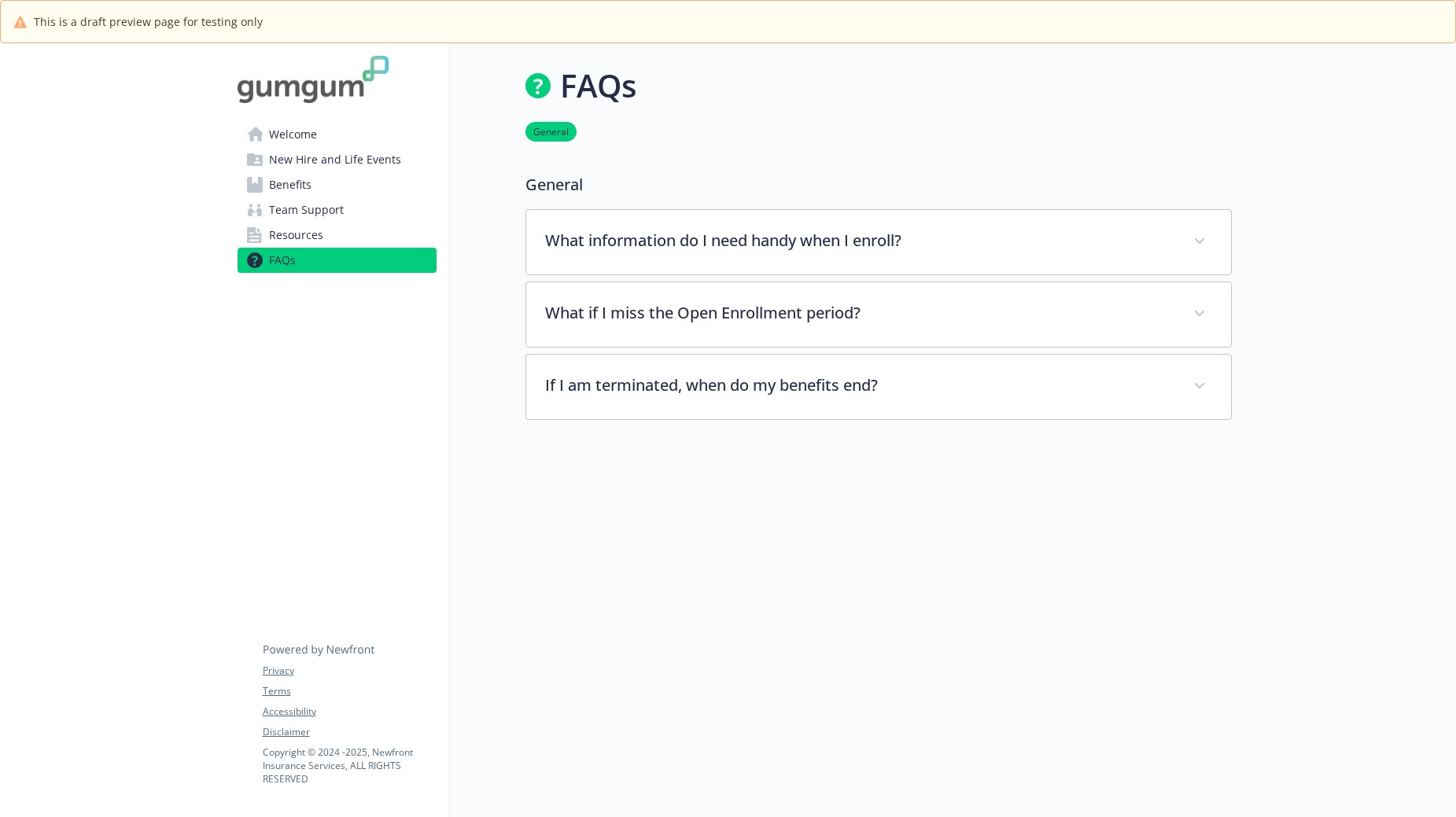
click at [275, 80] on img at bounding box center [313, 79] width 151 height 47
click at [338, 76] on img at bounding box center [313, 79] width 151 height 47
drag, startPoint x: 348, startPoint y: 72, endPoint x: 362, endPoint y: 72, distance: 14.0
click at [349, 72] on img at bounding box center [313, 79] width 151 height 47
click at [368, 71] on img at bounding box center [313, 79] width 151 height 47
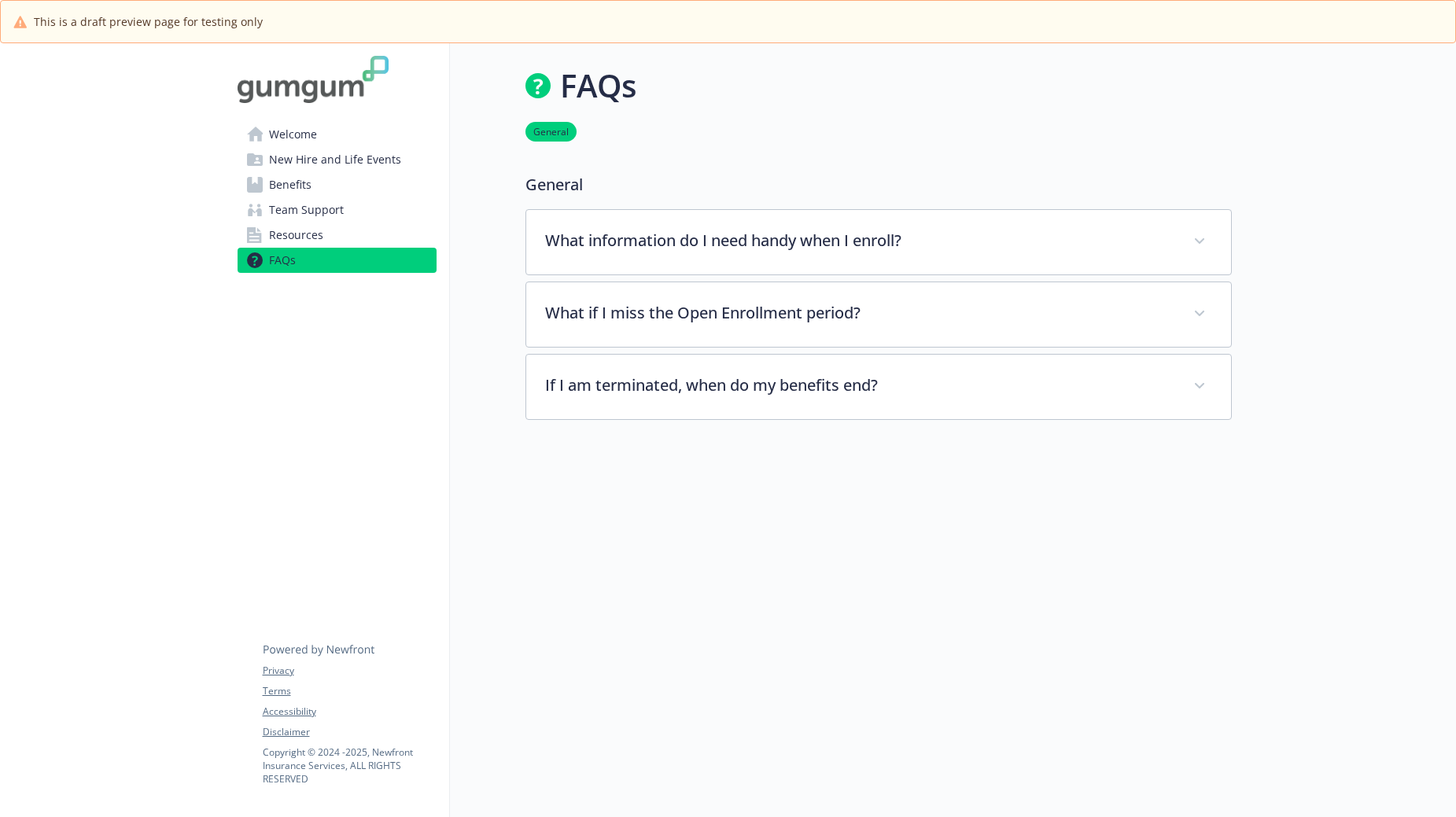
click at [365, 77] on img at bounding box center [313, 79] width 151 height 47
click at [278, 133] on span "Welcome" at bounding box center [293, 134] width 48 height 26
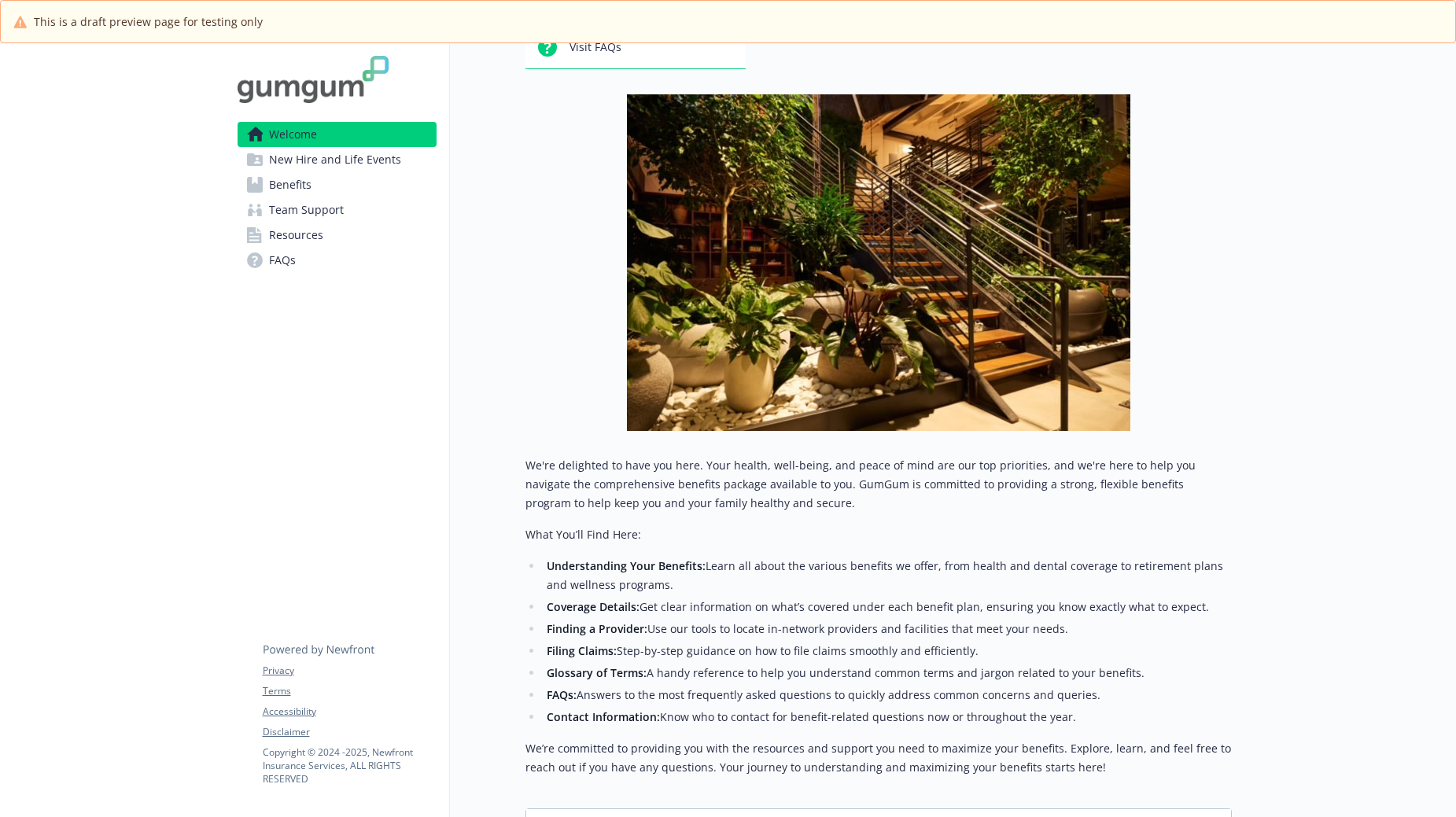
scroll to position [0, 12]
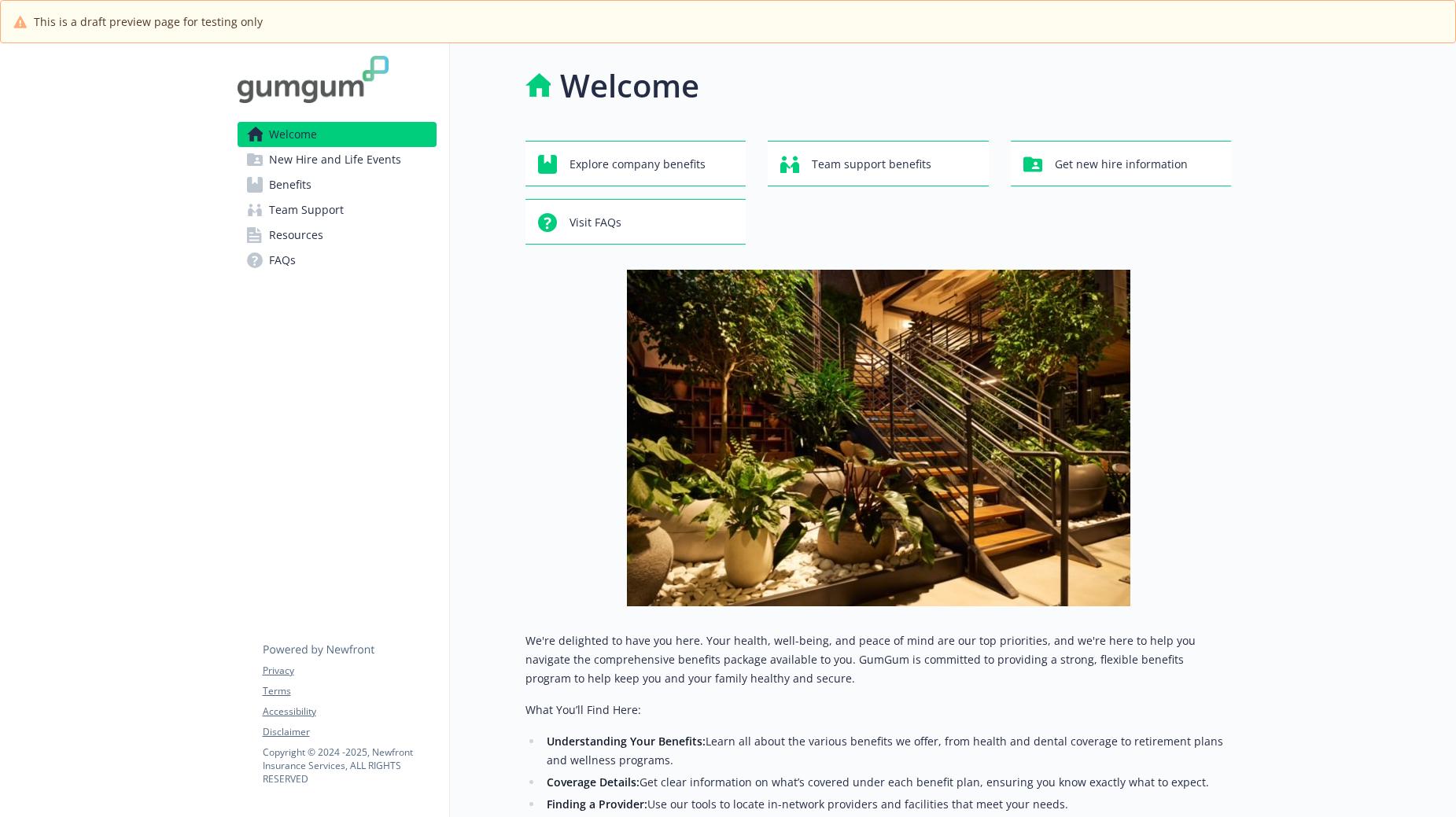
click at [347, 168] on span "New Hire and Life Events" at bounding box center [334, 160] width 132 height 26
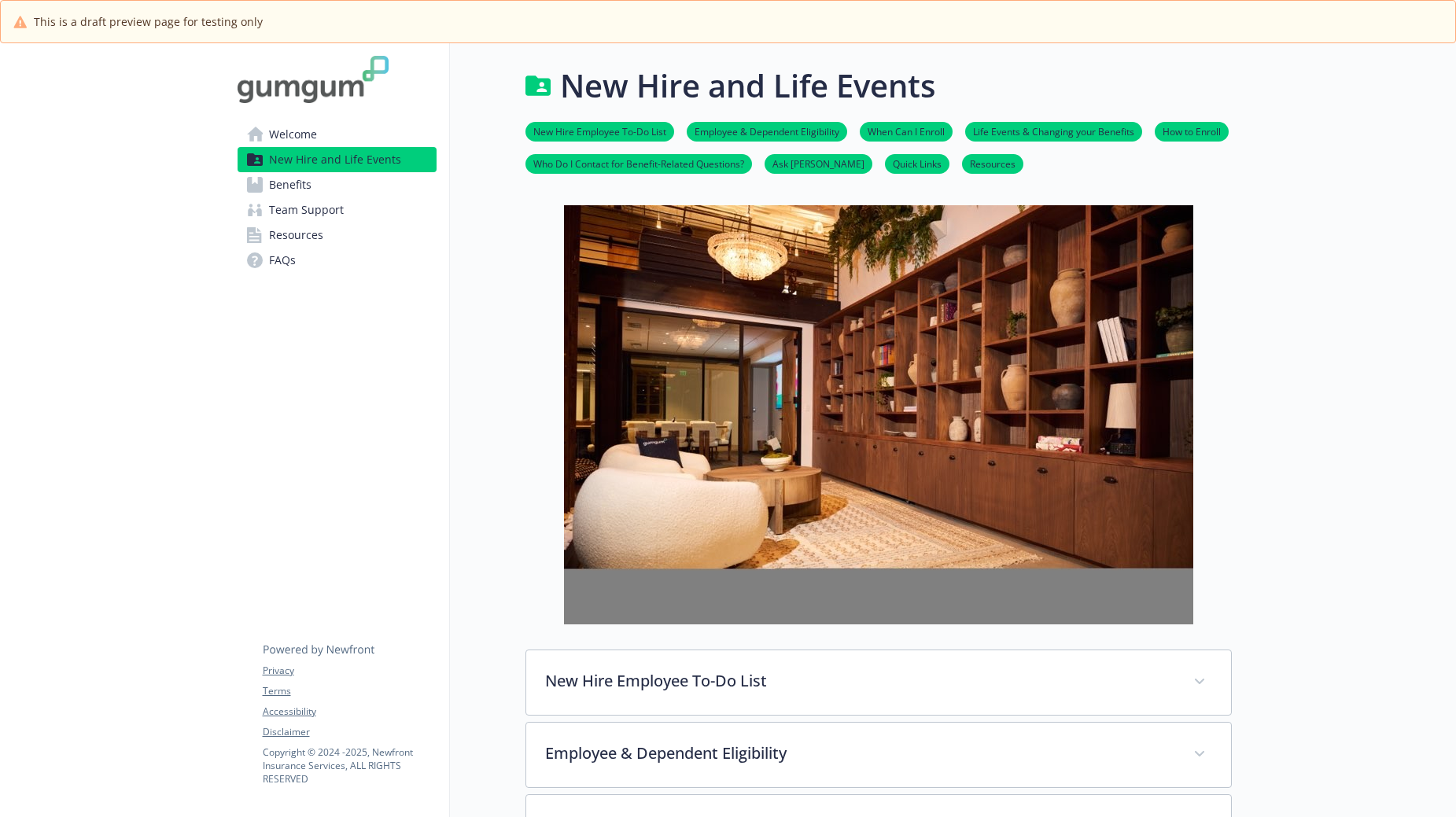
click at [277, 134] on span "Welcome" at bounding box center [293, 134] width 48 height 26
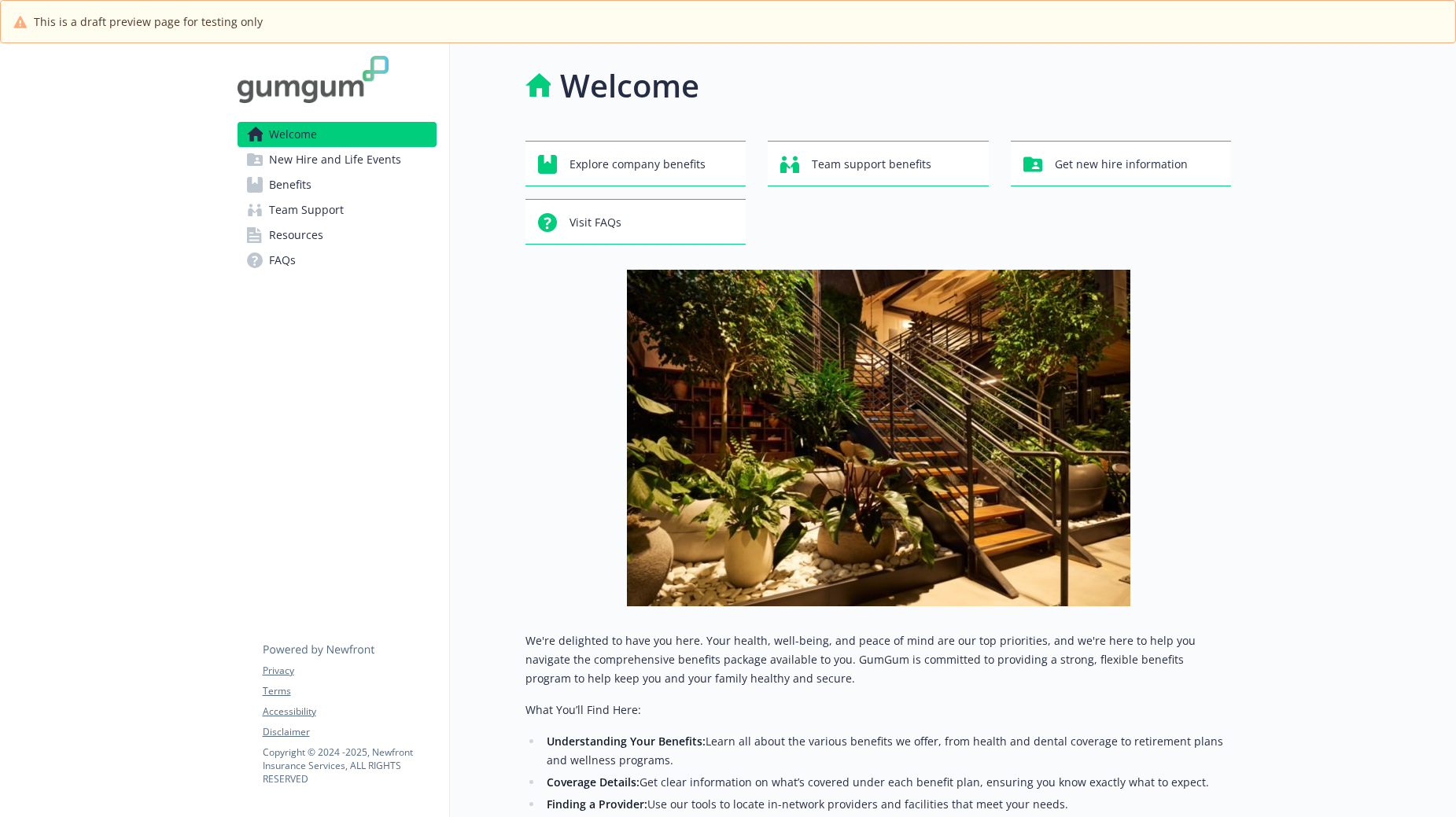
click at [292, 160] on span "New Hire and Life Events" at bounding box center [334, 160] width 132 height 26
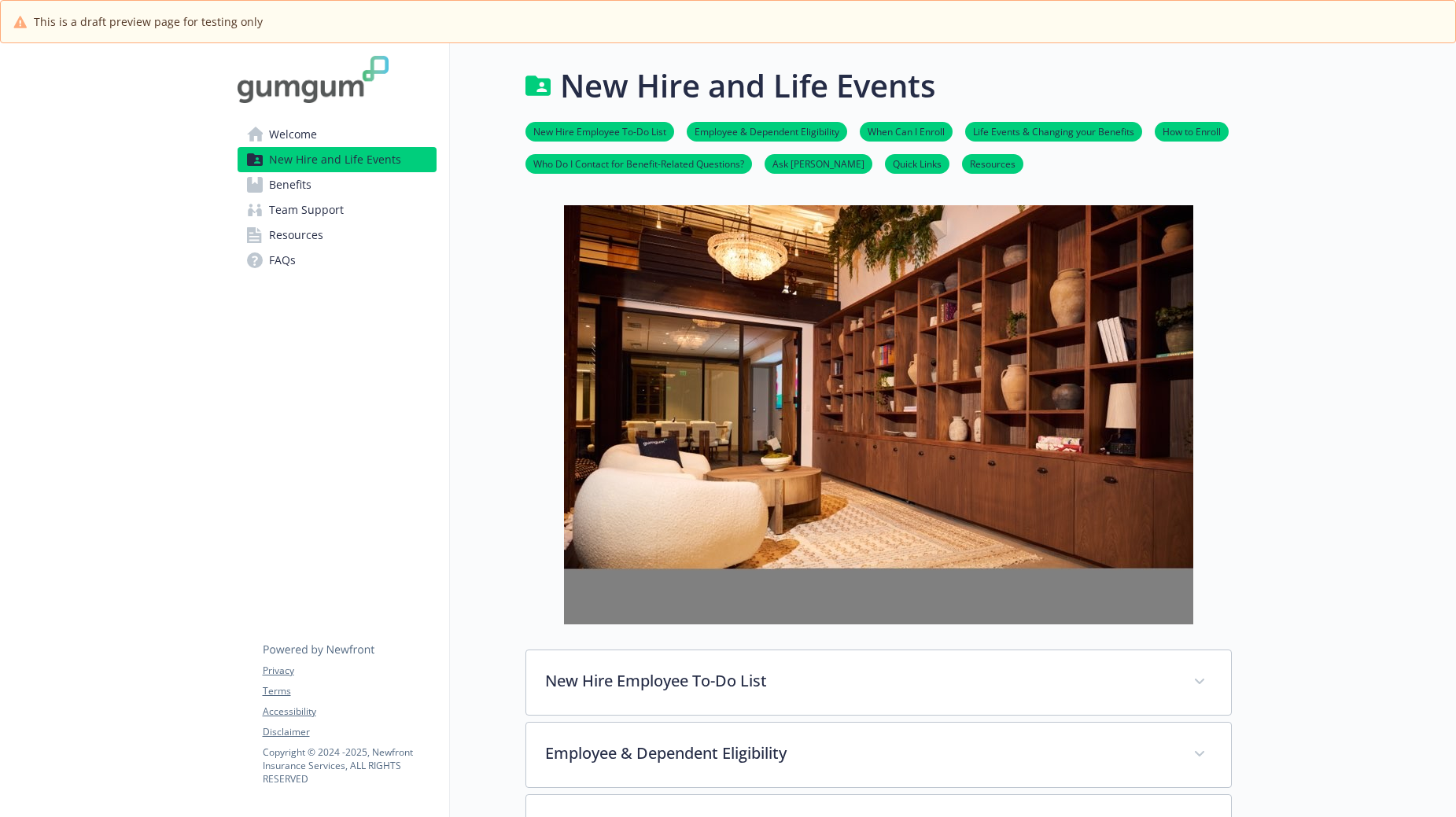
click at [296, 186] on span "Benefits" at bounding box center [290, 185] width 43 height 26
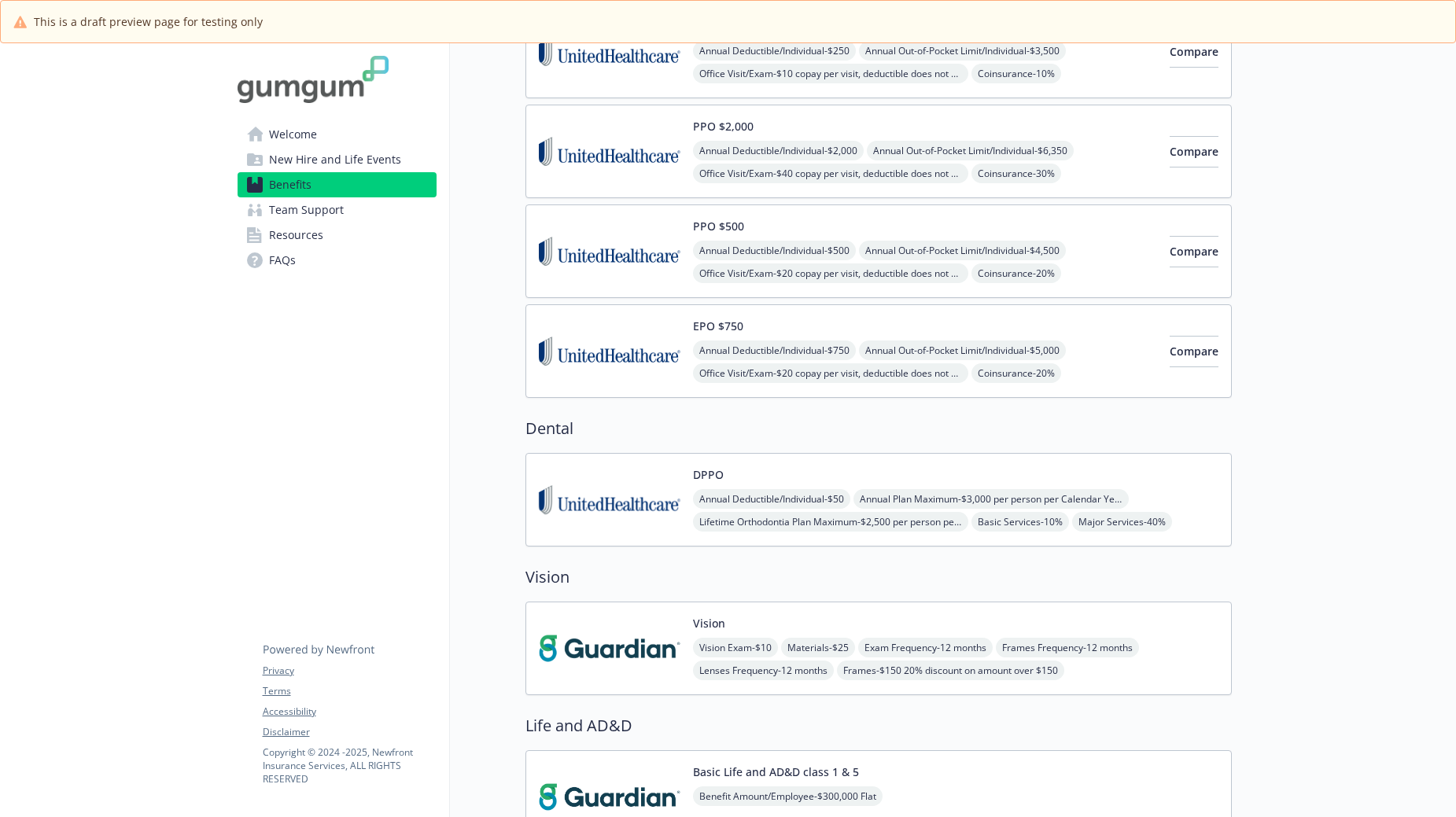
scroll to position [0, 12]
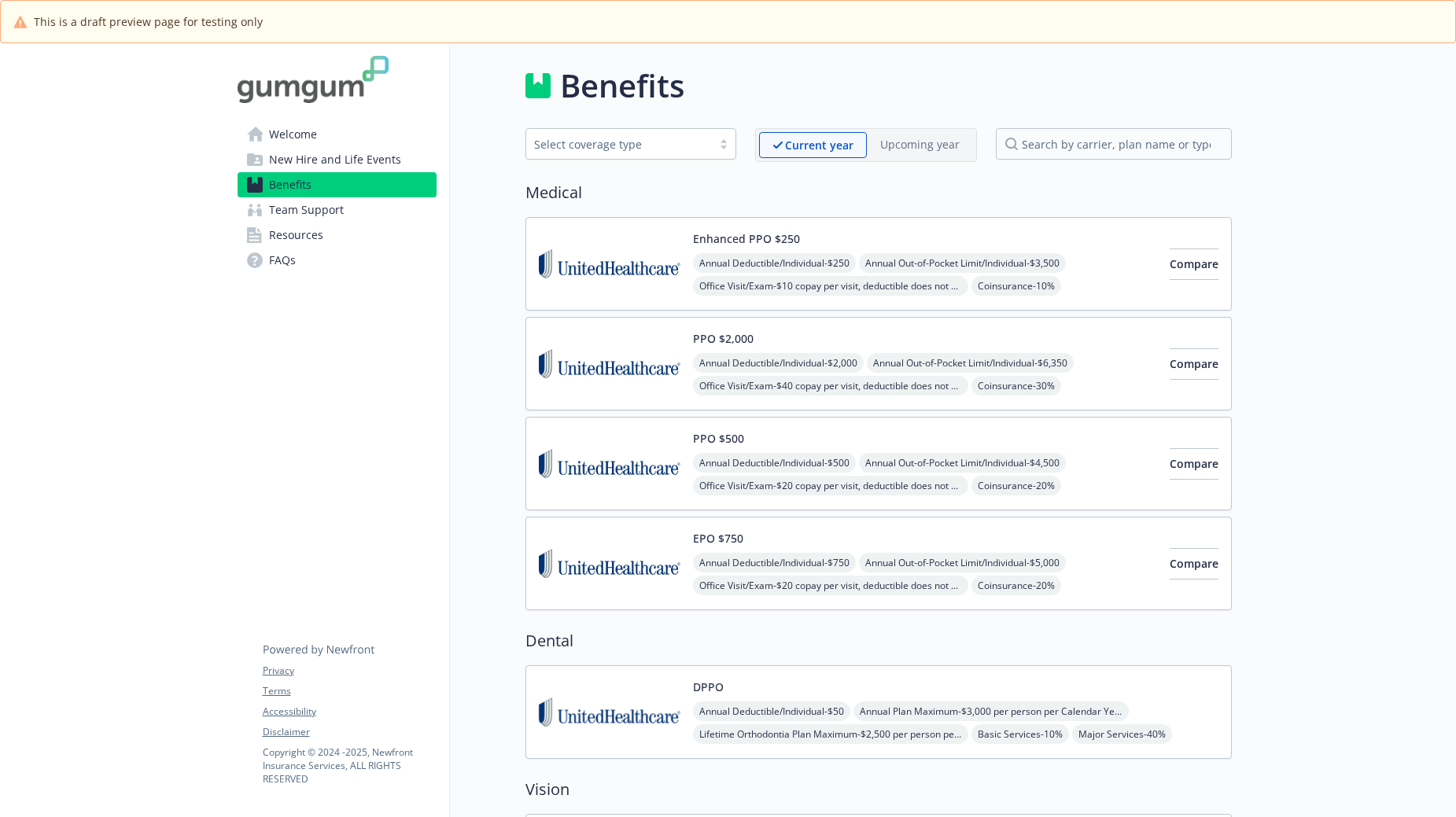
click at [292, 208] on span "Team Support" at bounding box center [306, 210] width 75 height 26
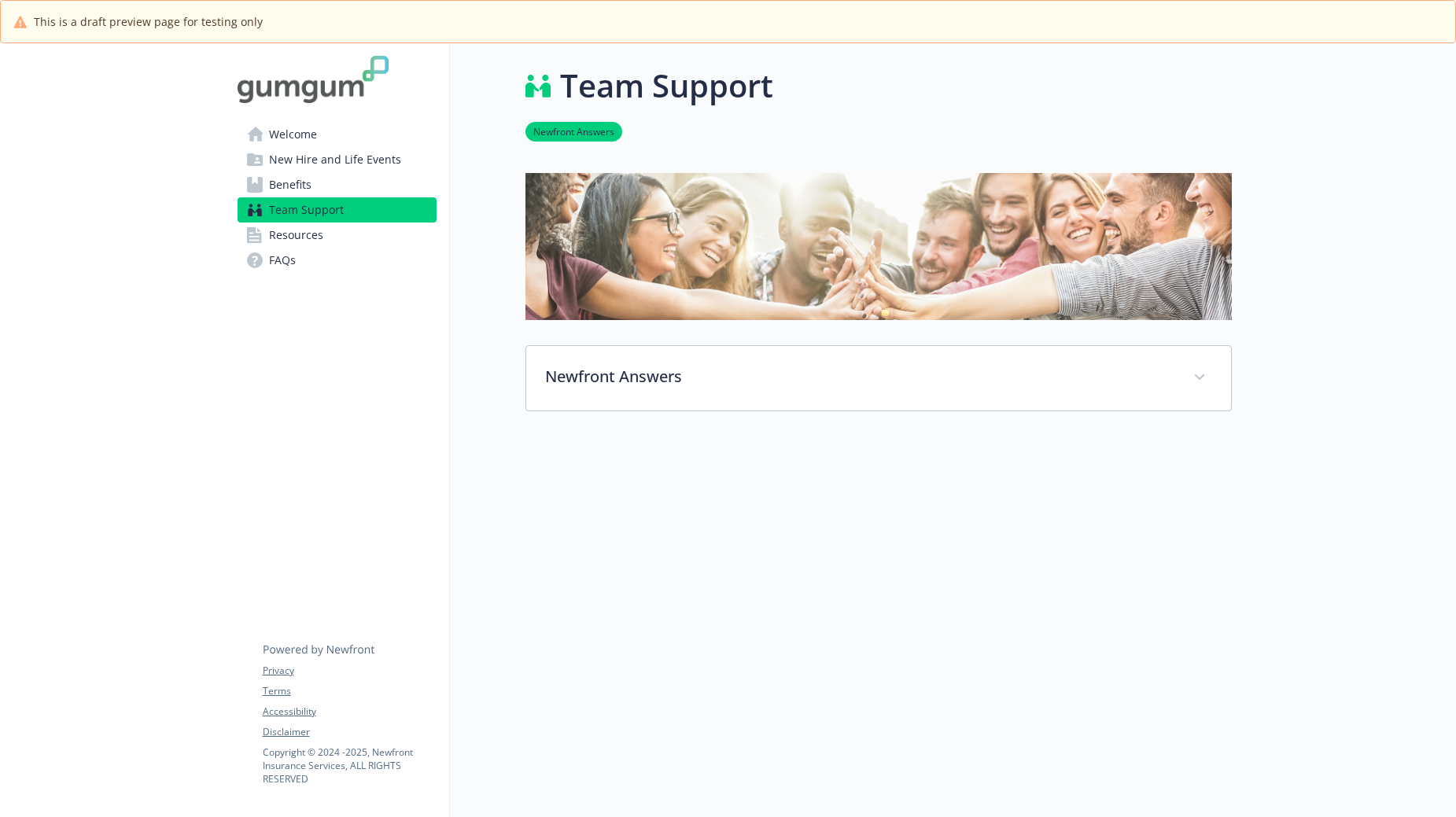
click at [291, 231] on span "Resources" at bounding box center [296, 236] width 54 height 26
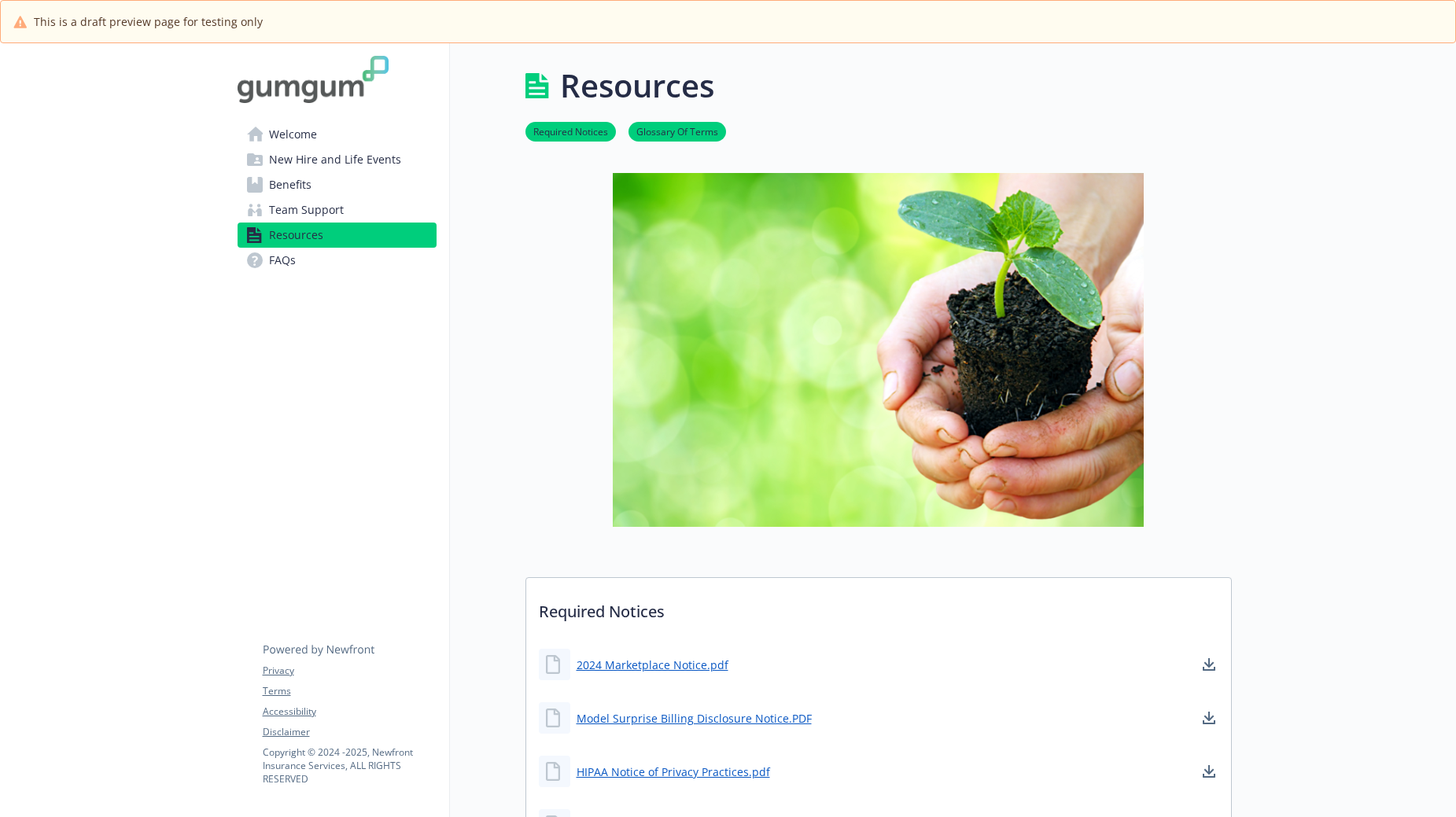
click at [299, 261] on link "FAQs" at bounding box center [337, 260] width 199 height 26
